Goal: Task Accomplishment & Management: Use online tool/utility

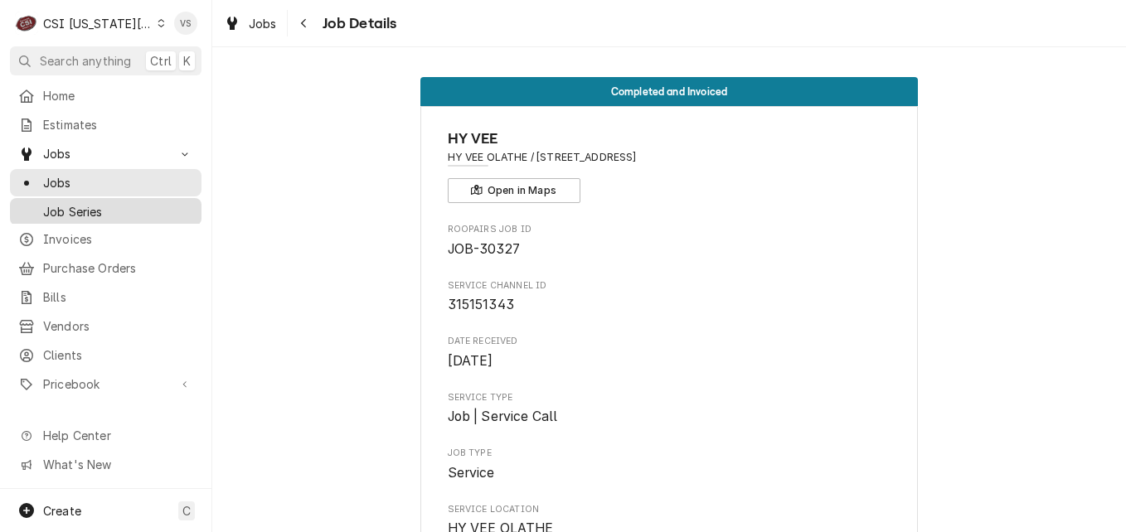
scroll to position [1741, 0]
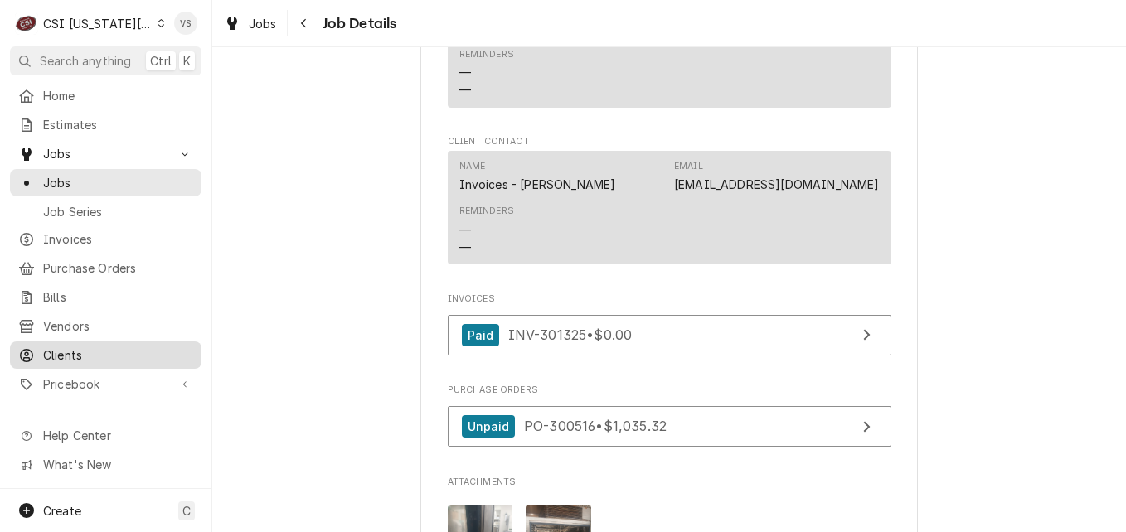
click at [81, 350] on span "Clients" at bounding box center [118, 355] width 150 height 17
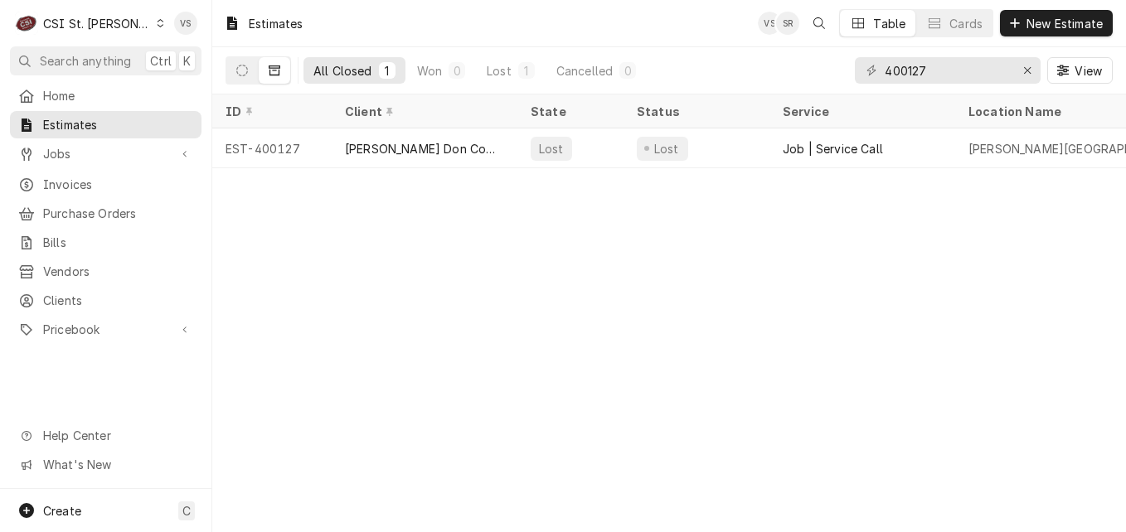
click at [157, 23] on icon "Dynamic Content Wrapper" at bounding box center [160, 23] width 7 height 8
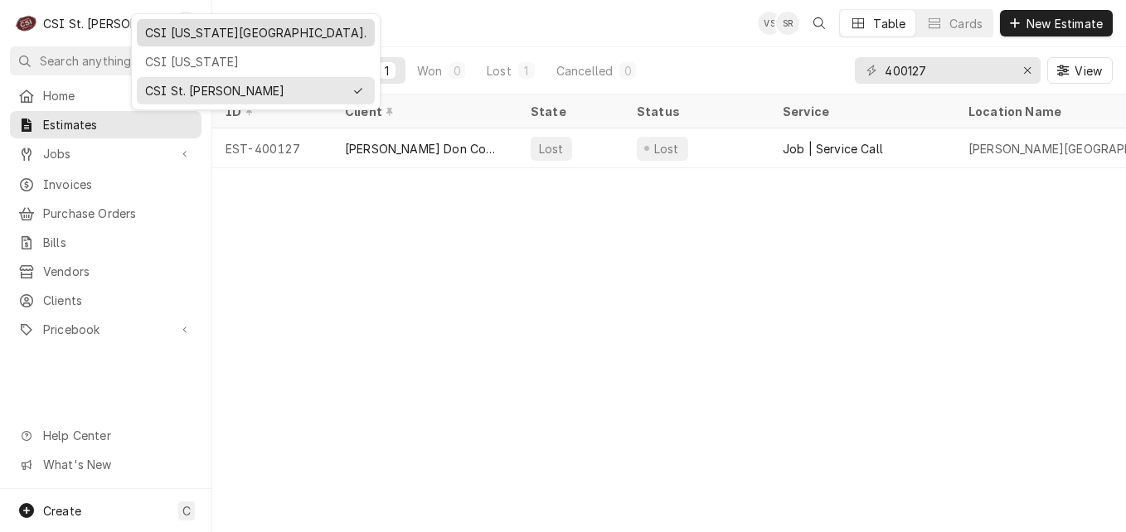
click at [180, 36] on div "CSI [US_STATE][GEOGRAPHIC_DATA]." at bounding box center [255, 32] width 221 height 17
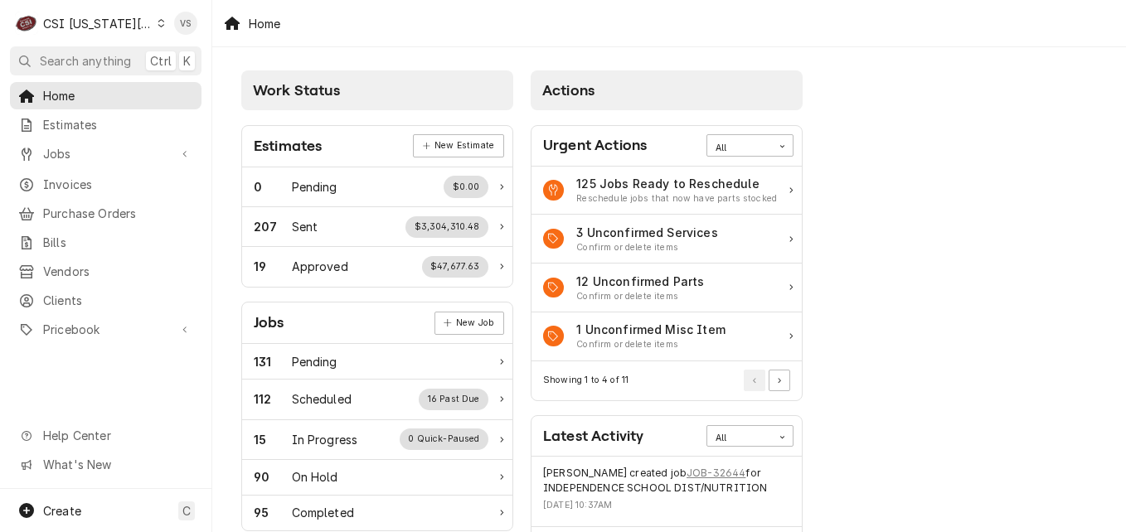
click at [68, 297] on span "Clients" at bounding box center [118, 300] width 150 height 17
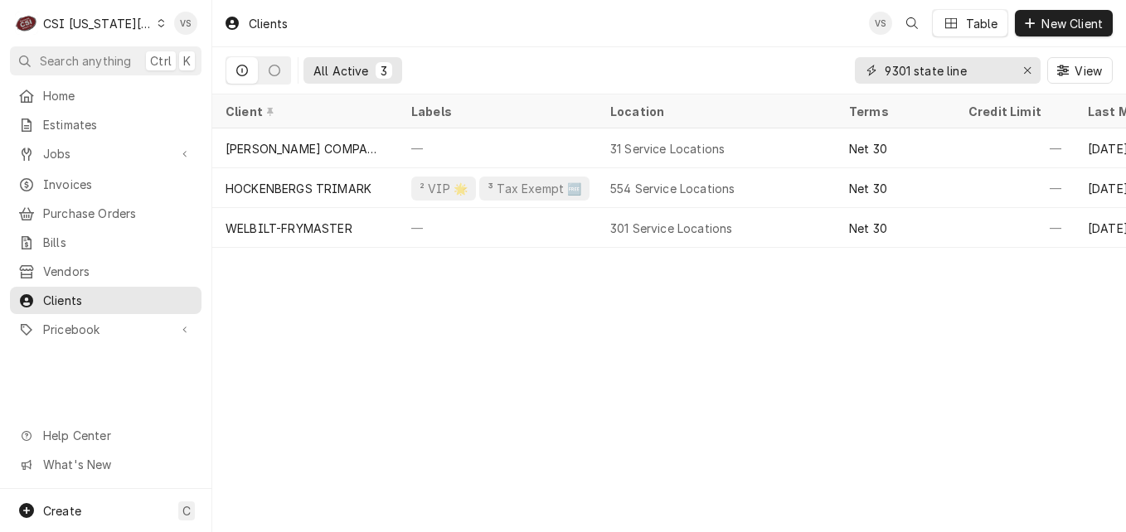
drag, startPoint x: 962, startPoint y: 70, endPoint x: 918, endPoint y: 71, distance: 44.0
click at [856, 76] on div "9301 state line" at bounding box center [948, 70] width 186 height 27
paste input "7601 Raytown Rd"
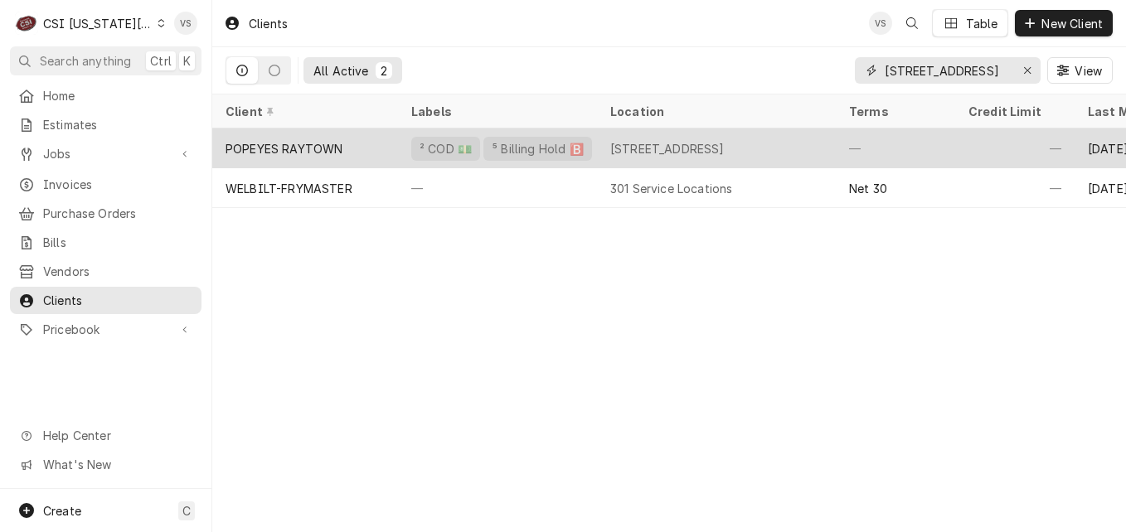
type input "7601 Raytown Rd"
click at [364, 147] on div "POPEYES RAYTOWN" at bounding box center [305, 148] width 186 height 40
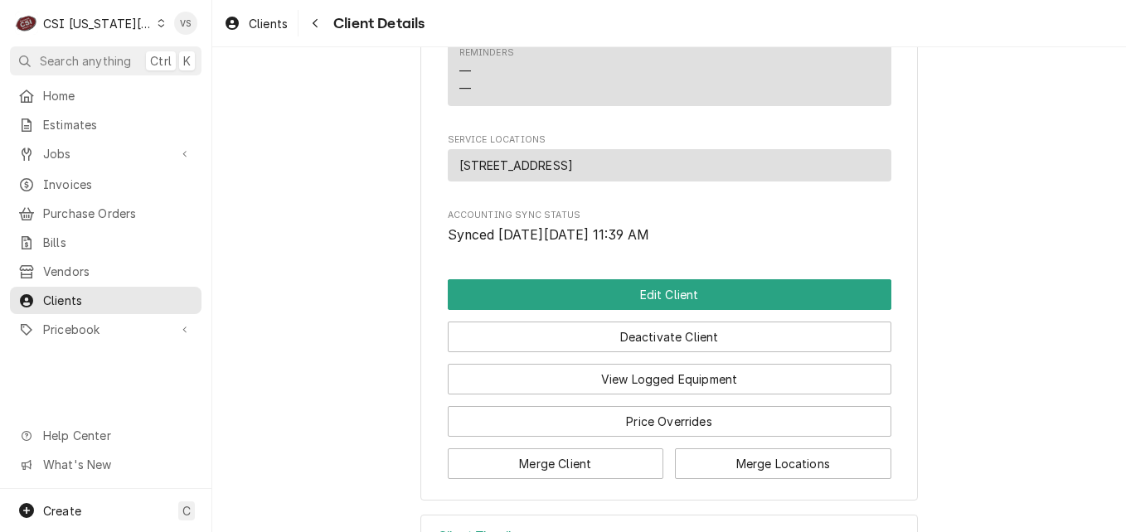
scroll to position [901, 0]
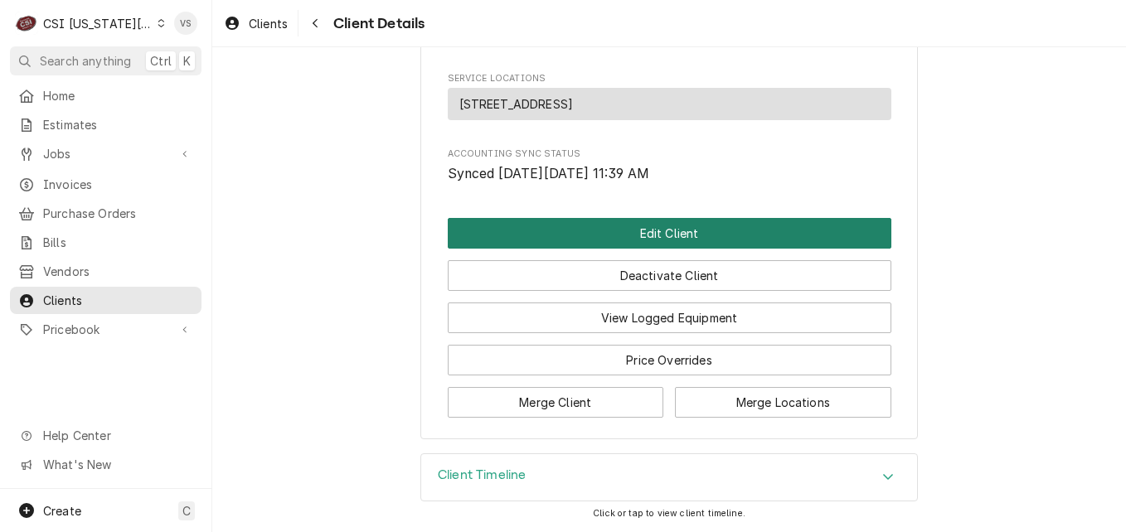
click at [569, 230] on button "Edit Client" at bounding box center [670, 233] width 444 height 31
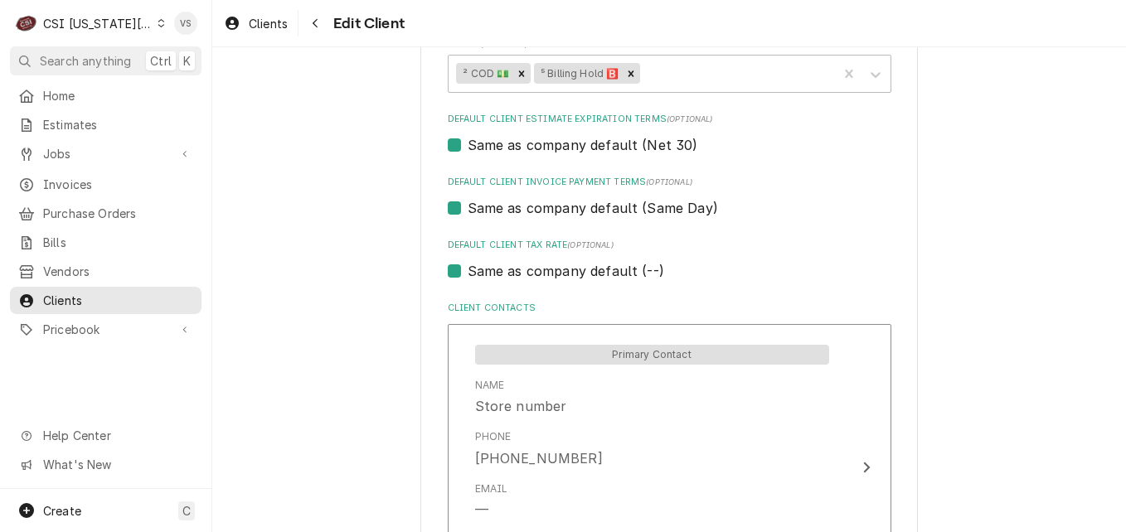
scroll to position [663, 0]
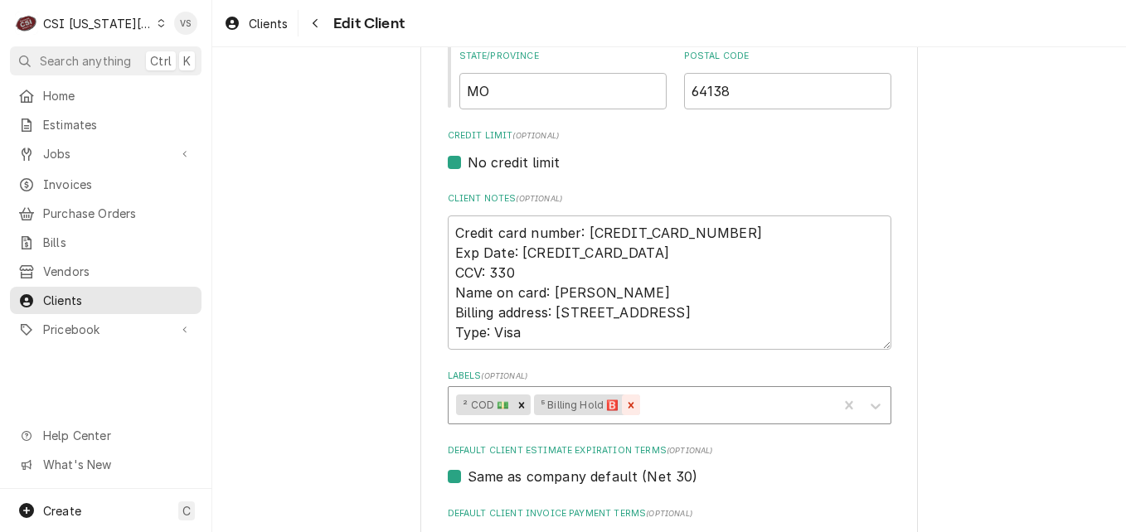
click at [628, 409] on icon "Remove ⁵ Billing Hold 🅱️" at bounding box center [631, 406] width 12 height 12
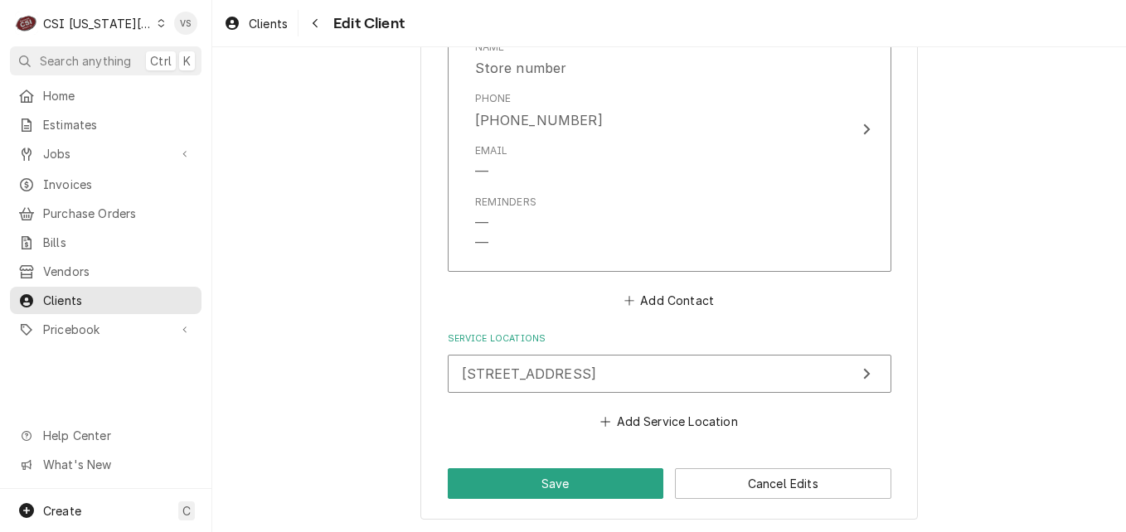
scroll to position [1335, 0]
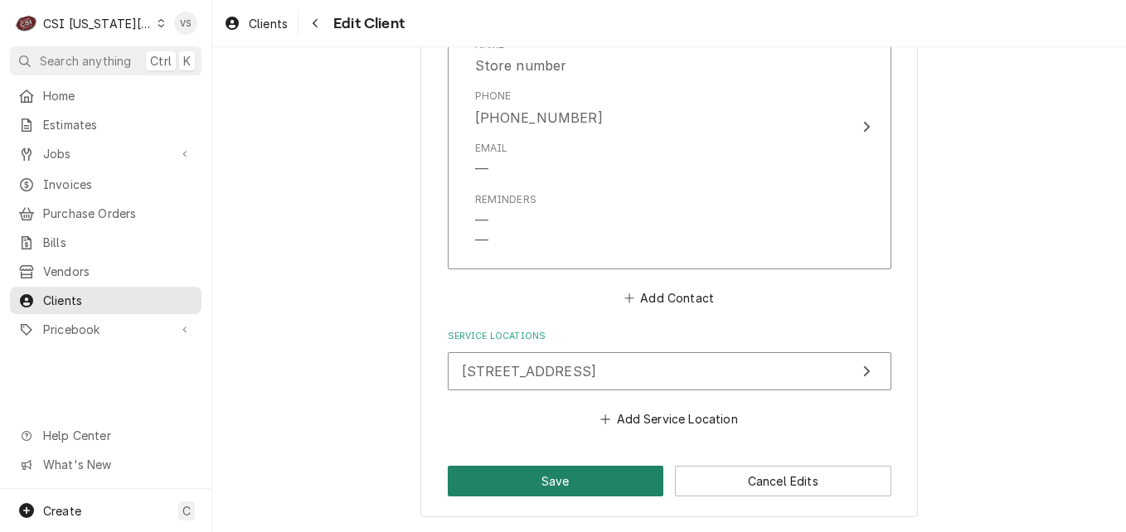
click at [521, 478] on button "Save" at bounding box center [556, 481] width 216 height 31
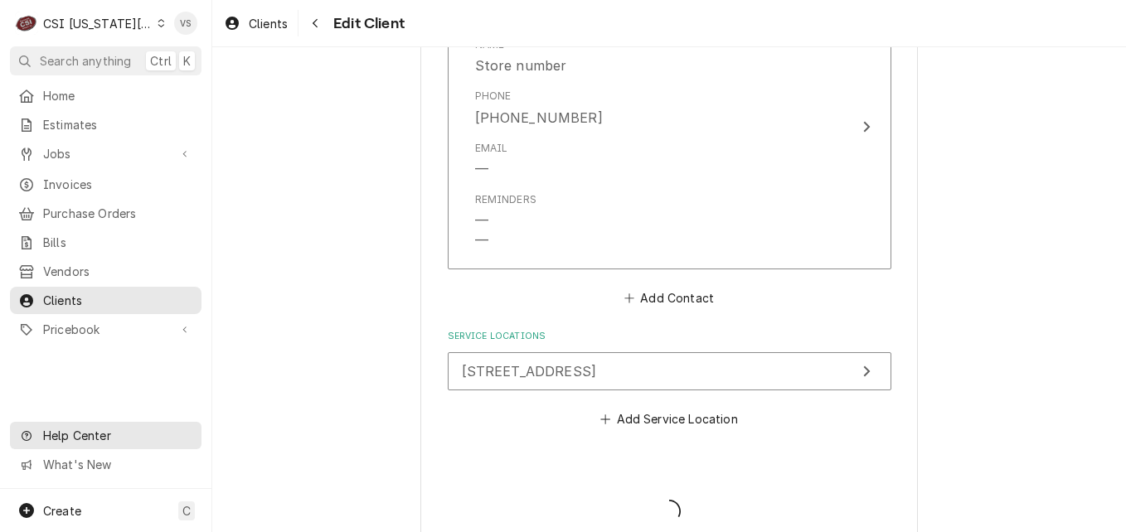
type textarea "x"
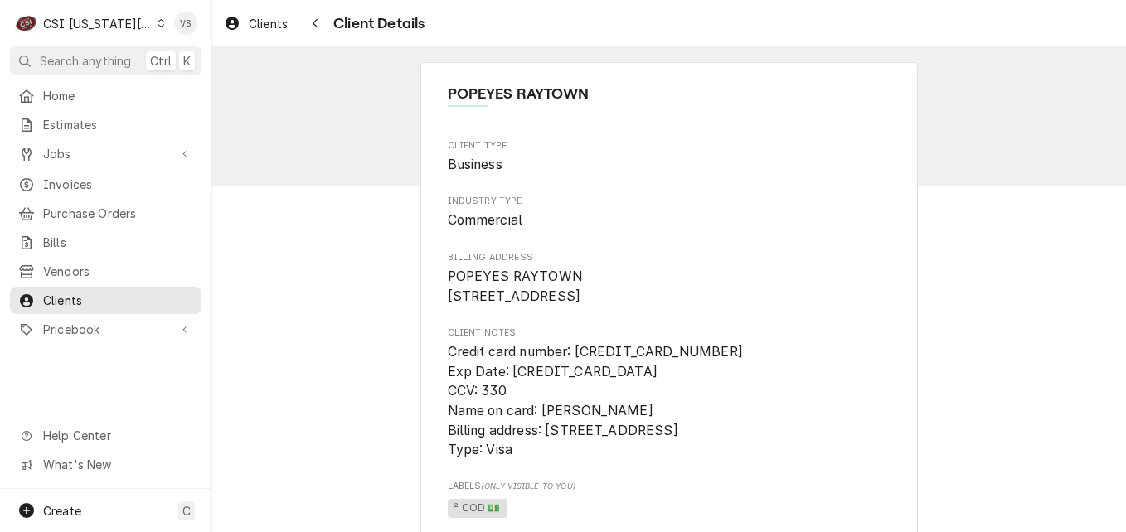
click at [158, 23] on icon "Dynamic Content Wrapper" at bounding box center [161, 23] width 7 height 8
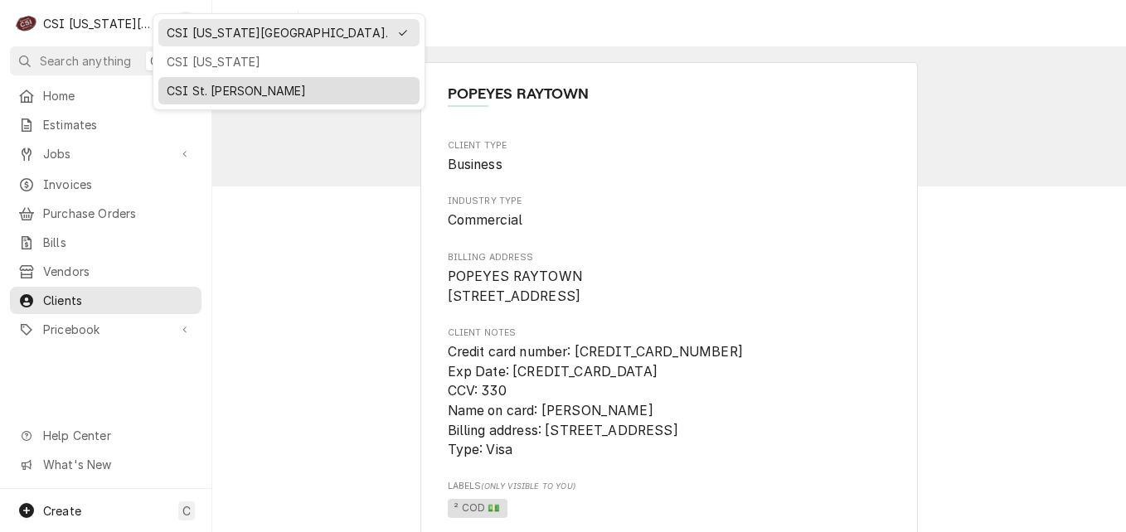
click at [185, 86] on div "CSI St. Louis" at bounding box center [289, 90] width 245 height 17
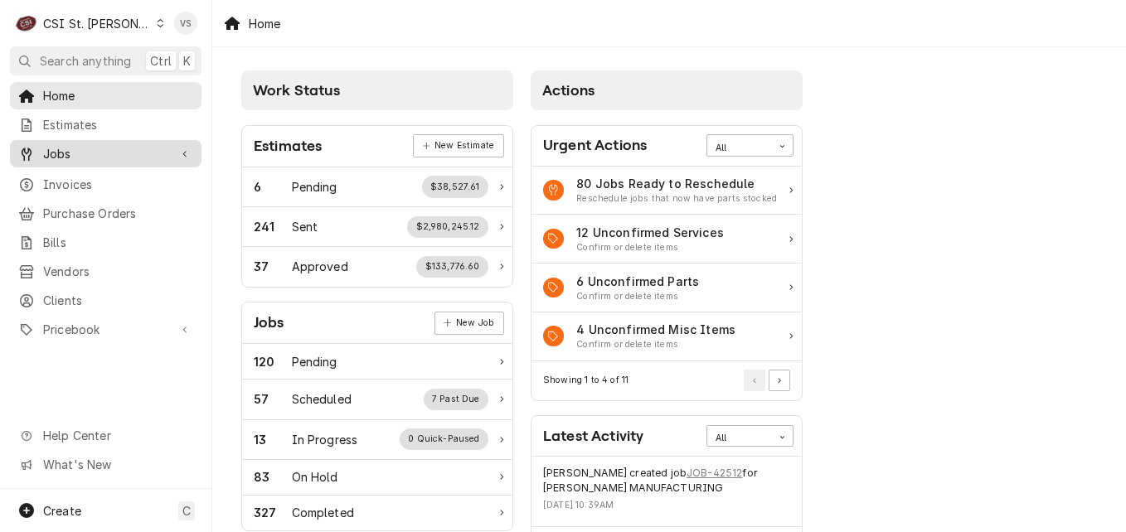
click at [65, 153] on span "Jobs" at bounding box center [105, 153] width 125 height 17
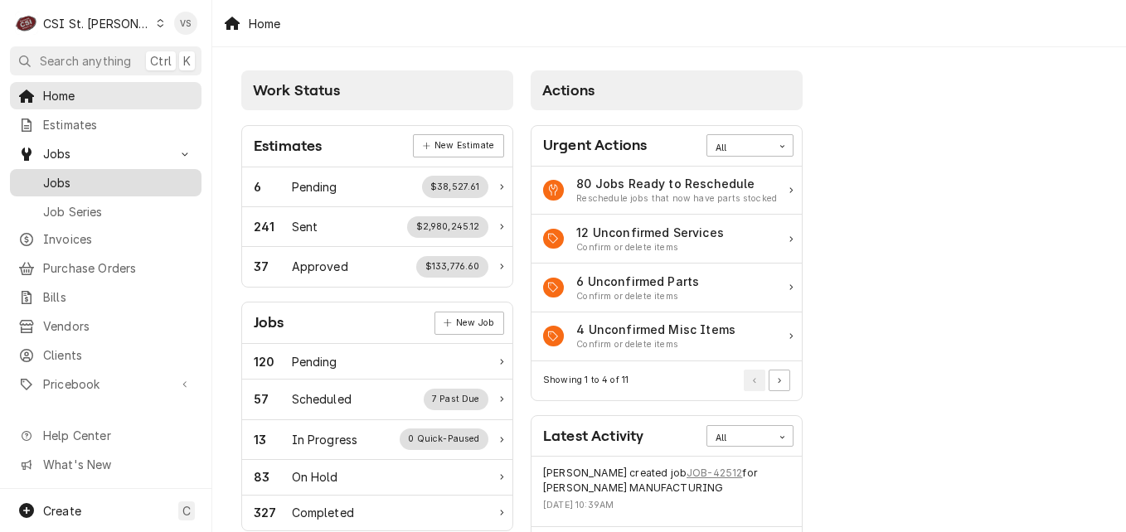
click at [68, 179] on span "Jobs" at bounding box center [118, 182] width 150 height 17
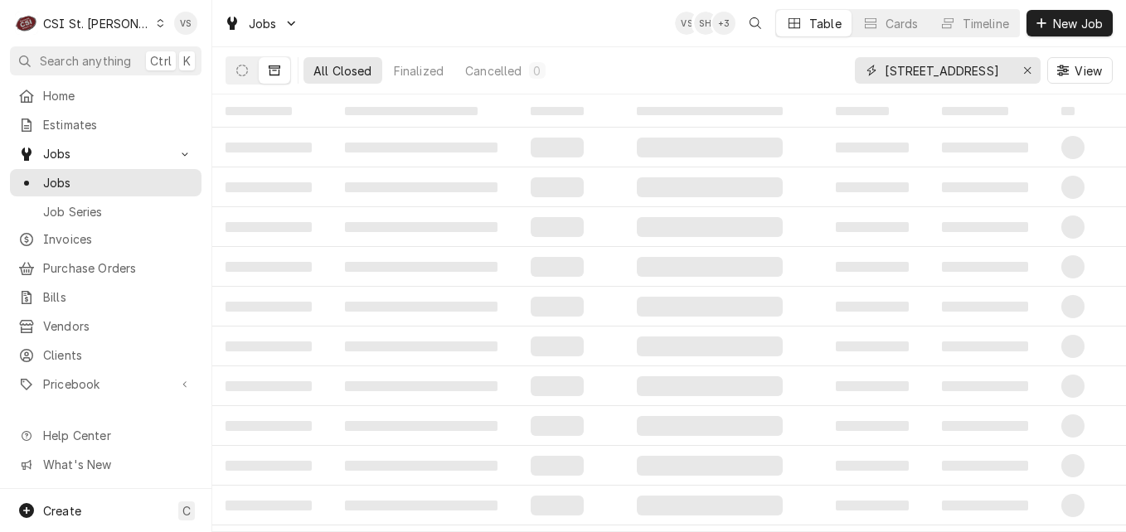
drag, startPoint x: 987, startPoint y: 68, endPoint x: 865, endPoint y: 68, distance: 122.7
click at [865, 68] on div "5199 Highway N" at bounding box center [948, 70] width 186 height 27
type input "R"
type input "i"
type input "river city"
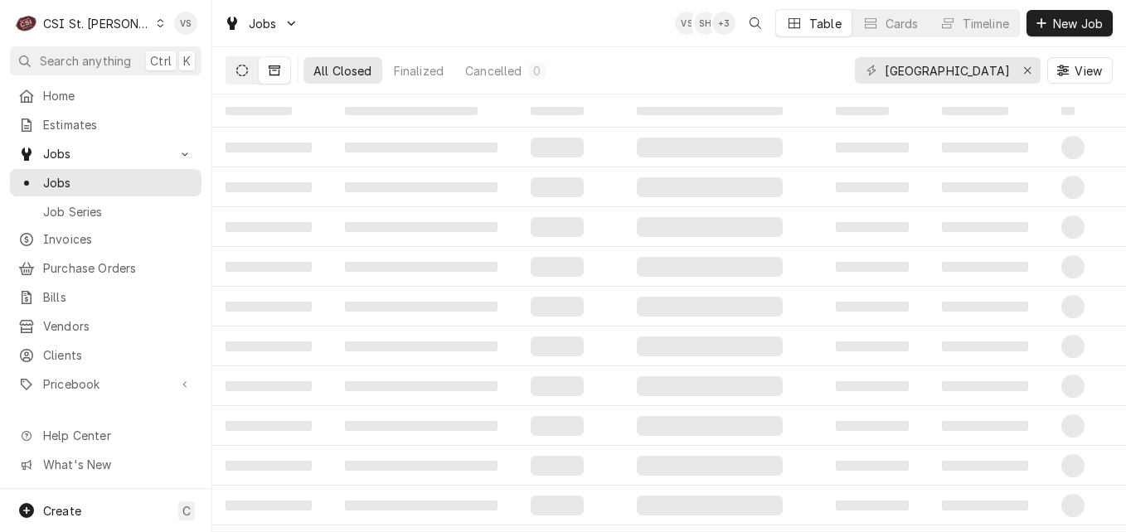
click at [238, 79] on button "Dynamic Content Wrapper" at bounding box center [242, 70] width 32 height 27
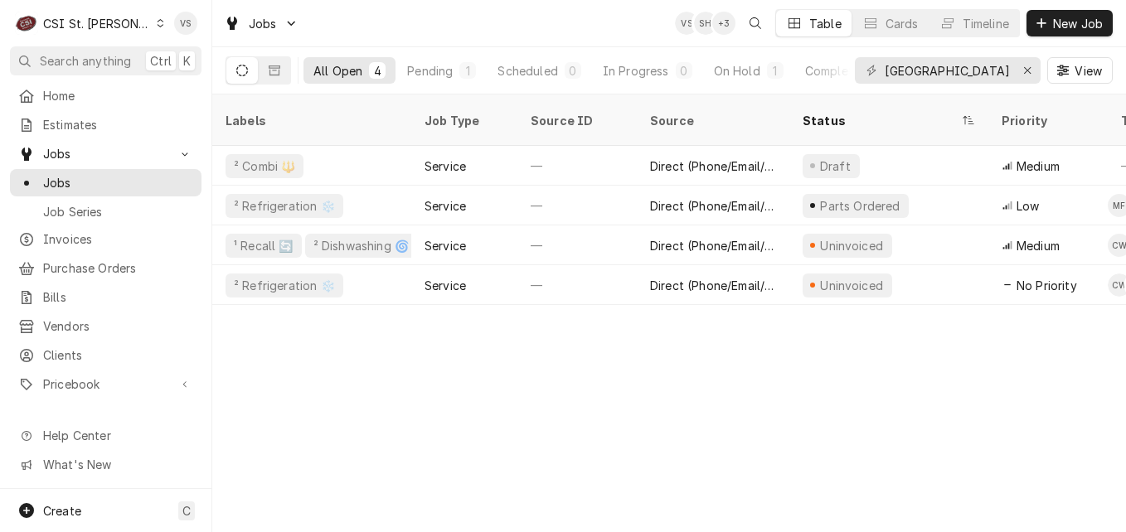
scroll to position [0, 799]
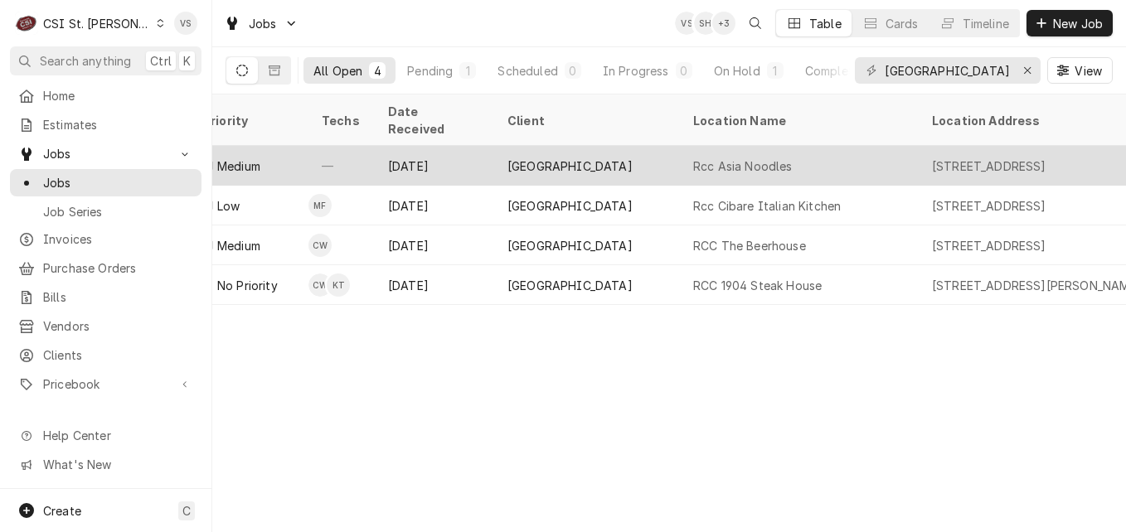
click at [521, 158] on div "River City Casino" at bounding box center [569, 166] width 125 height 17
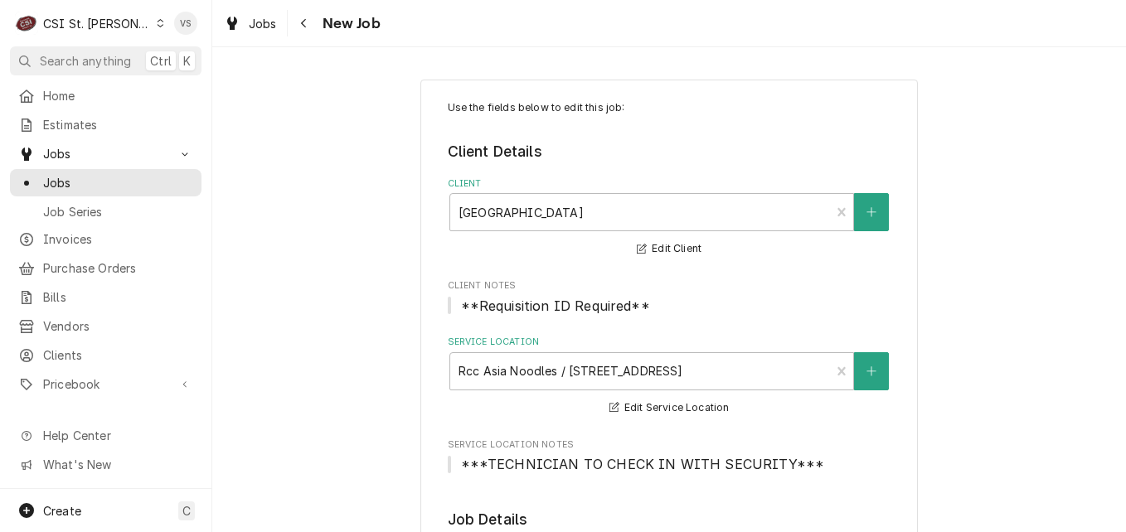
type textarea "x"
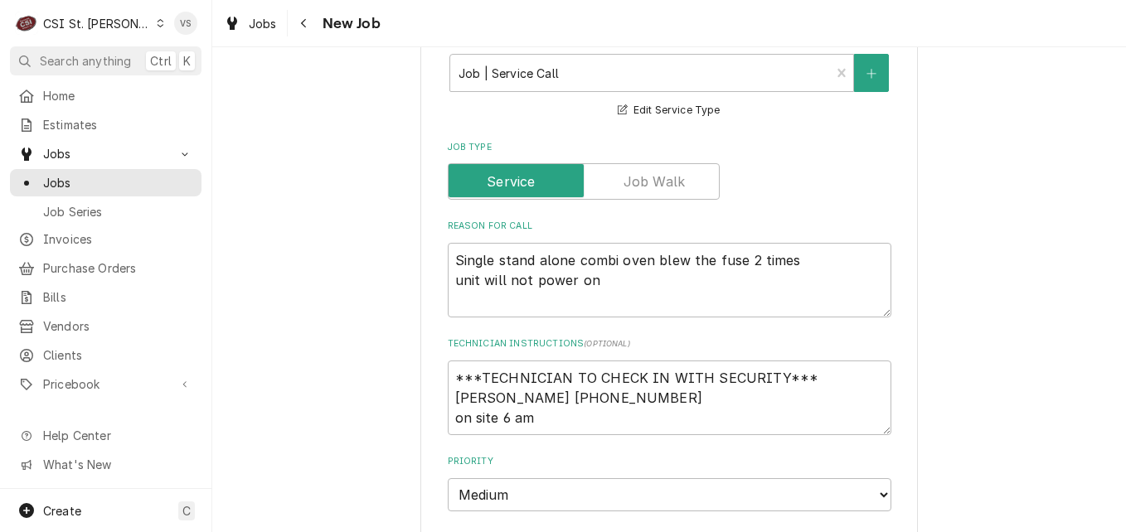
scroll to position [746, 0]
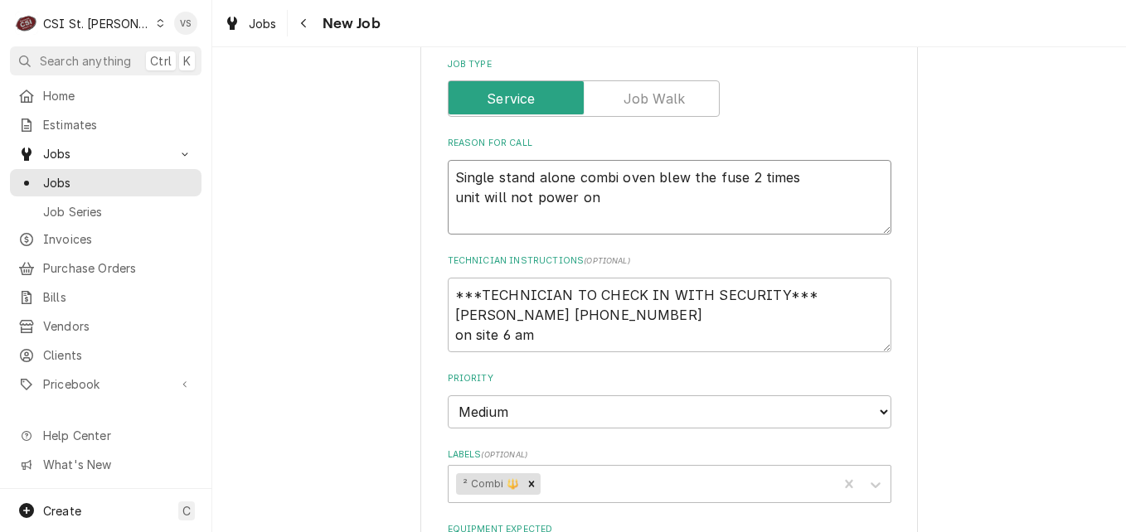
click at [448, 172] on textarea "Single stand alone combi oven blew the fuse 2 times unit will not power on" at bounding box center [670, 197] width 444 height 75
type textarea "NSingle stand alone combi oven blew the fuse 2 times unit will not power on"
type textarea "x"
type textarea "NeSingle stand alone combi oven blew the fuse 2 times unit will not power on"
type textarea "x"
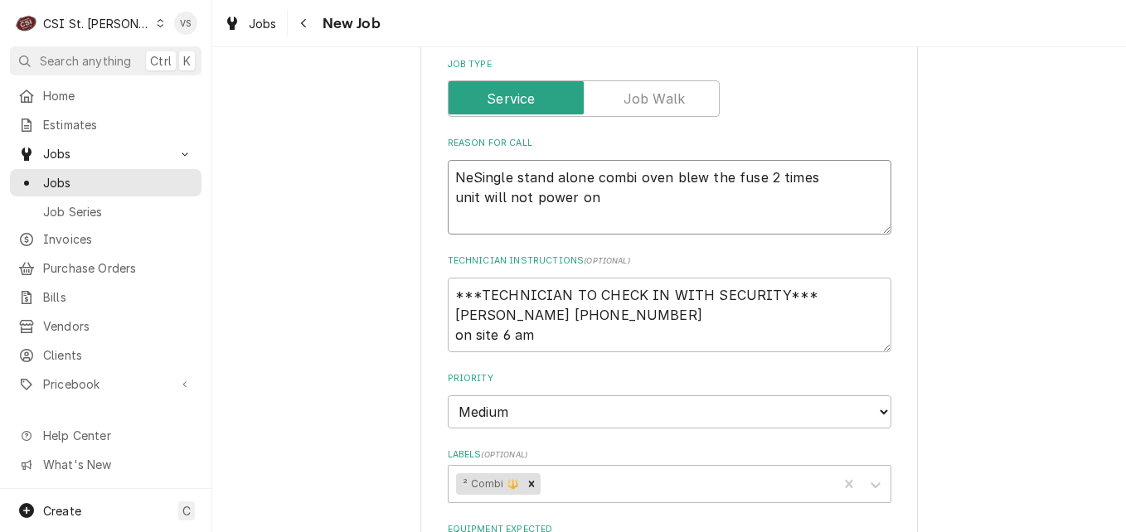
type textarea "NetSingle stand alone combi oven blew the fuse 2 times unit will not power on"
type textarea "x"
type textarea "NeSingle stand alone combi oven blew the fuse 2 times unit will not power on"
type textarea "x"
type textarea "NSingle stand alone combi oven blew the fuse 2 times unit will not power on"
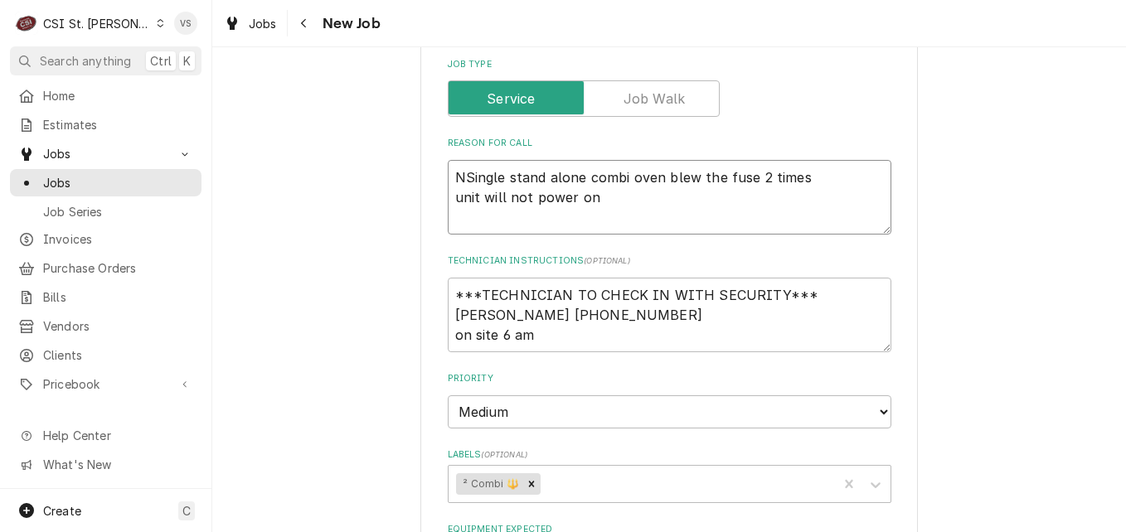
type textarea "x"
type textarea "NTSingle stand alone combi oven blew the fuse 2 times unit will not power on"
type textarea "x"
type textarea "NTESingle stand alone combi oven blew the fuse 2 times unit will not power on"
type textarea "x"
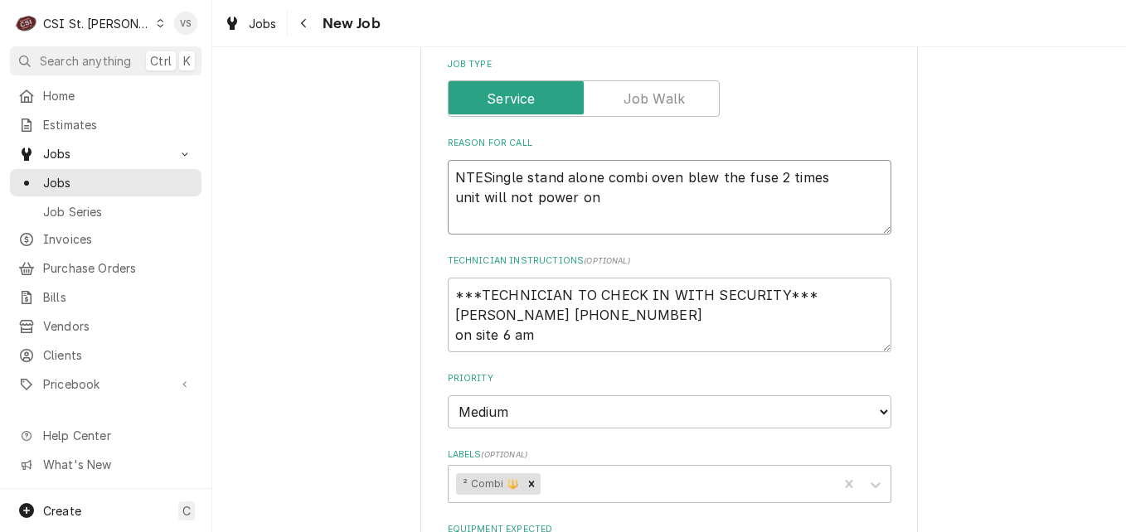
type textarea "NTE Single stand alone combi oven blew the fuse 2 times unit will not power on"
type textarea "x"
type textarea "NTE $Single stand alone combi oven blew the fuse 2 times unit will not power on"
type textarea "x"
type textarea "NTE $1Single stand alone combi oven blew the fuse 2 times unit will not power on"
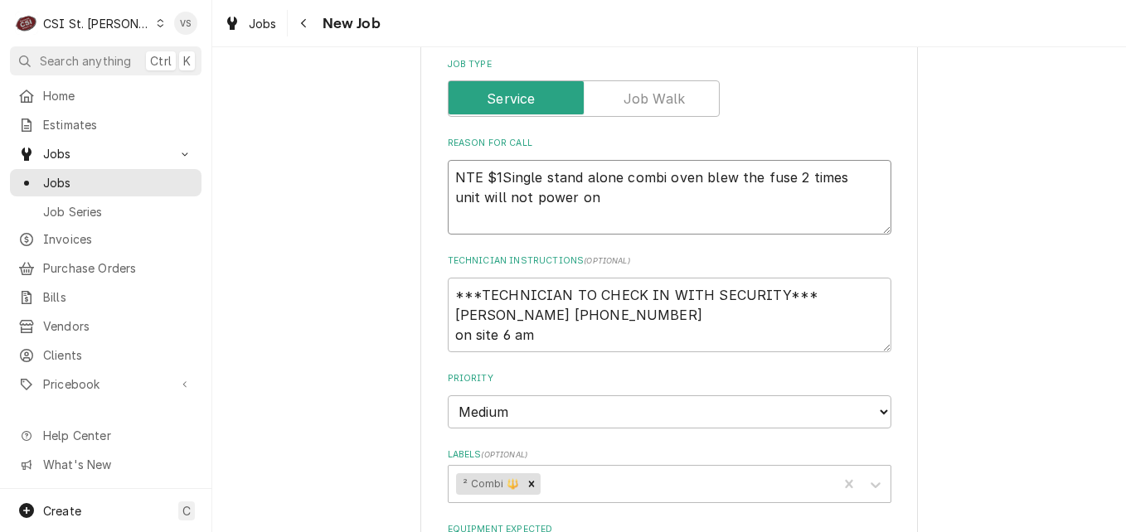
type textarea "x"
type textarea "NTE $10Single stand alone combi oven blew the fuse 2 times unit will not power …"
type textarea "x"
type textarea "NTE $100Single stand alone combi oven blew the fuse 2 times unit will not power…"
type textarea "x"
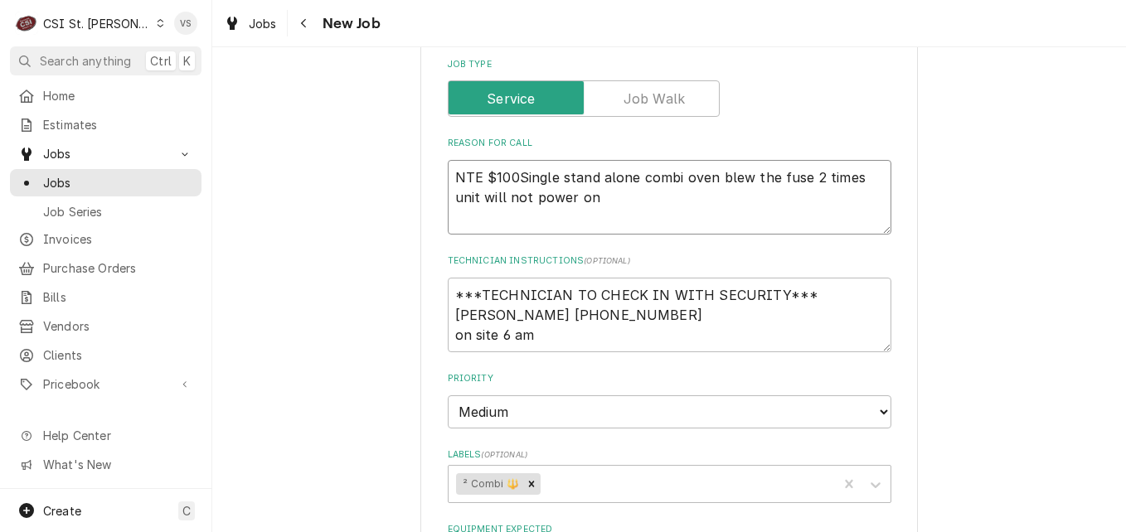
type textarea "NTE $1000Single stand alone combi oven blew the fuse 2 times unit will not powe…"
type textarea "x"
type textarea "NTE $10000Single stand alone combi oven blew the fuse 2 times unit will not pow…"
type textarea "x"
type textarea "NTE $10000.Single stand alone combi oven blew the fuse 2 times unit will not po…"
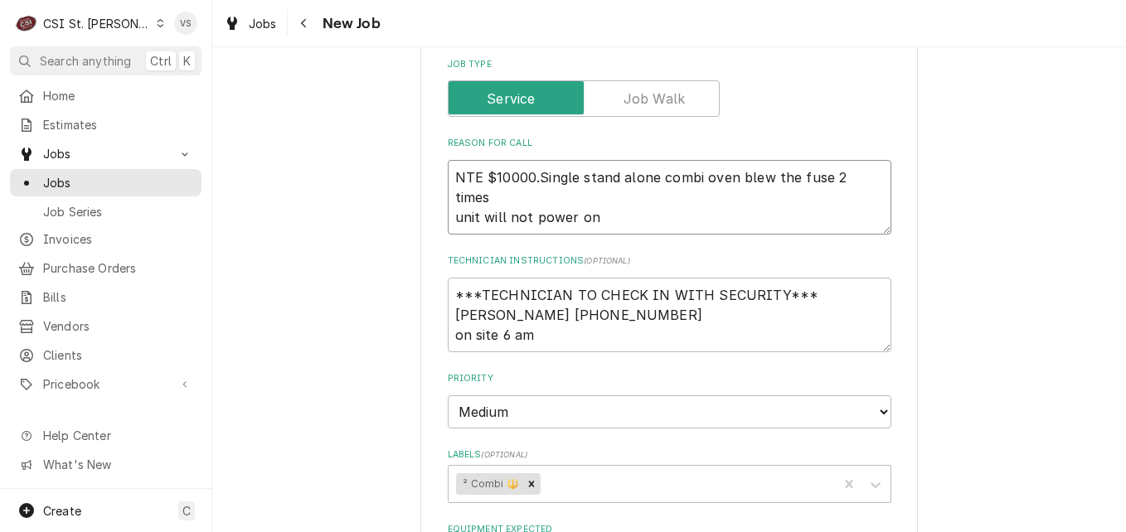
type textarea "x"
type textarea "NTE $10000.0Single stand alone combi oven blew the fuse 2 times unit will not p…"
type textarea "x"
type textarea "NTE $10000.00Single stand alone combi oven blew the fuse 2 times unit will not …"
type textarea "x"
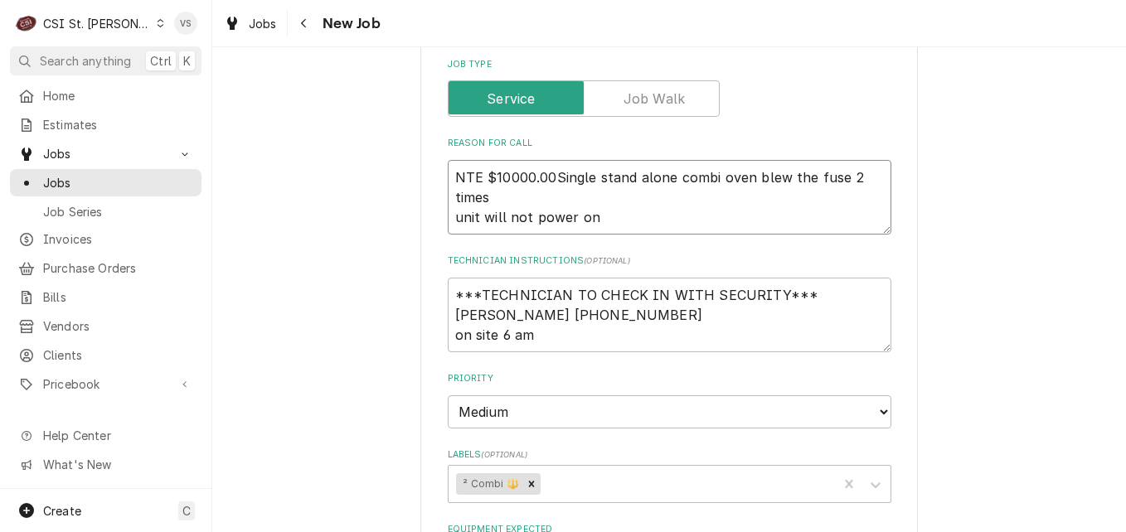
type textarea "NTE $10000.0Single stand alone combi oven blew the fuse 2 times unit will not p…"
type textarea "x"
type textarea "NTE $10000.Single stand alone combi oven blew the fuse 2 times unit will not po…"
type textarea "x"
type textarea "NTE $10000Single stand alone combi oven blew the fuse 2 times unit will not pow…"
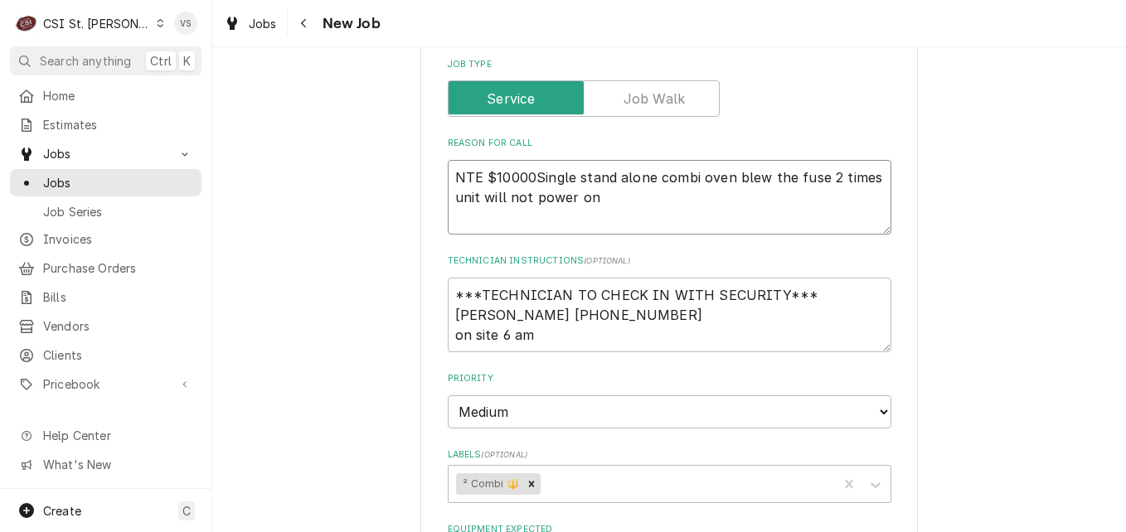
type textarea "x"
type textarea "NTE $1000Single stand alone combi oven blew the fuse 2 times unit will not powe…"
type textarea "x"
type textarea "NTE $100Single stand alone combi oven blew the fuse 2 times unit will not power…"
type textarea "x"
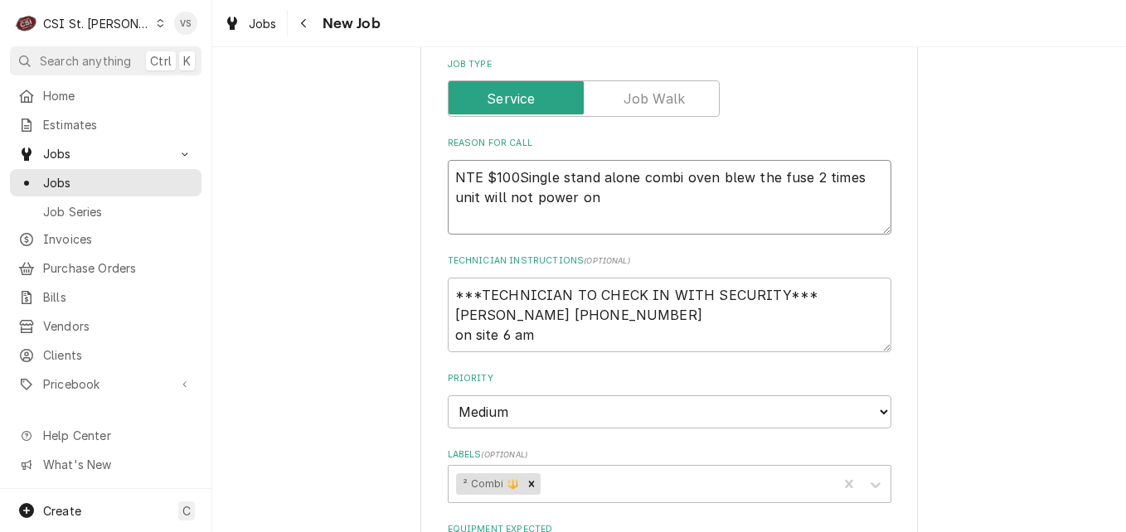
type textarea "NTE $1000Single stand alone combi oven blew the fuse 2 times unit will not powe…"
type textarea "x"
type textarea "NTE $1000.Single stand alone combi oven blew the fuse 2 times unit will not pow…"
type textarea "x"
type textarea "NTE $1000.0Single stand alone combi oven blew the fuse 2 times unit will not po…"
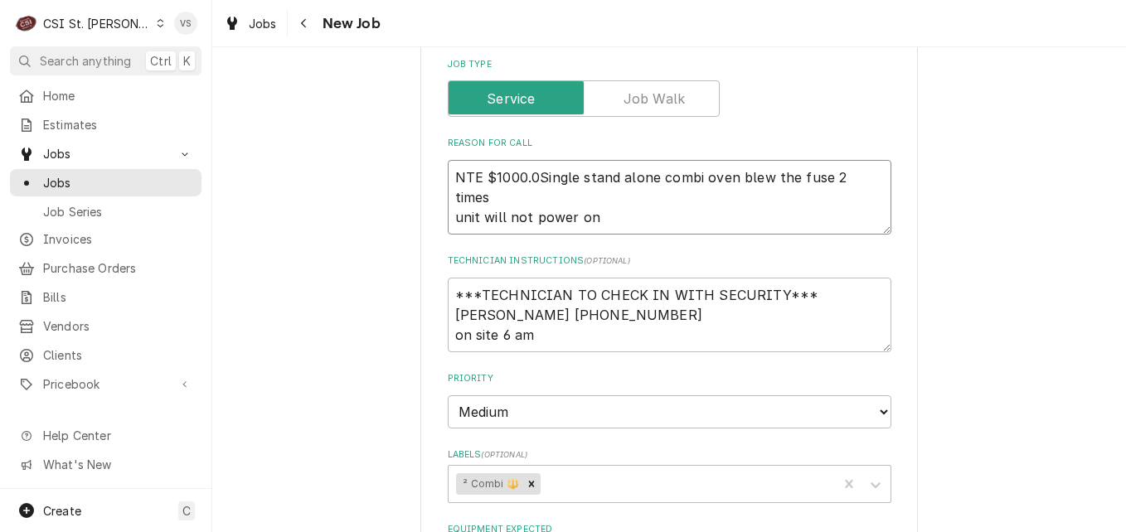
type textarea "x"
type textarea "NTE $1000.00Single stand alone combi oven blew the fuse 2 times unit will not p…"
type textarea "x"
type textarea "NTE $1000.00 Single stand alone combi oven blew the fuse 2 times unit will not …"
click at [448, 220] on textarea "NTE $1000.00 Single stand alone combi oven blew the fuse 2 times unit will not …" at bounding box center [670, 197] width 444 height 75
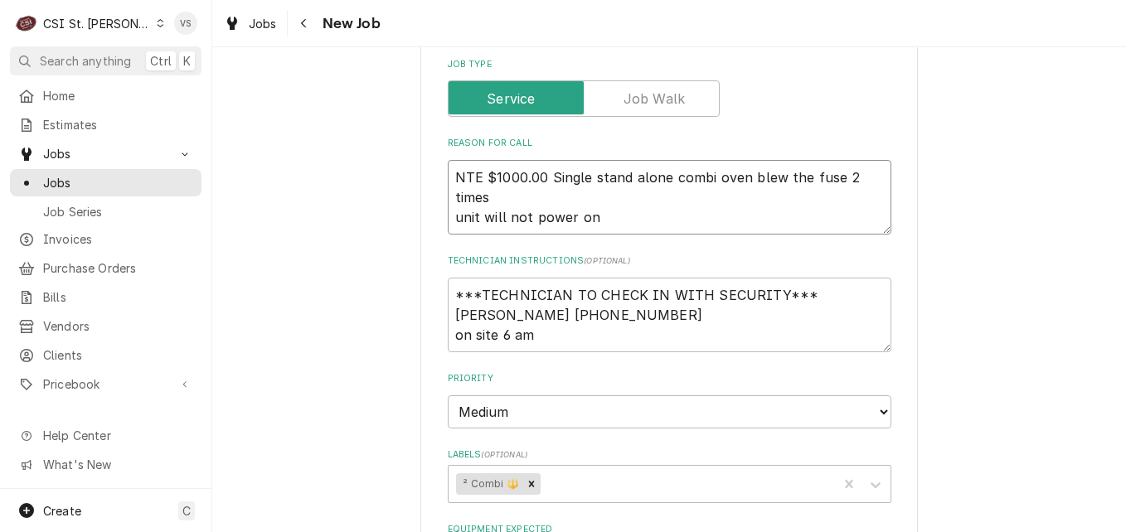
type textarea "x"
type textarea "NTE $1000.00 Single stand alone combi oven blew the fuse 2 timesunit will not p…"
type textarea "x"
type textarea "NTE $1000.00 Single stand alone combi oven blew the fuse 2 times unit will not …"
click at [662, 201] on textarea "NTE $1000.00 Single stand alone combi oven blew the fuse 2 times unit will not …" at bounding box center [670, 197] width 444 height 75
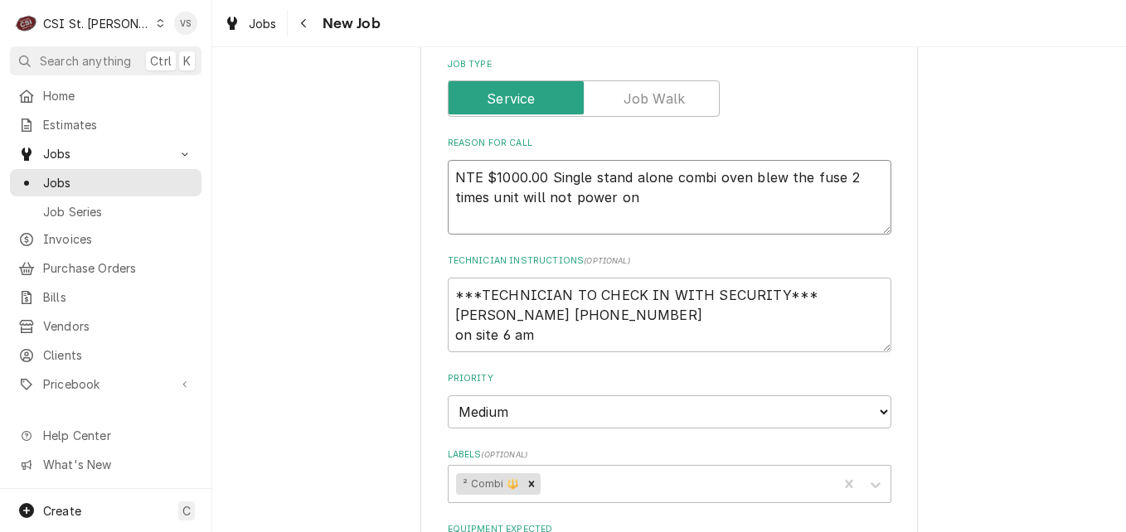
type textarea "x"
type textarea "NTE $1000.00 Single stand alone combi oven blew the fuse 2 times unit will not …"
type textarea "x"
type textarea "NTE $1000.00 Single stand alone combi oven blew the fuse 2 times unit will not …"
type textarea "x"
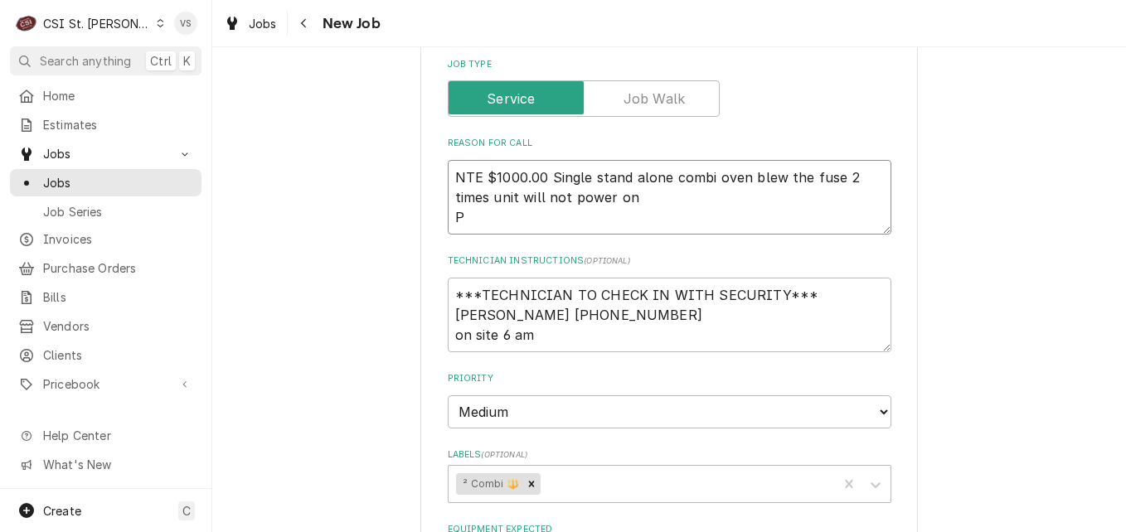
type textarea "NTE $1000.00 Single stand alone combi oven blew the fuse 2 times unit will not …"
type textarea "x"
type textarea "NTE $1000.00 Single stand alone combi oven blew the fuse 2 times unit will not …"
type textarea "x"
type textarea "NTE $1000.00 Single stand alone combi oven blew the fuse 2 times unit will not …"
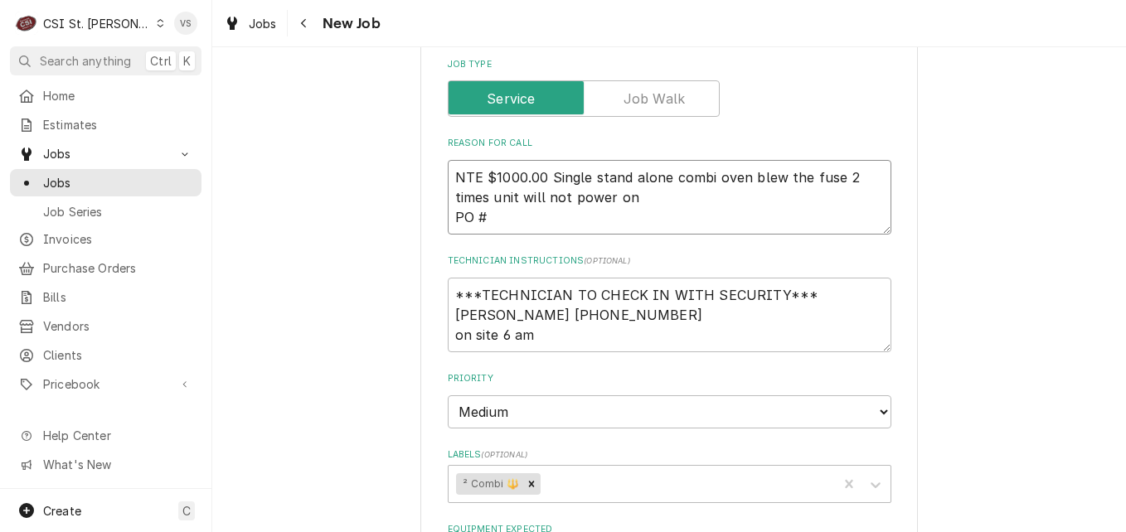
type textarea "x"
type textarea "NTE $1000.00 Single stand alone combi oven blew the fuse 2 times unit will not …"
type textarea "x"
type textarea "NTE $1000.00 Single stand alone combi oven blew the fuse 2 times unit will not …"
type textarea "x"
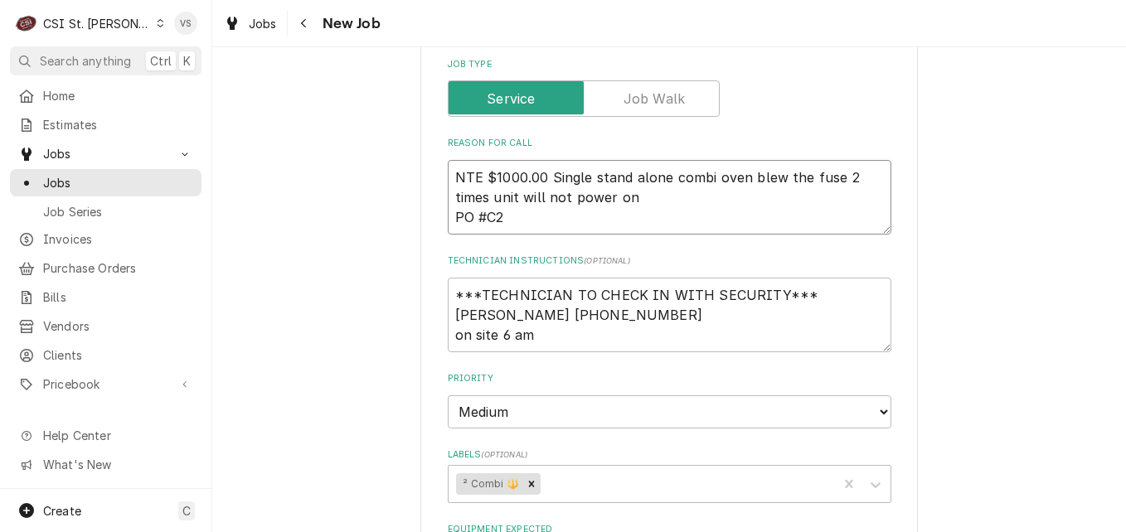
type textarea "NTE $1000.00 Single stand alone combi oven blew the fuse 2 times unit will not …"
type textarea "x"
type textarea "NTE $1000.00 Single stand alone combi oven blew the fuse 2 times unit will not …"
type textarea "x"
type textarea "NTE $1000.00 Single stand alone combi oven blew the fuse 2 times unit will not …"
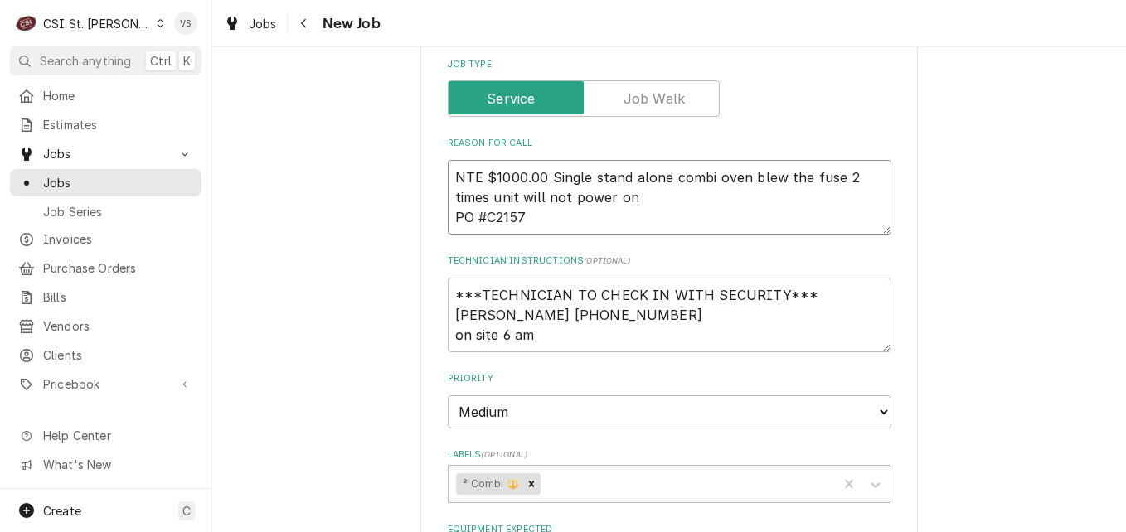
type textarea "x"
type textarea "NTE $1000.00 Single stand alone combi oven blew the fuse 2 times unit will not …"
type textarea "x"
type textarea "NTE $1000.00 Single stand alone combi oven blew the fuse 2 times unit will not …"
type textarea "x"
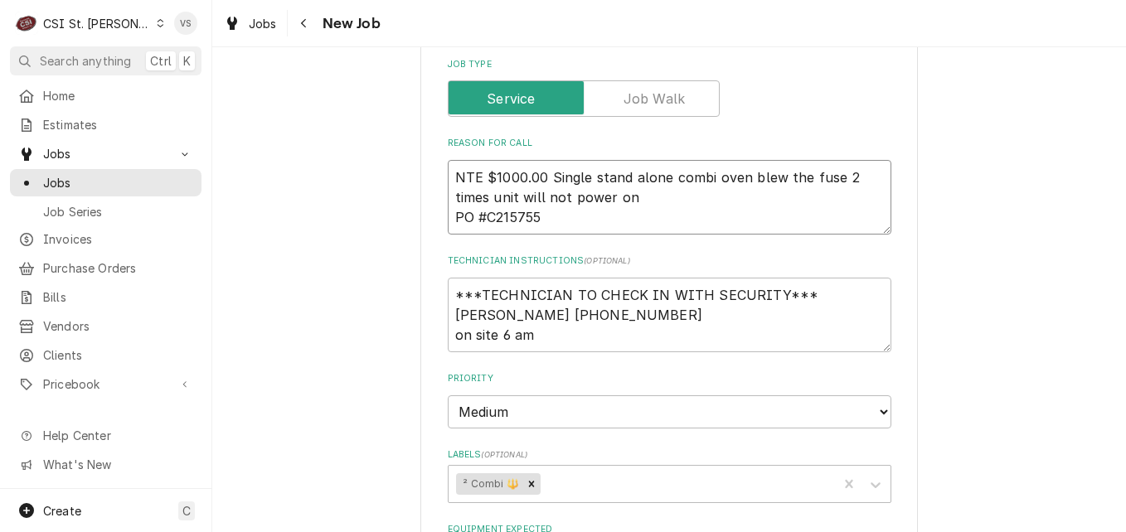
type textarea "NTE $1000.00 Single stand alone combi oven blew the fuse 2 times unit will not …"
type textarea "x"
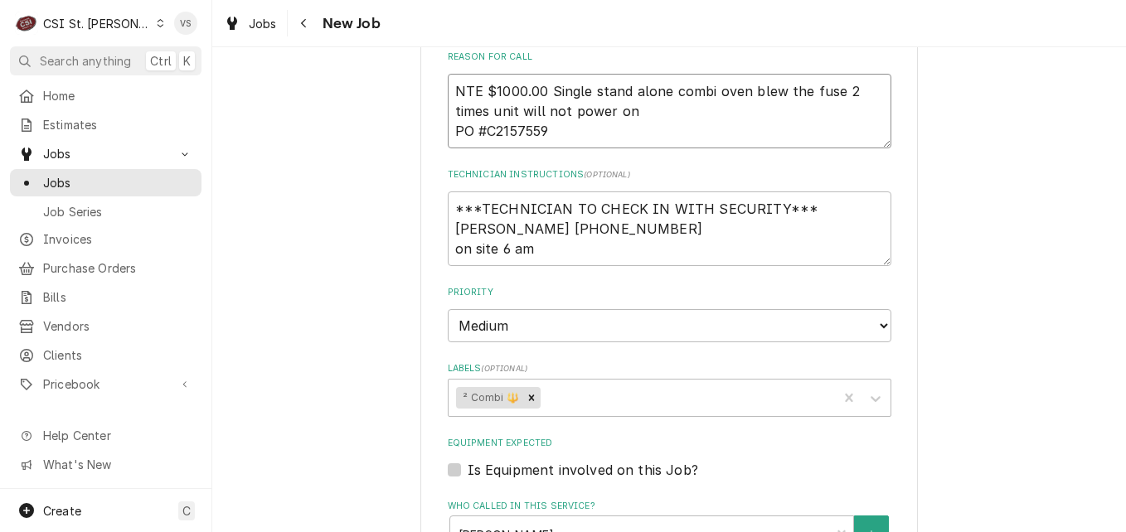
scroll to position [829, 0]
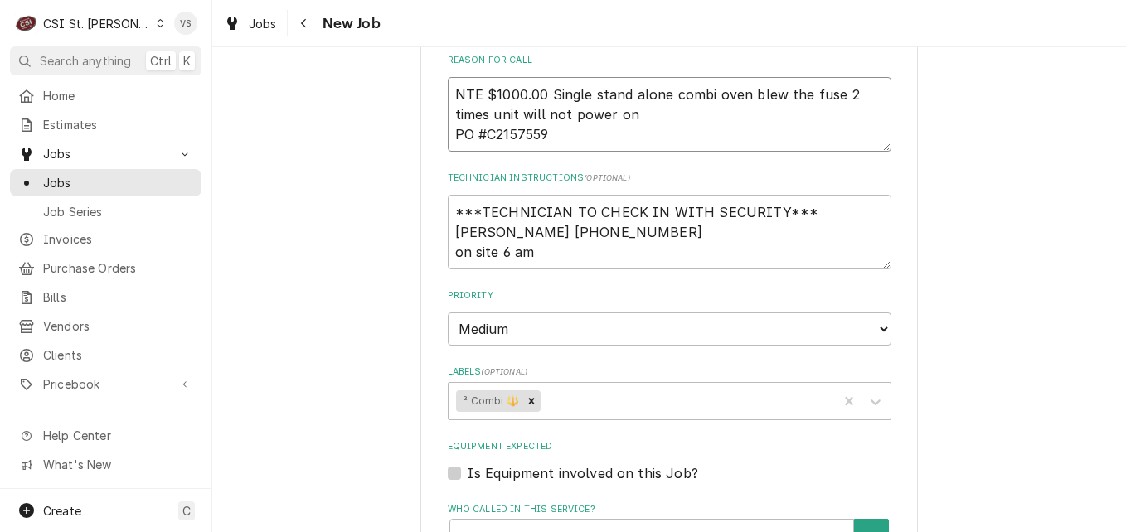
type textarea "NTE $1000.00 Single stand alone combi oven blew the fuse 2 times unit will not …"
click at [570, 252] on textarea "***TECHNICIAN TO CHECK IN WITH SECURITY*** Tim 314-504-4111 on site 6 am" at bounding box center [670, 232] width 444 height 75
type textarea "x"
type textarea "***TECHNICIAN TO CHECK IN WITH SECURITY*** Tim 314-504-4111 on site 6 am"
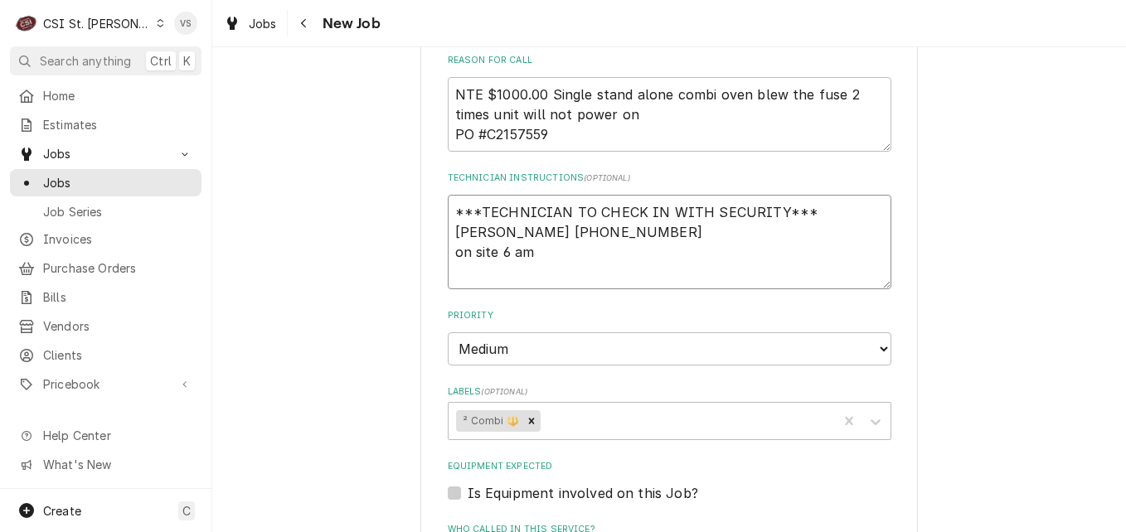
type textarea "x"
type textarea "***TECHNICIAN TO CHECK IN WITH SECURITY*** Tim 314-504-4111 on site 6 am T"
type textarea "x"
type textarea "***TECHNICIAN TO CHECK IN WITH SECURITY*** Tim 314-504-4111 on site 6 am TE"
type textarea "x"
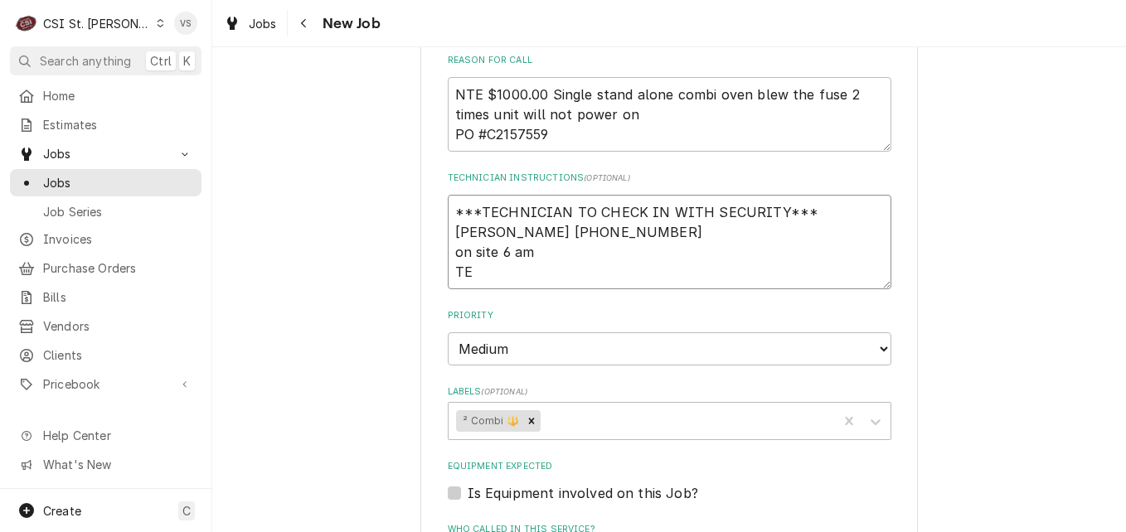
type textarea "***TECHNICIAN TO CHECK IN WITH SECURITY*** Tim 314-504-4111 on site 6 am T"
type textarea "x"
type textarea "***TECHNICIAN TO CHECK IN WITH SECURITY*** Tim 314-504-4111 on site 6 am"
type textarea "x"
type textarea "***TECHNICIAN TO CHECK IN WITH SECURITY*** Tim 314-504-4111 on site 6 am T"
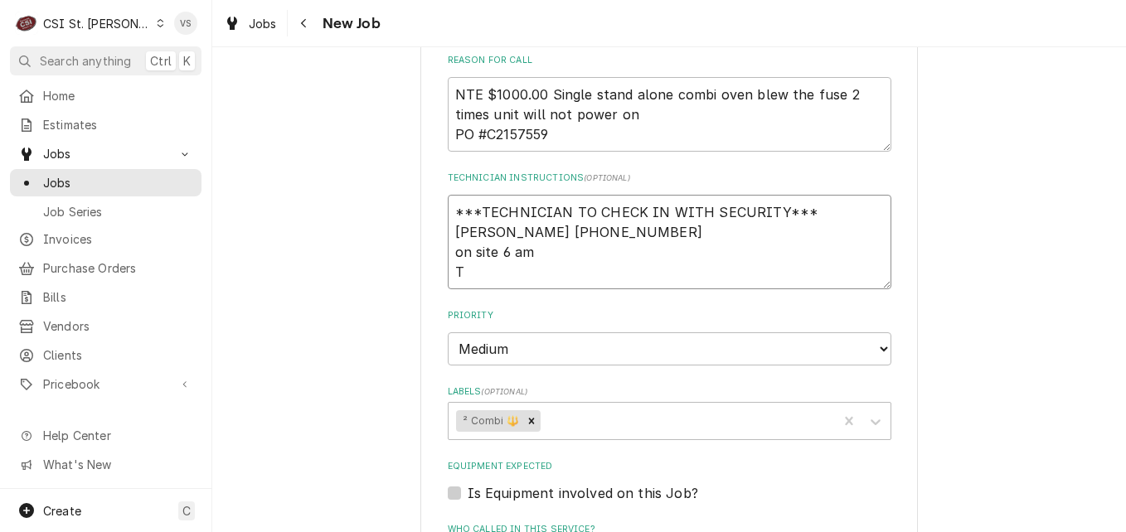
type textarea "x"
type textarea "***TECHNICIAN TO CHECK IN WITH SECURITY*** Tim 314-504-4111 on site 6 am TE"
type textarea "x"
type textarea "***TECHNICIAN TO CHECK IN WITH SECURITY*** Tim 314-504-4111 on site 6 am T"
type textarea "x"
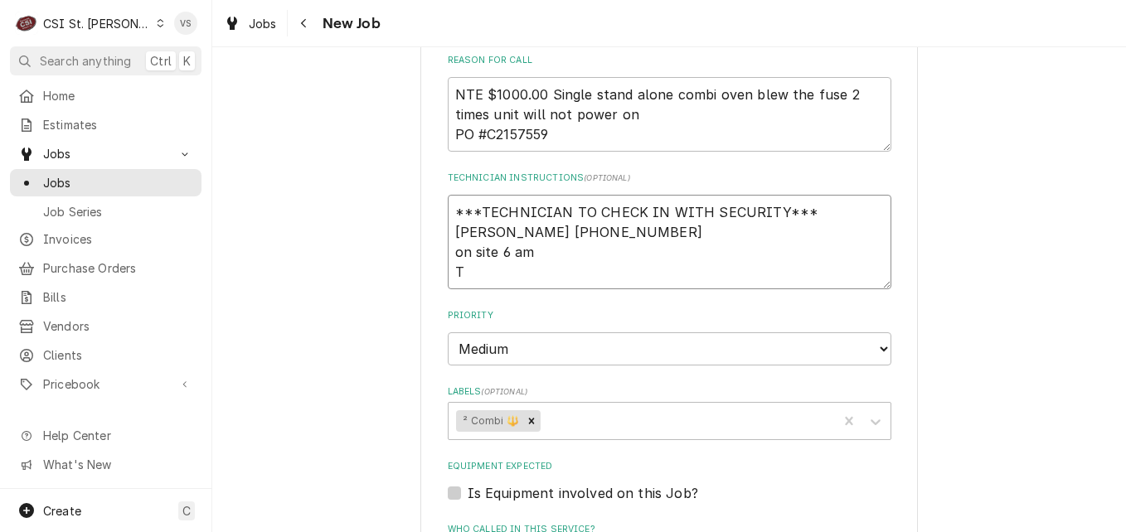
type textarea "***TECHNICIAN TO CHECK IN WITH SECURITY*** Tim 314-504-4111 on site 6 am"
type textarea "x"
type textarea "***TECHNICIAN TO CHECK IN WITH SECURITY*** Tim 314-504-4111 on site 6 am"
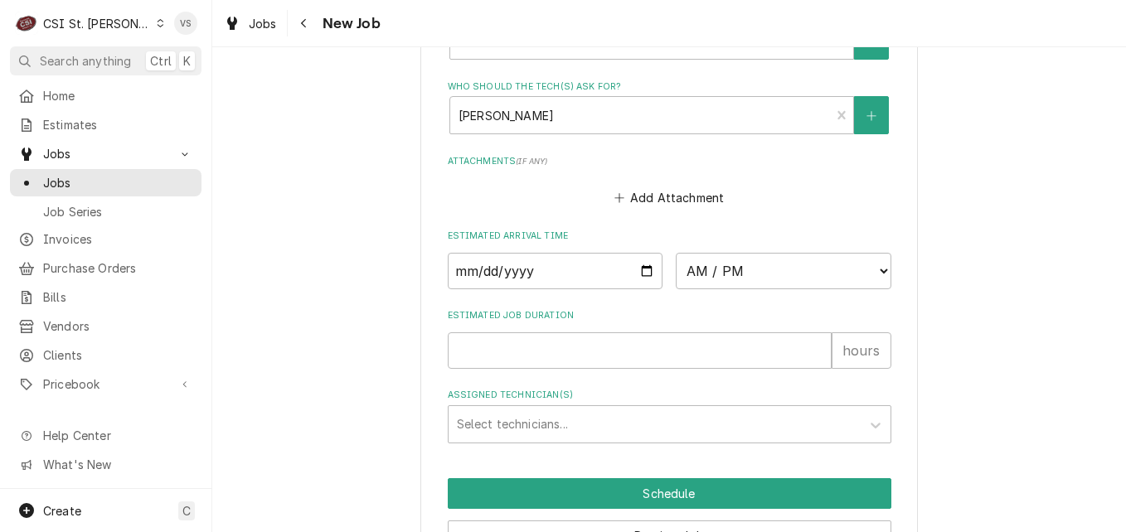
scroll to position [1409, 0]
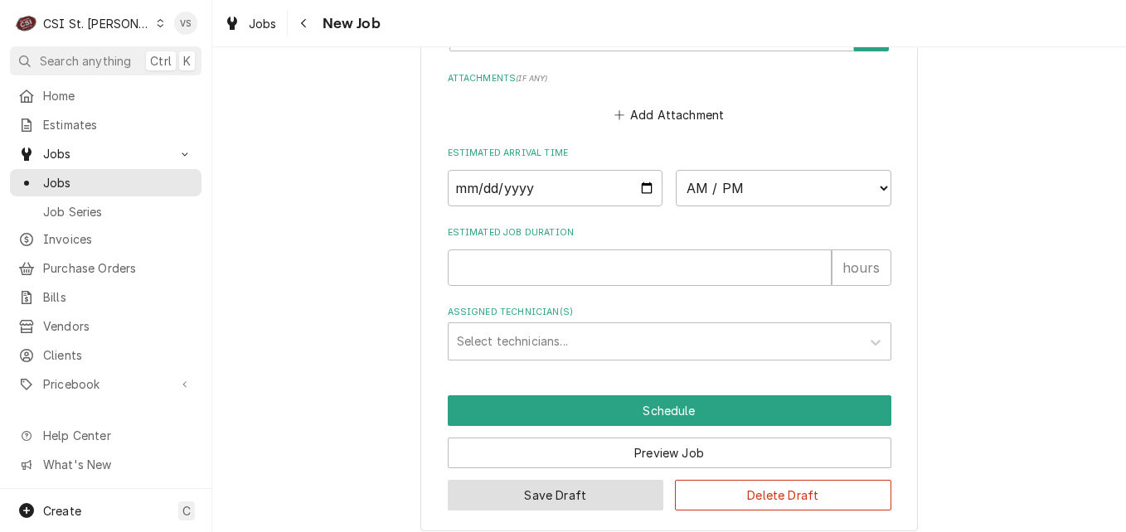
click at [552, 500] on button "Save Draft" at bounding box center [556, 495] width 216 height 31
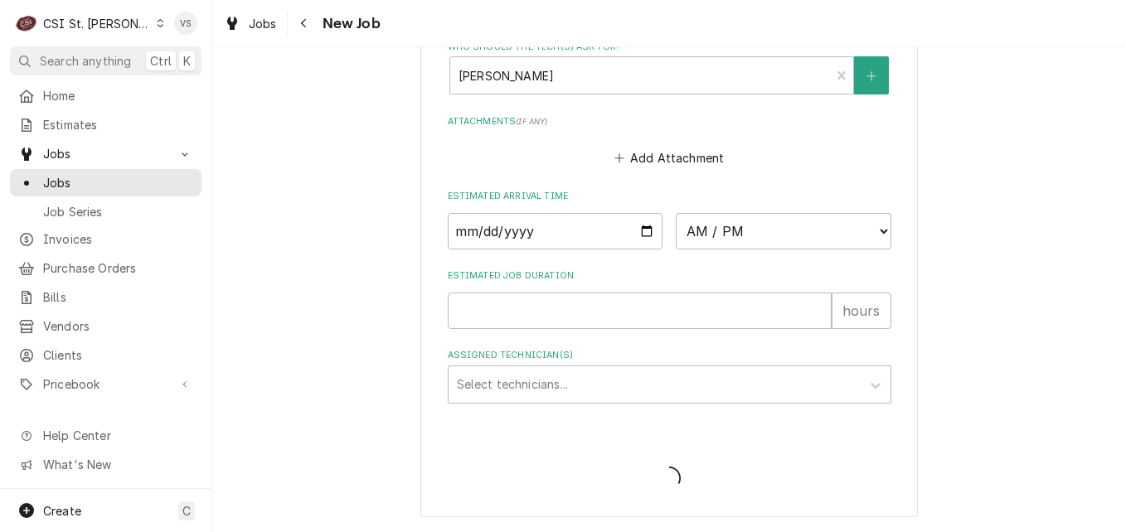
scroll to position [1366, 0]
type textarea "x"
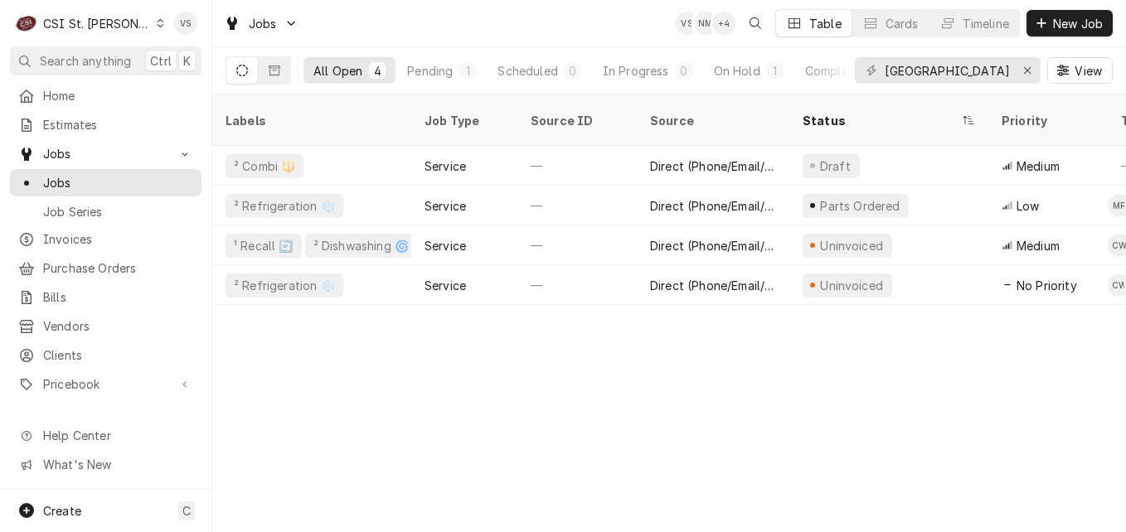
click at [156, 20] on div "Dynamic Content Wrapper" at bounding box center [160, 23] width 9 height 12
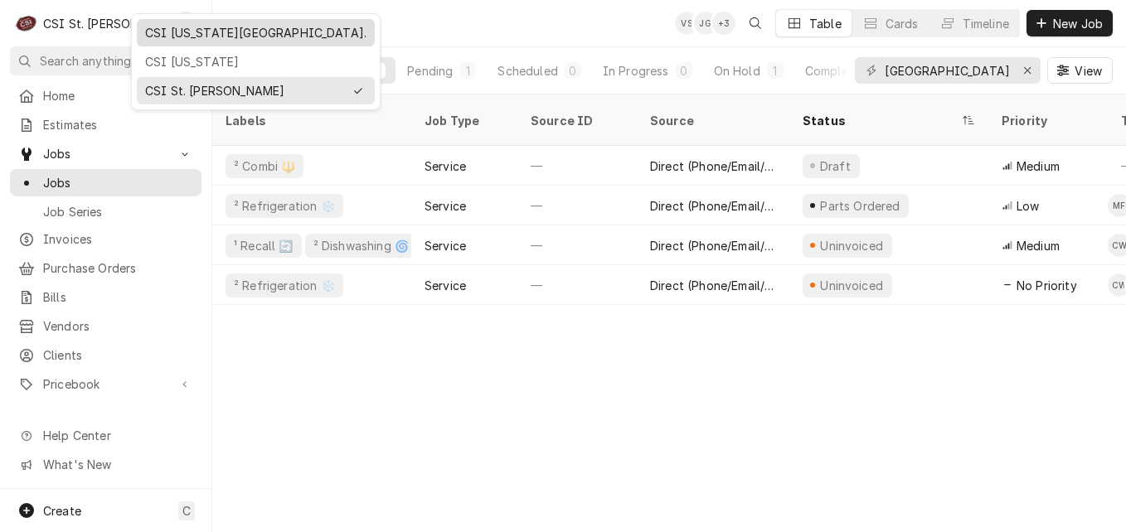
click at [209, 38] on div "CSI [US_STATE][GEOGRAPHIC_DATA]." at bounding box center [255, 32] width 221 height 17
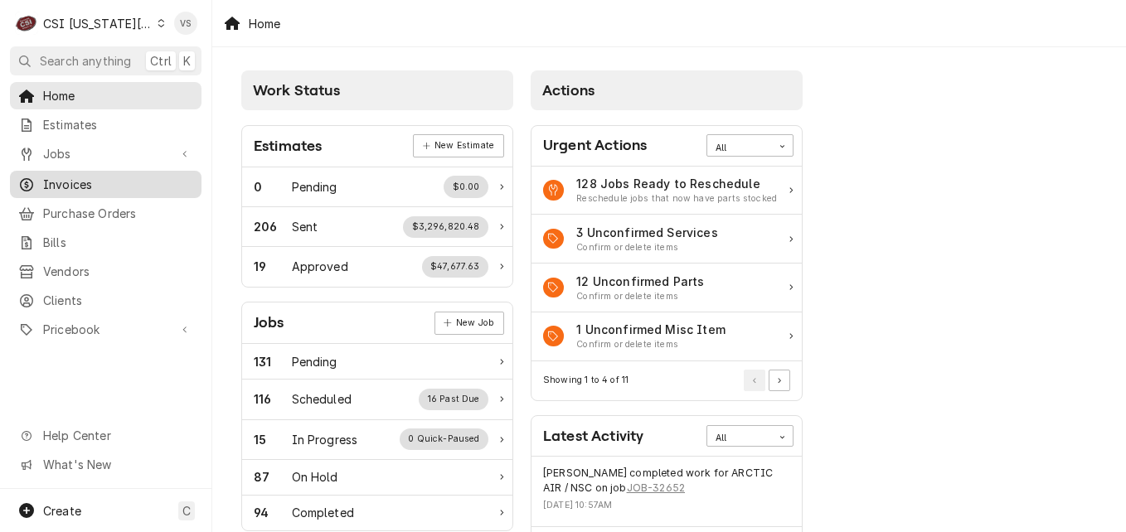
click at [71, 176] on span "Invoices" at bounding box center [118, 184] width 150 height 17
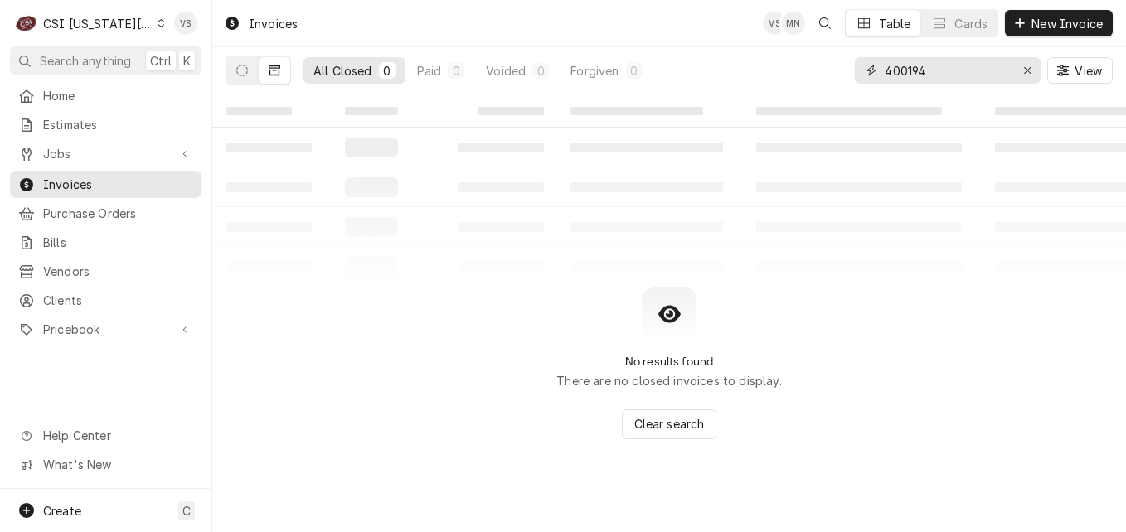
drag, startPoint x: 933, startPoint y: 68, endPoint x: 941, endPoint y: 85, distance: 18.9
click at [862, 71] on div "400194" at bounding box center [948, 70] width 186 height 27
type input "301081"
click at [245, 73] on icon "Dynamic Content Wrapper" at bounding box center [242, 71] width 12 height 12
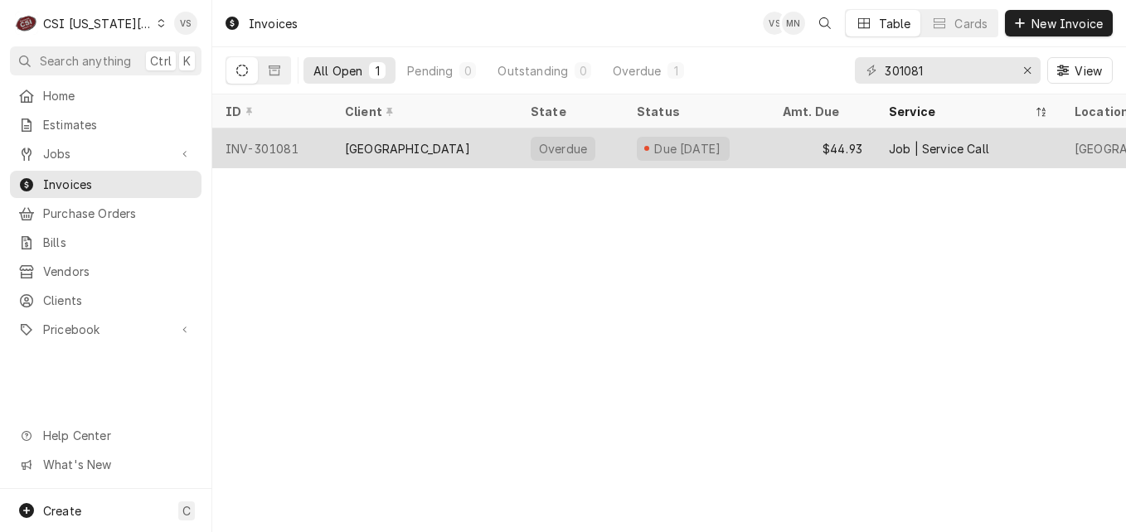
click at [332, 148] on div "CASCADE HOTEL" at bounding box center [425, 148] width 186 height 40
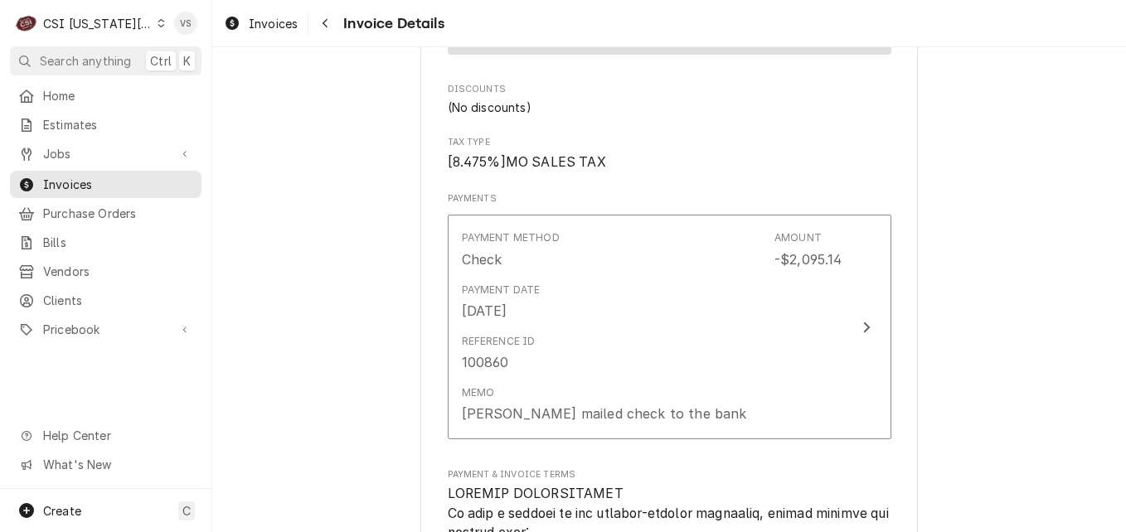
scroll to position [3233, 0]
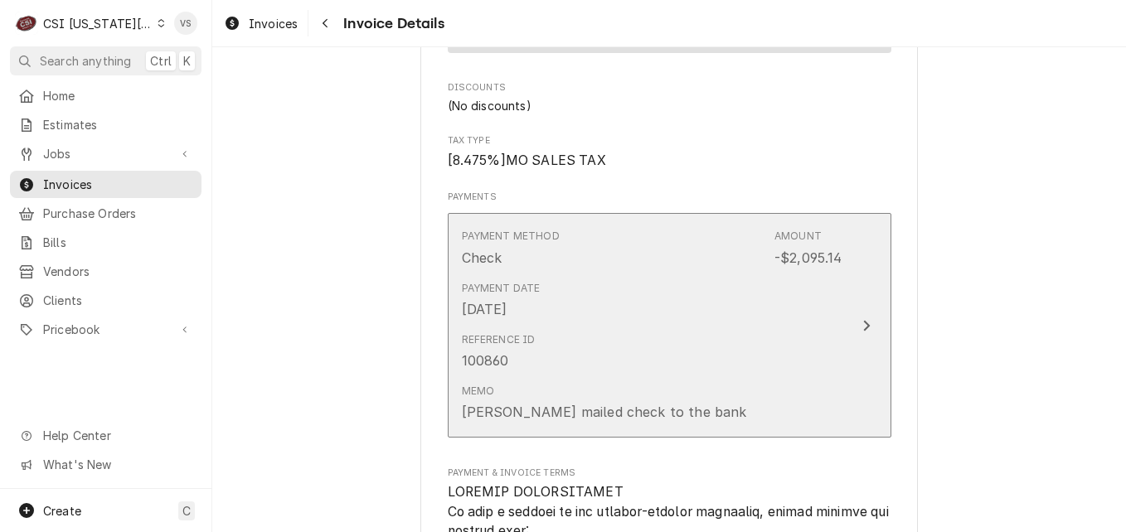
click at [862, 332] on icon "Update Payment" at bounding box center [866, 325] width 8 height 13
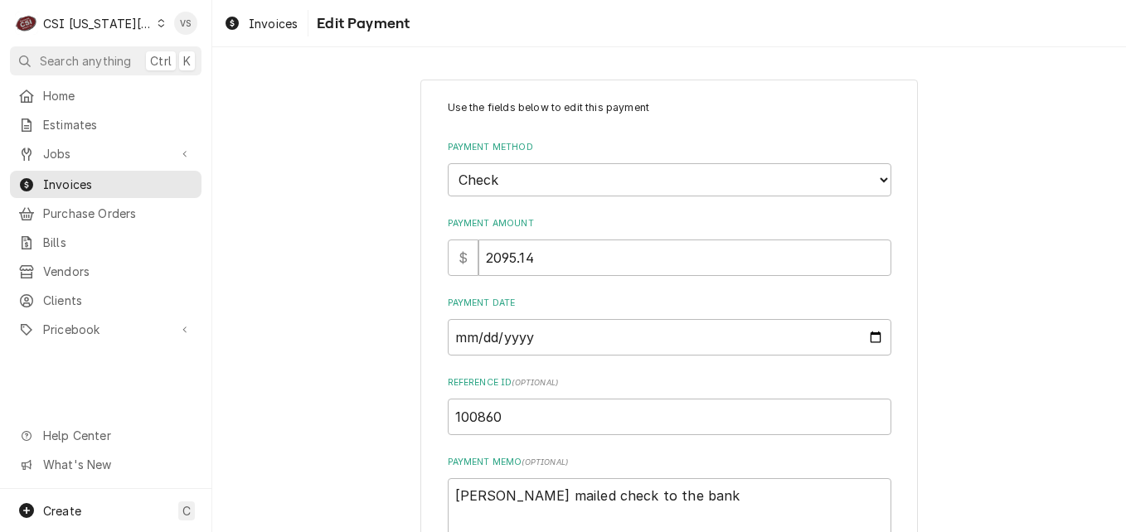
click at [859, 380] on label "Reference ID ( optional )" at bounding box center [670, 382] width 444 height 13
click at [859, 399] on input "100860" at bounding box center [670, 417] width 444 height 36
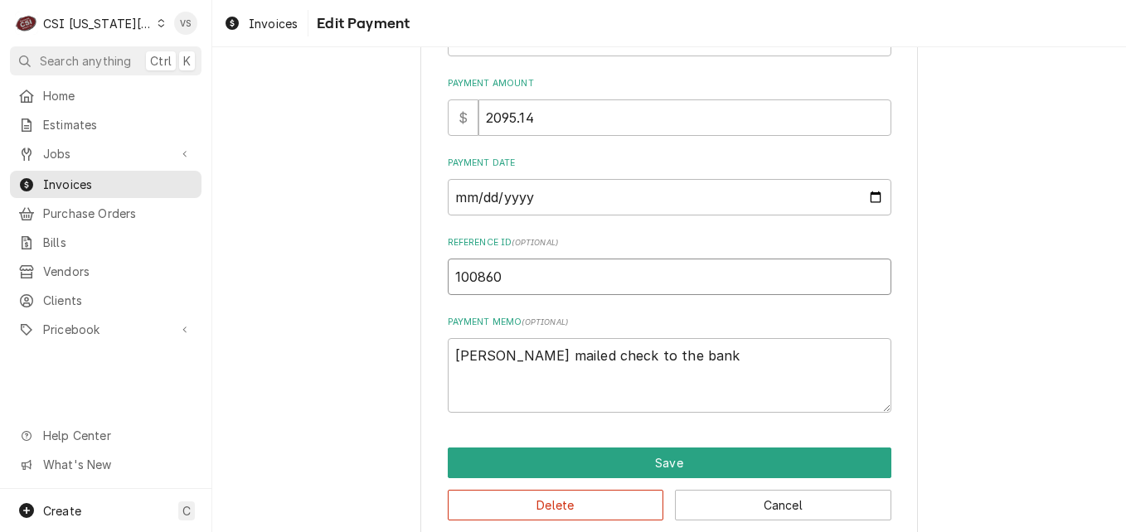
scroll to position [164, 0]
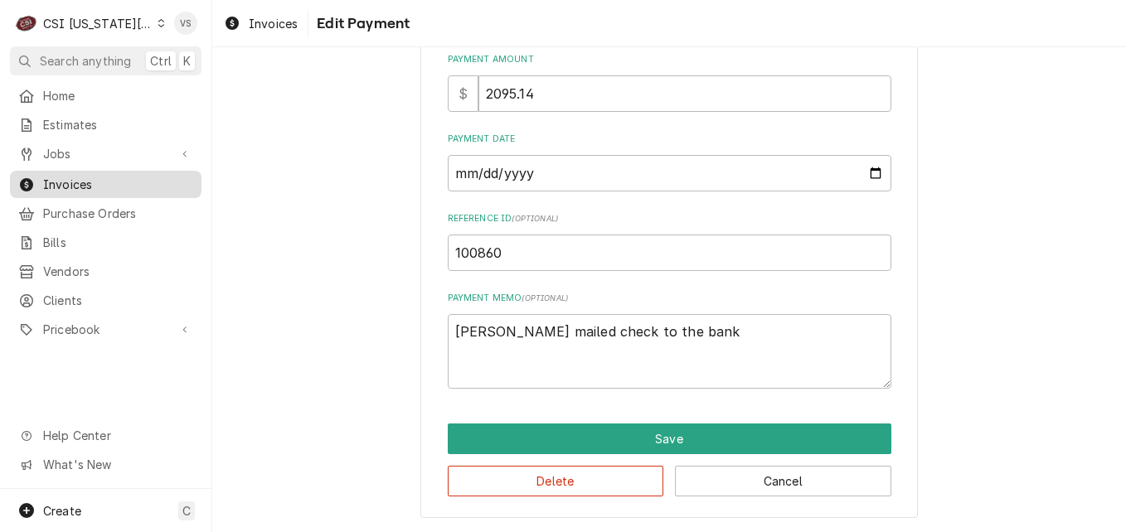
click at [70, 183] on span "Invoices" at bounding box center [118, 184] width 150 height 17
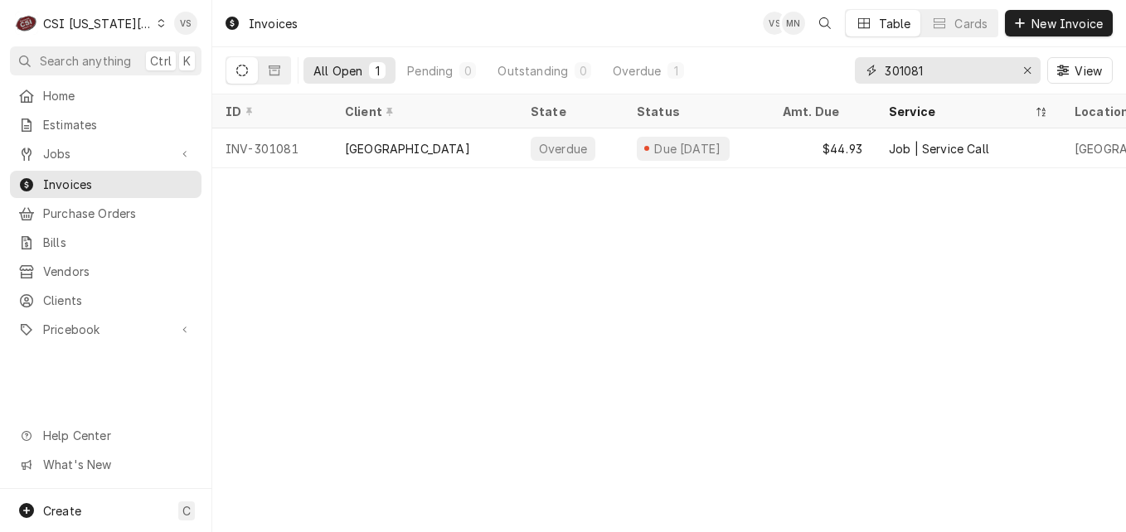
click at [924, 70] on input "301081" at bounding box center [947, 70] width 124 height 27
drag, startPoint x: 928, startPoint y: 68, endPoint x: 903, endPoint y: 74, distance: 25.5
click at [907, 70] on input "301081" at bounding box center [947, 70] width 124 height 27
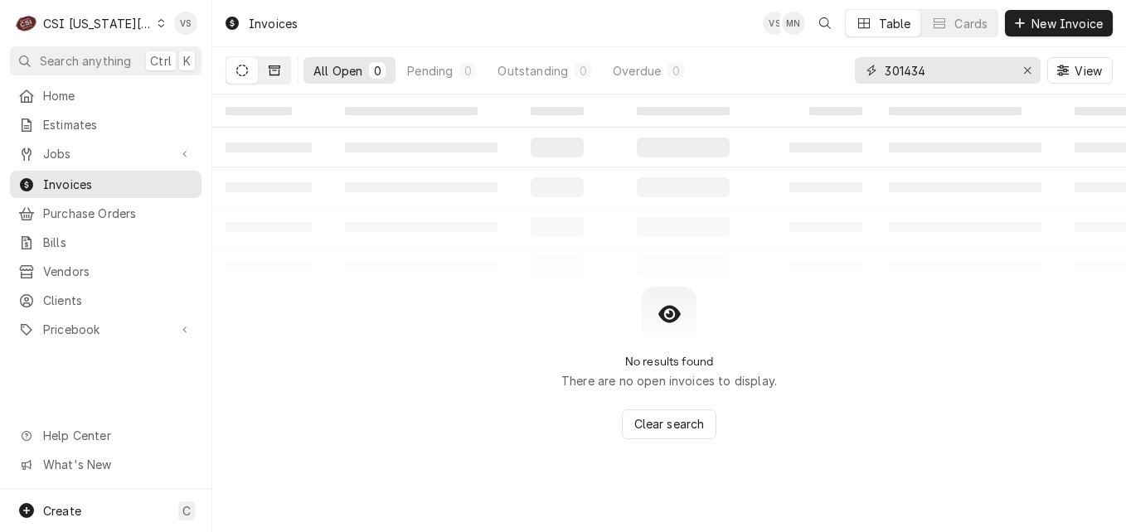
type input "301434"
click at [268, 72] on button "Dynamic Content Wrapper" at bounding box center [275, 70] width 32 height 27
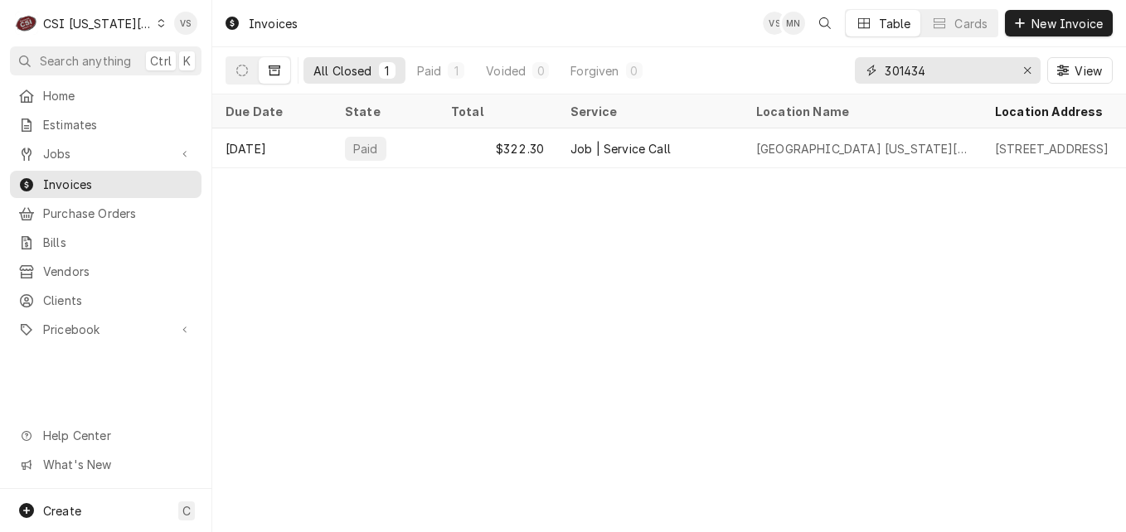
drag, startPoint x: 936, startPoint y: 70, endPoint x: 904, endPoint y: 72, distance: 32.4
click at [904, 72] on input "301434" at bounding box center [947, 70] width 124 height 27
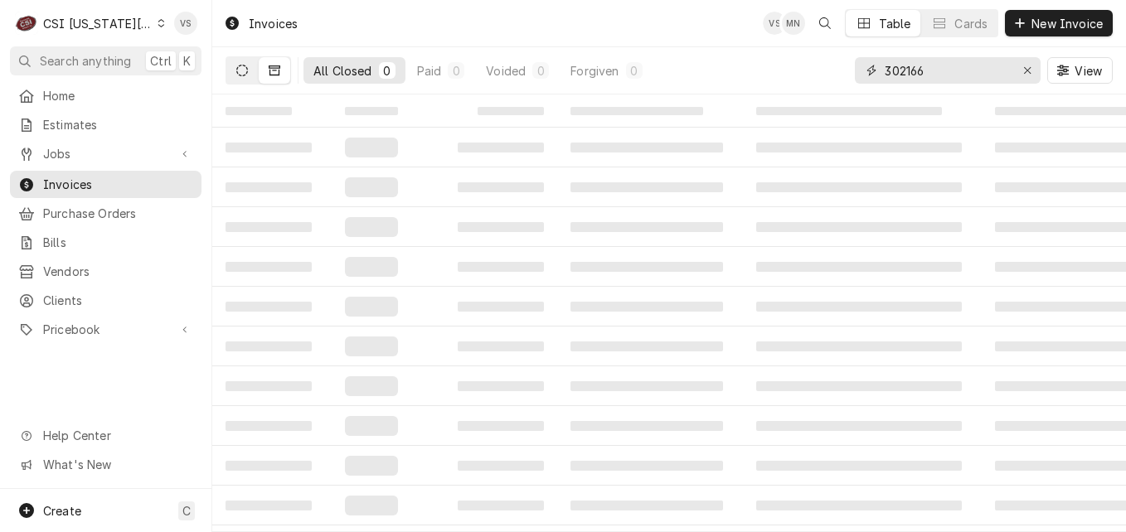
type input "302166"
click at [245, 67] on icon "Dynamic Content Wrapper" at bounding box center [242, 71] width 12 height 12
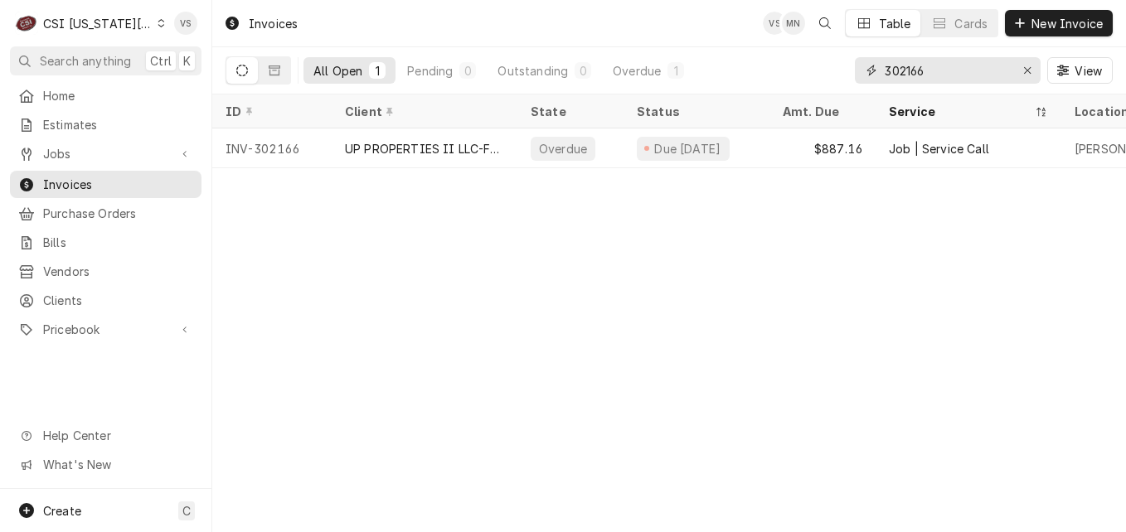
click at [926, 78] on input "302166" at bounding box center [947, 70] width 124 height 27
drag, startPoint x: 929, startPoint y: 71, endPoint x: 907, endPoint y: 73, distance: 22.4
click at [907, 73] on input "302166" at bounding box center [947, 70] width 124 height 27
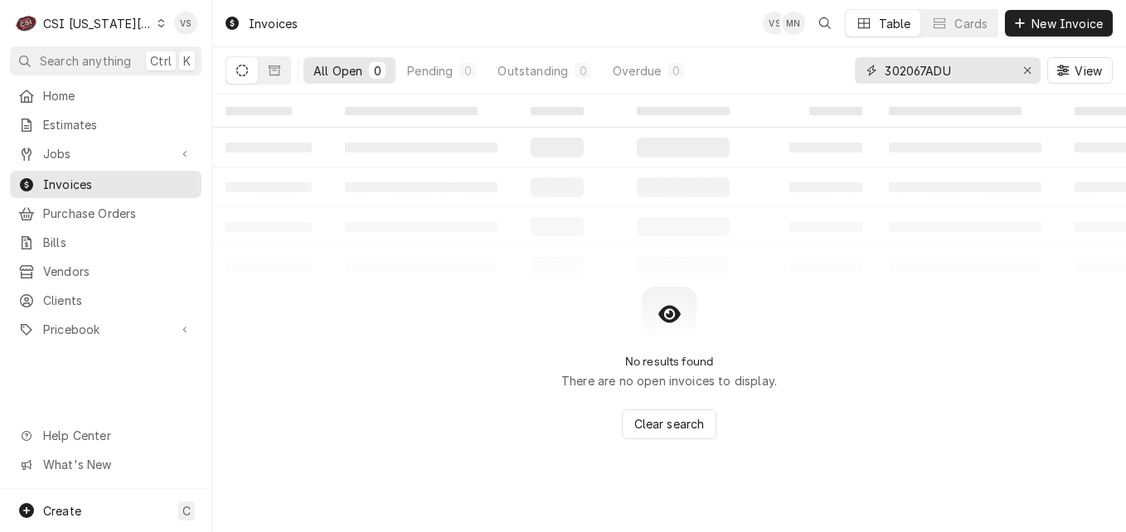
drag, startPoint x: 956, startPoint y: 66, endPoint x: 850, endPoint y: 68, distance: 106.1
click at [850, 68] on div "All Open 0 Pending 0 Outstanding 0 Overdue 0 302067ADU View" at bounding box center [668, 70] width 887 height 46
type input "1"
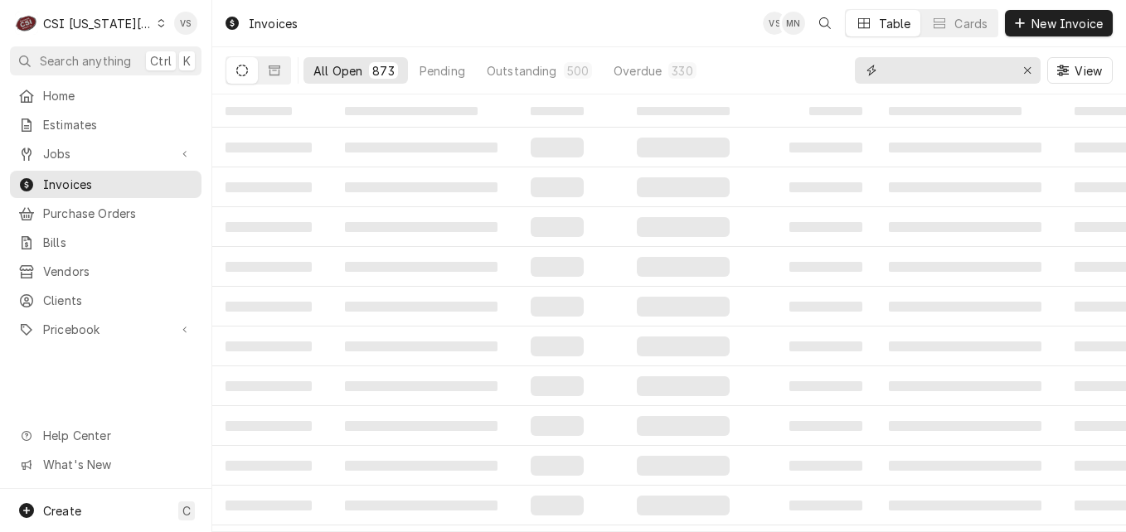
type input "s"
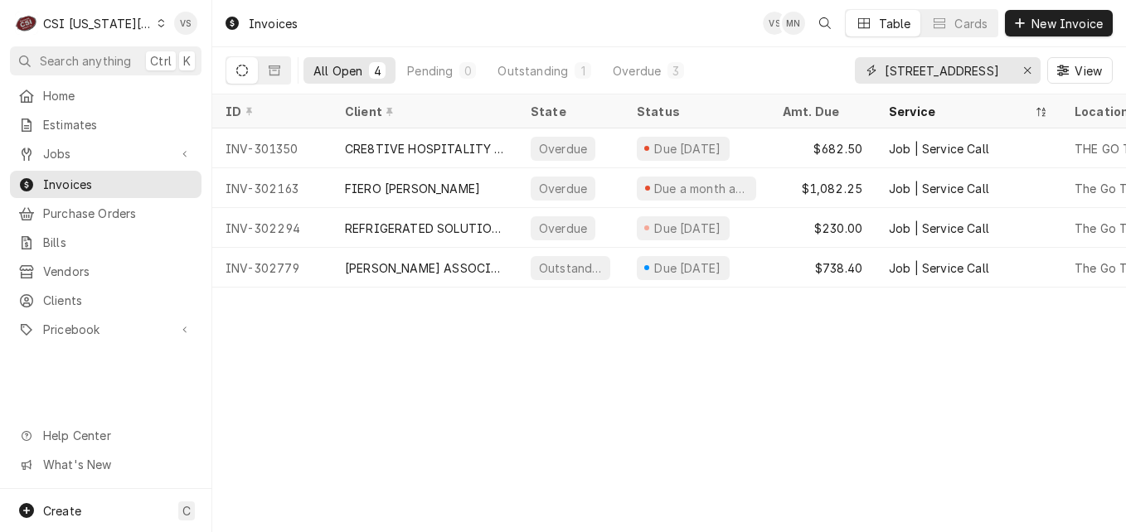
type input "1 s broadway"
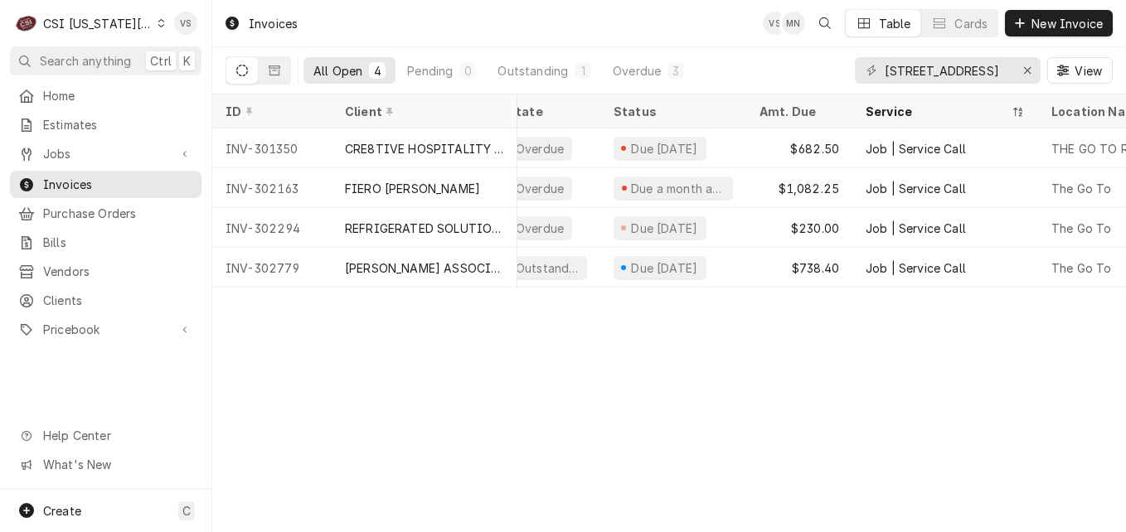
scroll to position [0, 33]
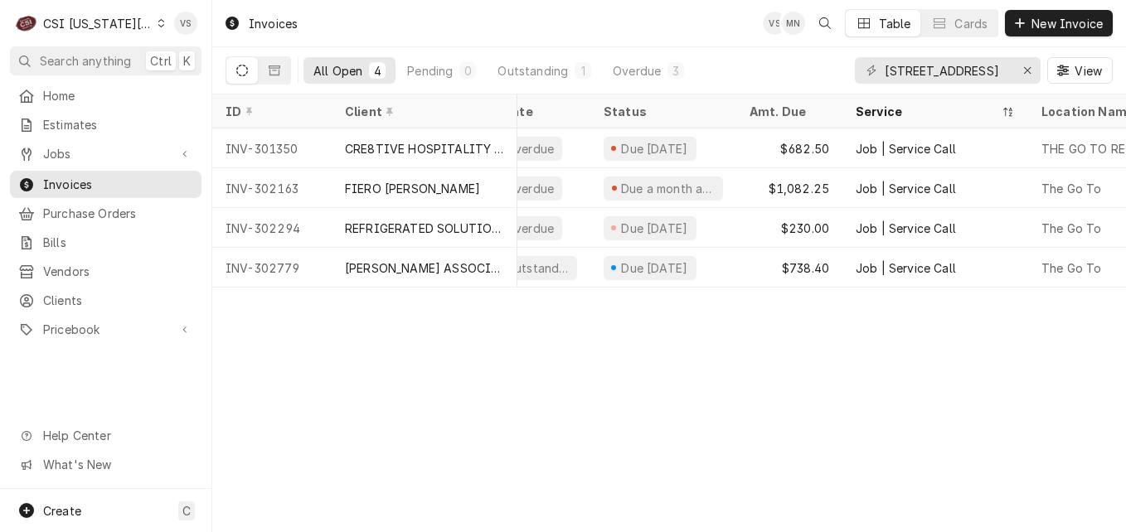
click at [158, 27] on icon "Dynamic Content Wrapper" at bounding box center [161, 23] width 7 height 8
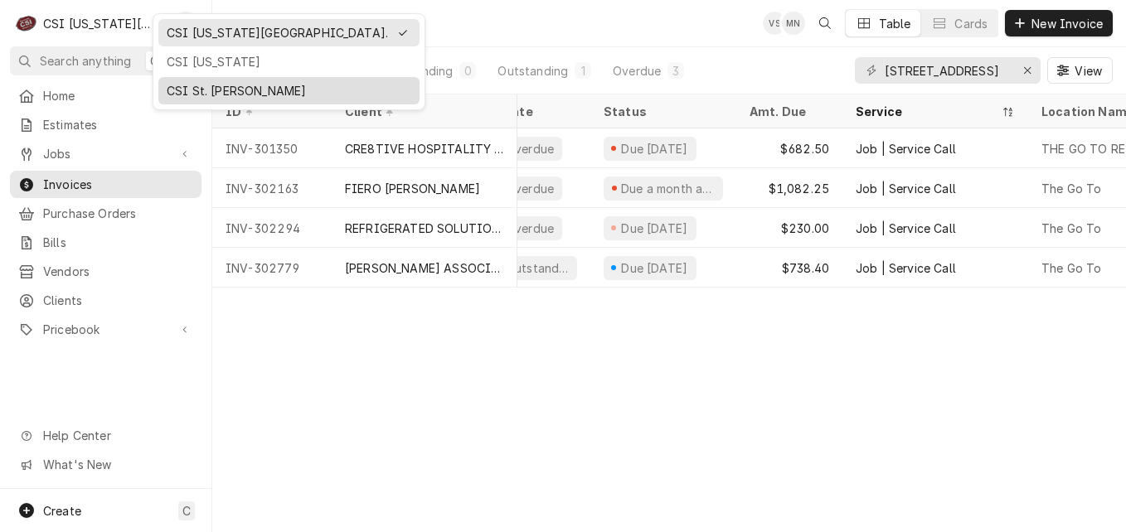
click at [195, 92] on div "CSI St. [PERSON_NAME]" at bounding box center [289, 90] width 245 height 17
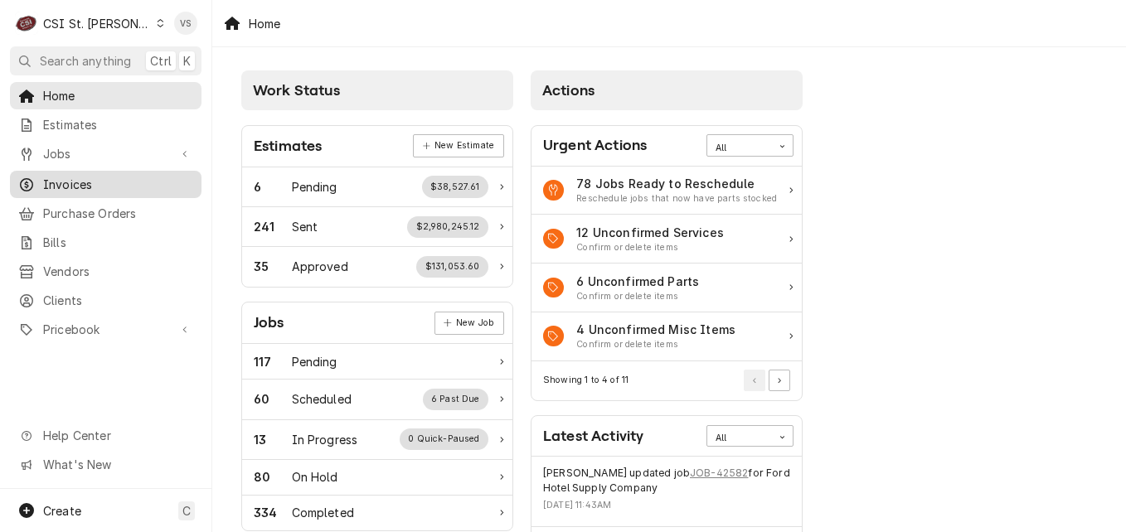
click at [79, 180] on span "Invoices" at bounding box center [118, 184] width 150 height 17
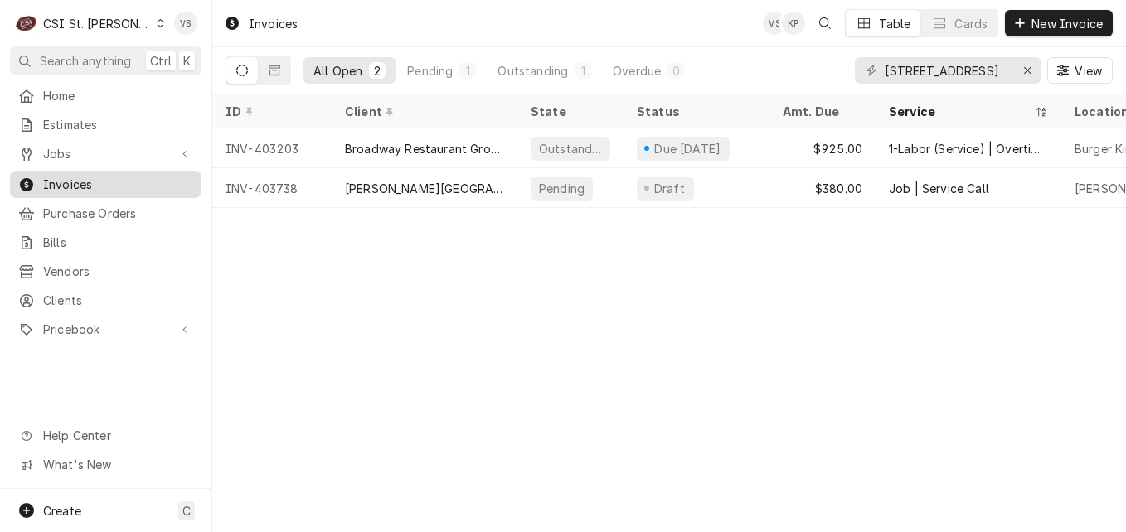
click at [74, 183] on span "Invoices" at bounding box center [118, 184] width 150 height 17
click at [959, 65] on input "[STREET_ADDRESS]" at bounding box center [947, 70] width 124 height 27
click at [962, 70] on input "[STREET_ADDRESS]" at bounding box center [947, 70] width 124 height 27
drag, startPoint x: 962, startPoint y: 69, endPoint x: 819, endPoint y: 104, distance: 147.6
click at [871, 75] on div "[STREET_ADDRESS]" at bounding box center [948, 70] width 186 height 27
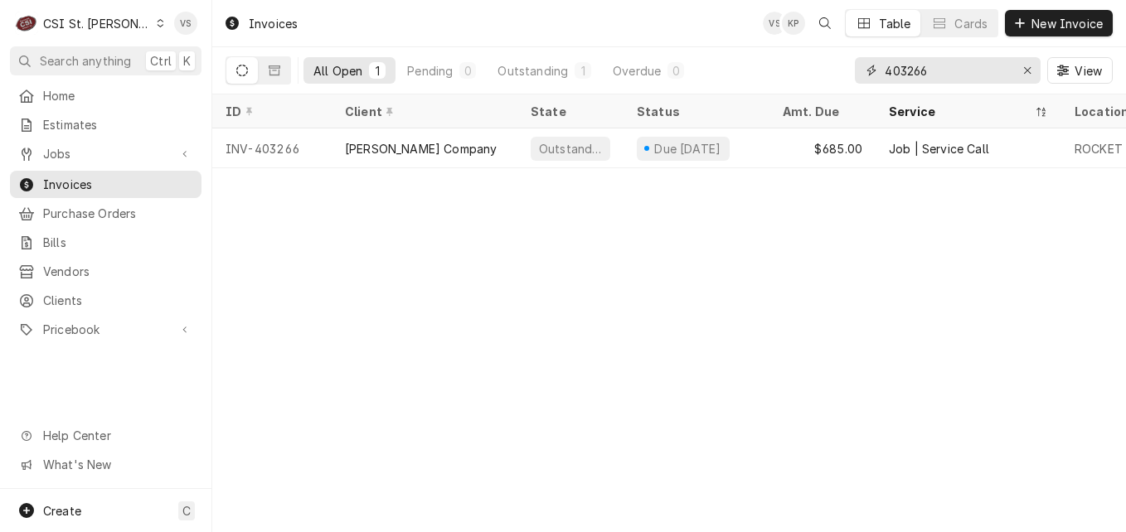
type input "403266"
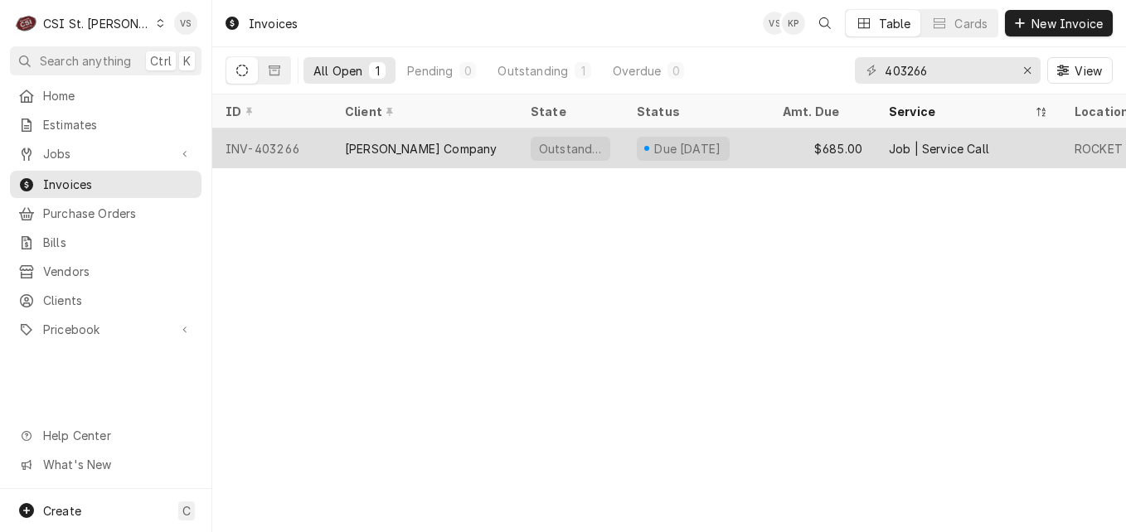
click at [400, 133] on div "[PERSON_NAME] Company" at bounding box center [425, 148] width 186 height 40
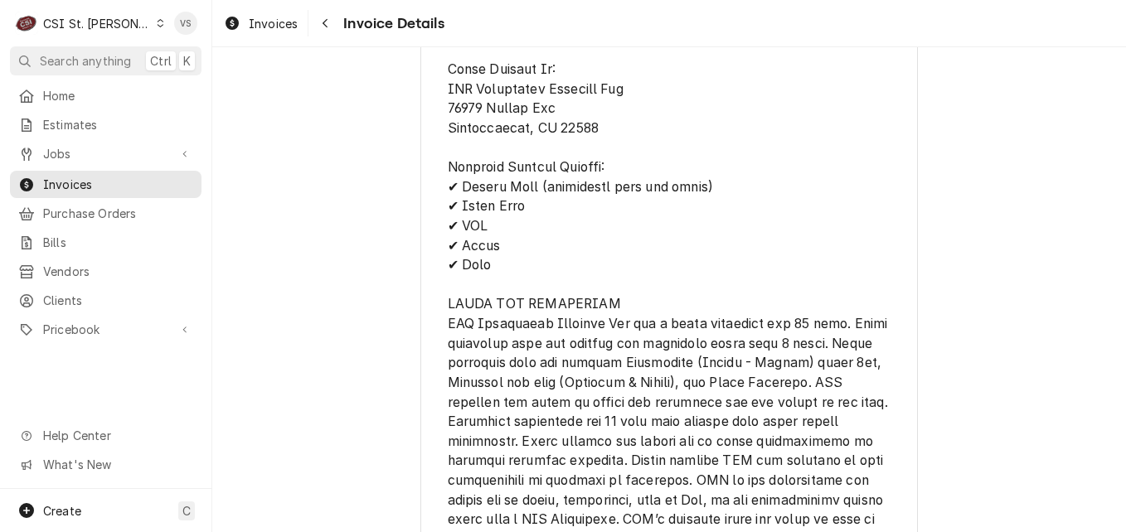
scroll to position [2912, 0]
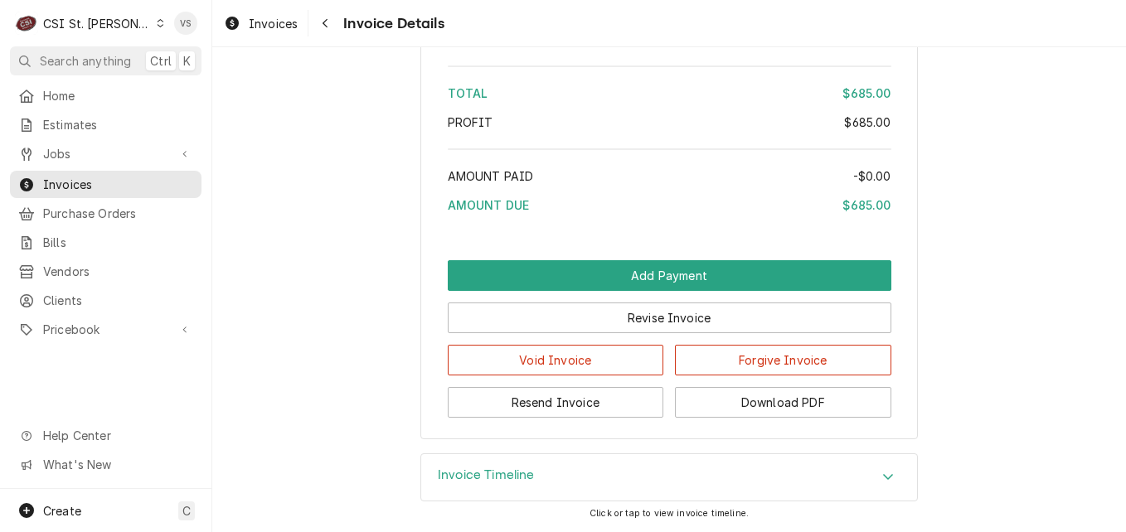
click at [882, 480] on icon "Accordion Header" at bounding box center [888, 476] width 12 height 13
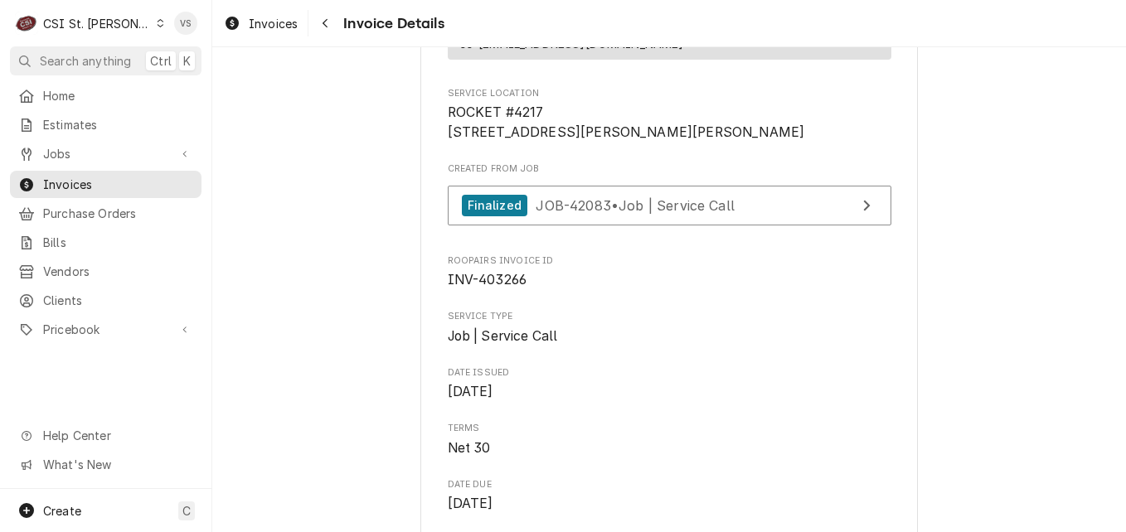
scroll to position [258, 0]
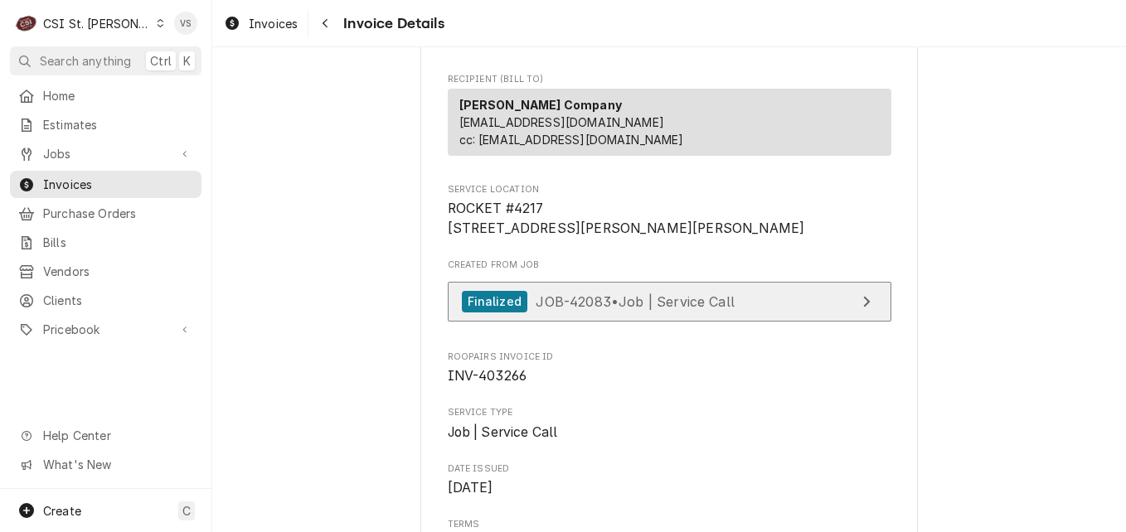
click at [657, 309] on span "JOB-42083 • Job | Service Call" at bounding box center [635, 301] width 199 height 17
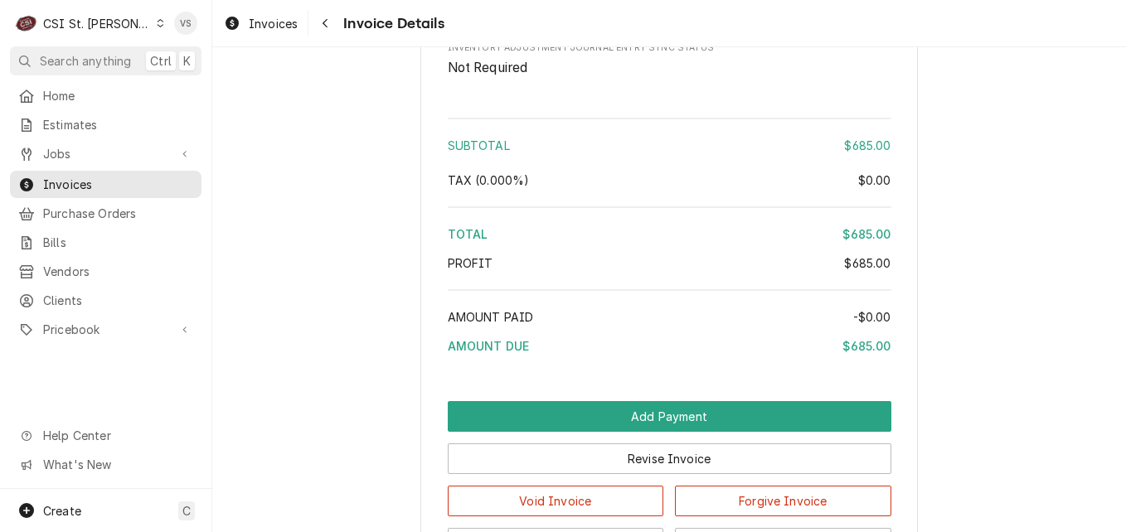
scroll to position [2828, 0]
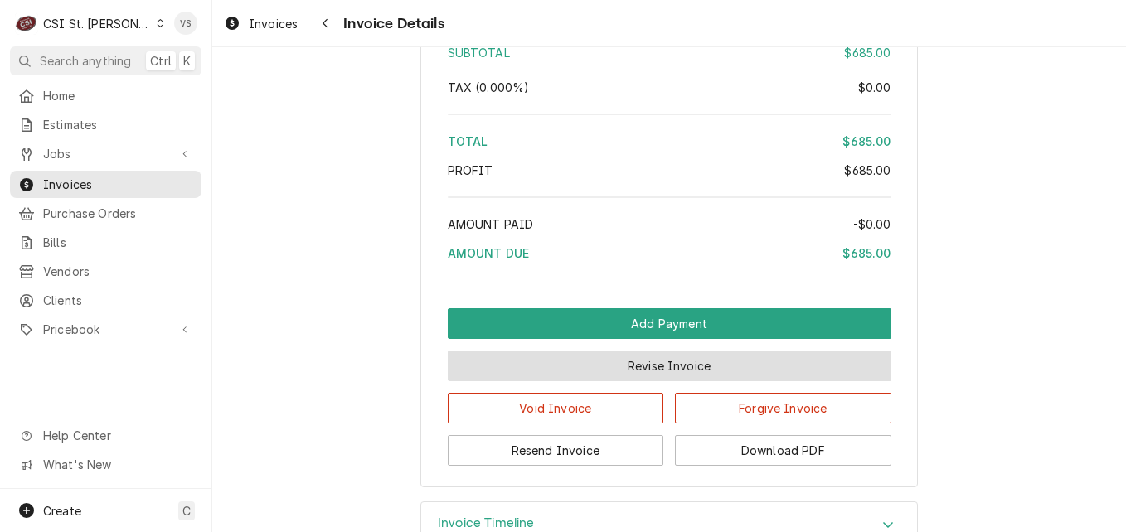
click at [639, 381] on button "Revise Invoice" at bounding box center [670, 366] width 444 height 31
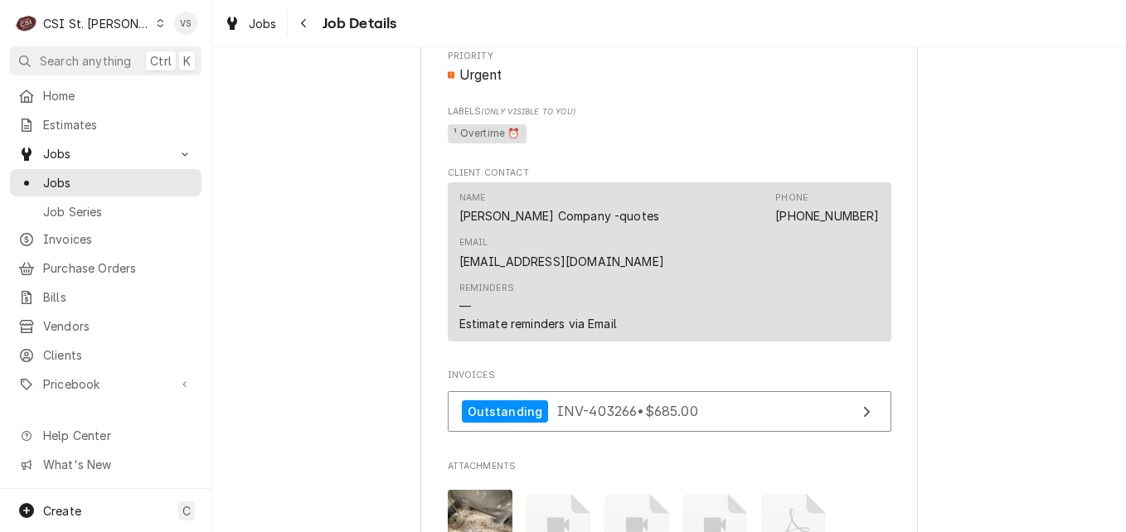
scroll to position [1161, 0]
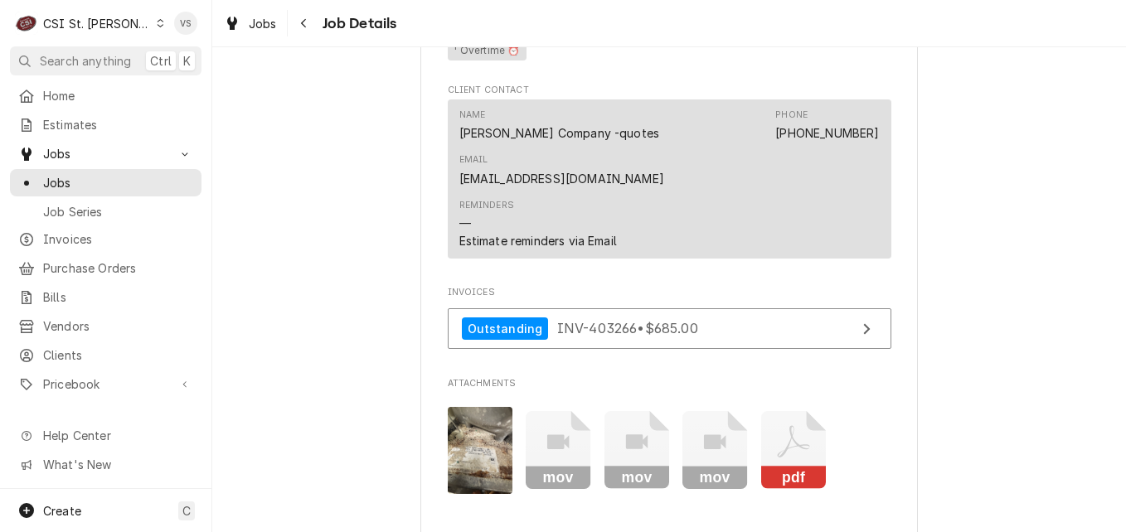
click at [796, 419] on icon "Attachments" at bounding box center [793, 450] width 65 height 79
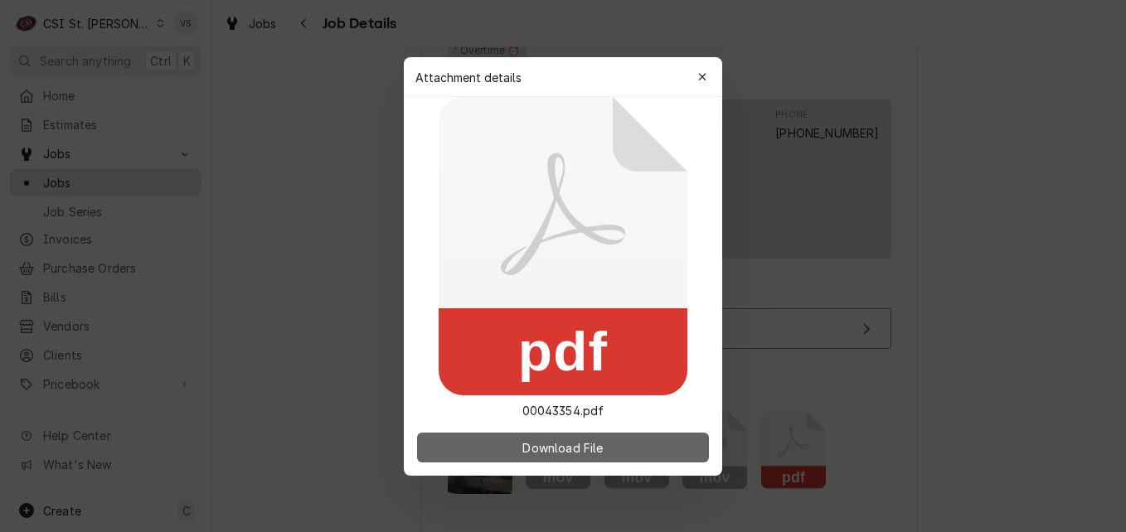
click at [594, 447] on span "Download File" at bounding box center [562, 447] width 87 height 17
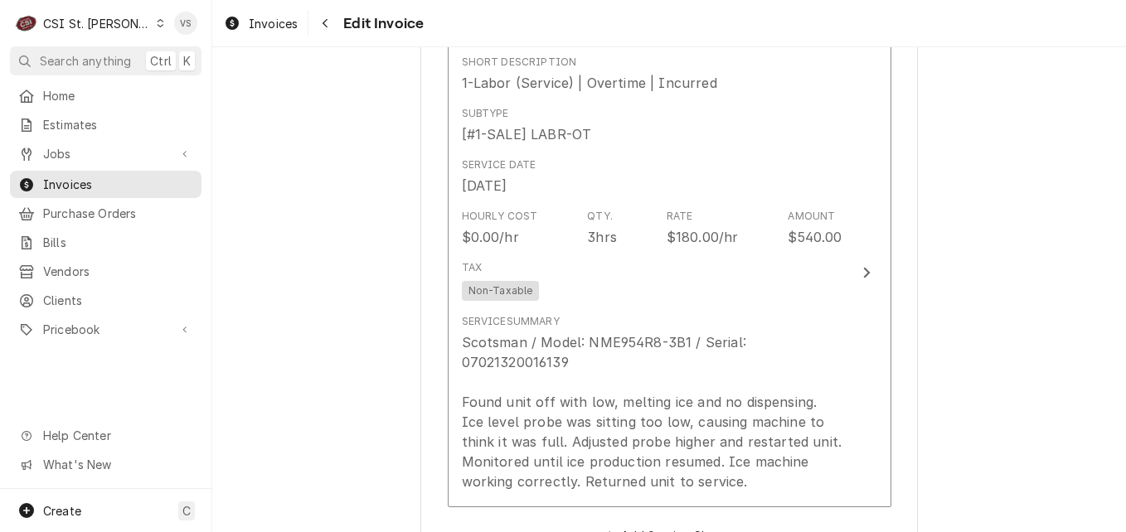
scroll to position [1658, 0]
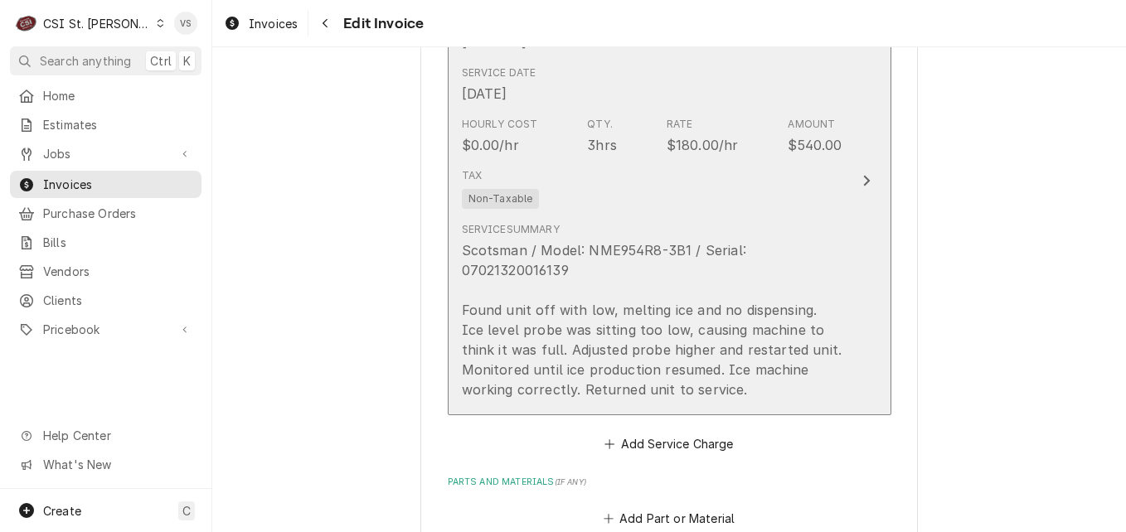
click at [758, 211] on div "Tax Non-Taxable" at bounding box center [652, 188] width 381 height 53
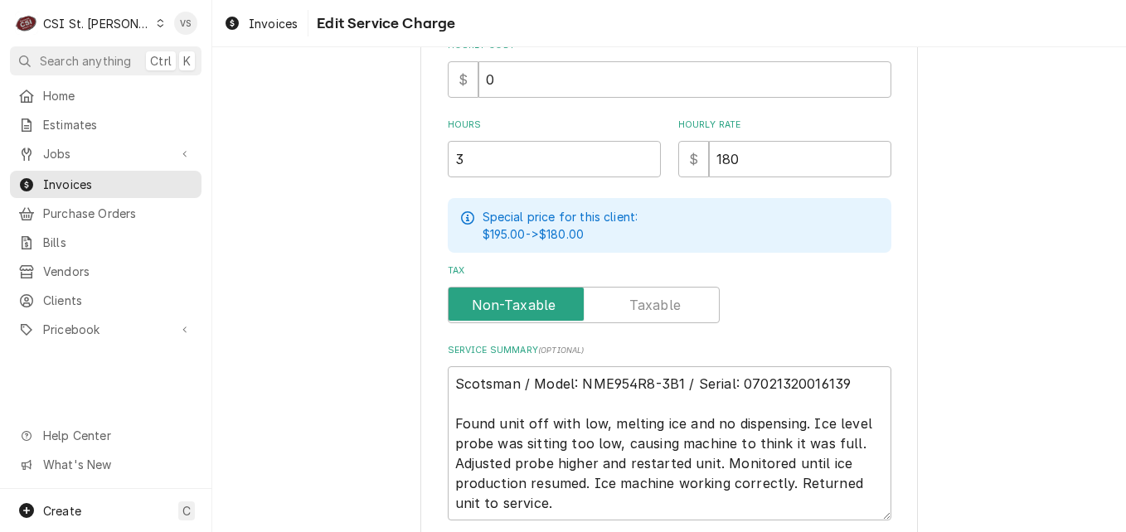
scroll to position [626, 0]
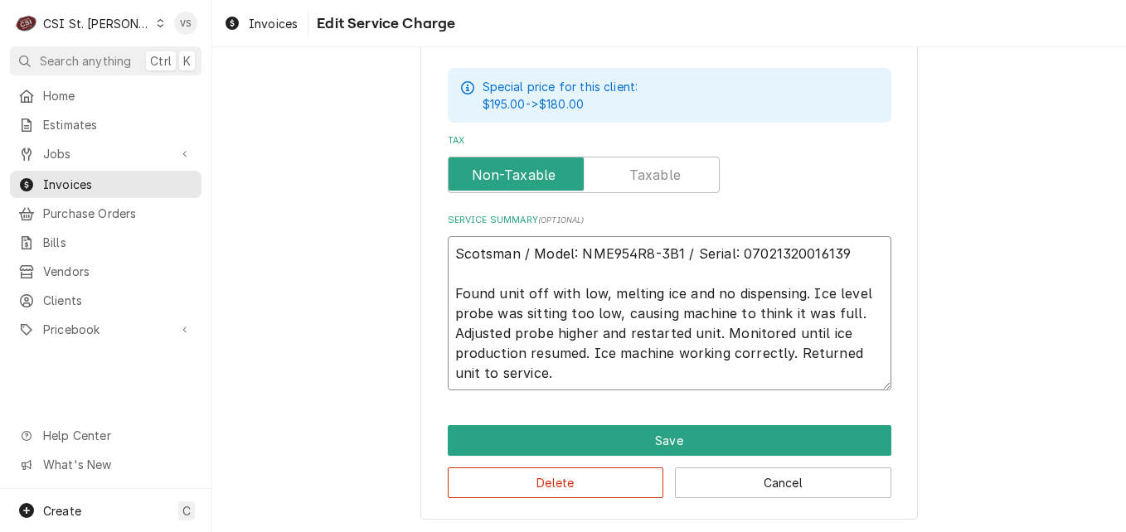
click at [449, 251] on textarea "Scotsman / Model: NME954R8-3B1 / Serial: 07021320016139 Found unit off with low…" at bounding box center [670, 313] width 444 height 154
type textarea "x"
type textarea "Scotsman / Model: NME954R8-3B1 / Serial: 07021320016139 Found unit off with low…"
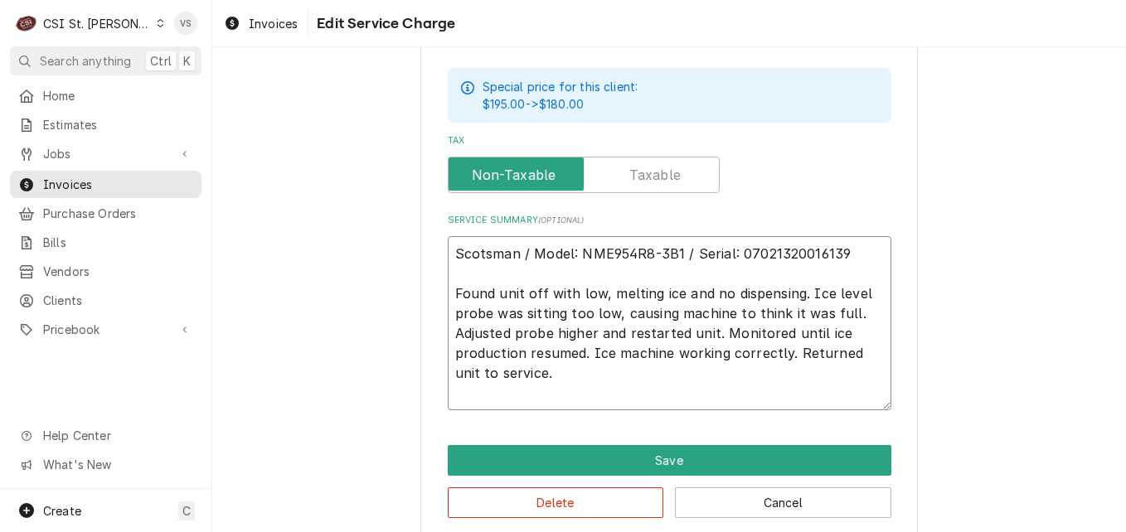
click at [449, 251] on textarea "Scotsman / Model: NME954R8-3B1 / Serial: 07021320016139 Found unit off with low…" at bounding box center [670, 323] width 444 height 174
type textarea "x"
type textarea "P Scotsman / Model: NME954R8-3B1 / Serial: 07021320016139 Found unit off with l…"
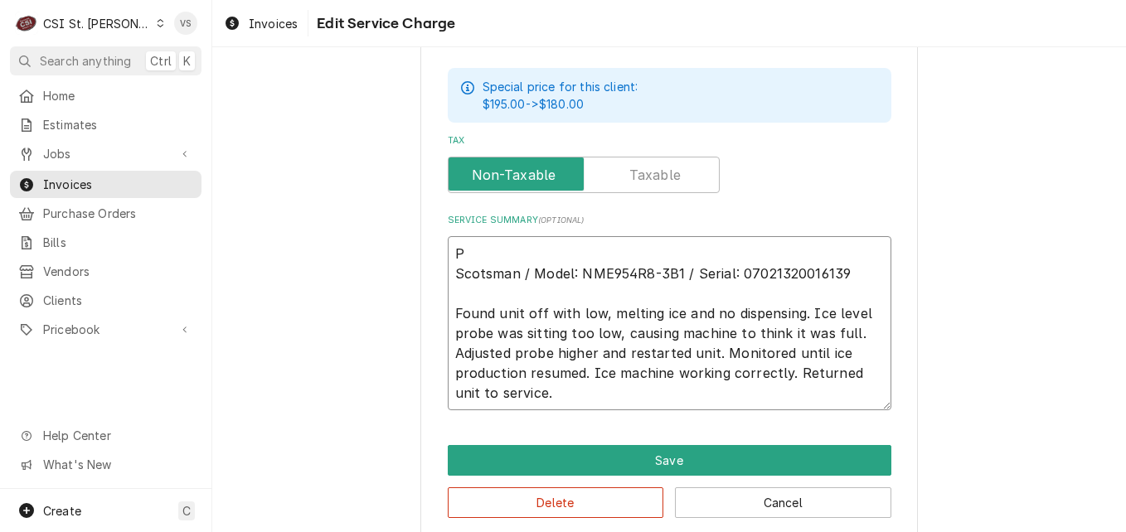
type textarea "x"
type textarea "PO Scotsman / Model: NME954R8-3B1 / Serial: 07021320016139 Found unit off with …"
type textarea "x"
type textarea "PO Scotsman / Model: NME954R8-3B1 / Serial: 07021320016139 Found unit off with …"
type textarea "x"
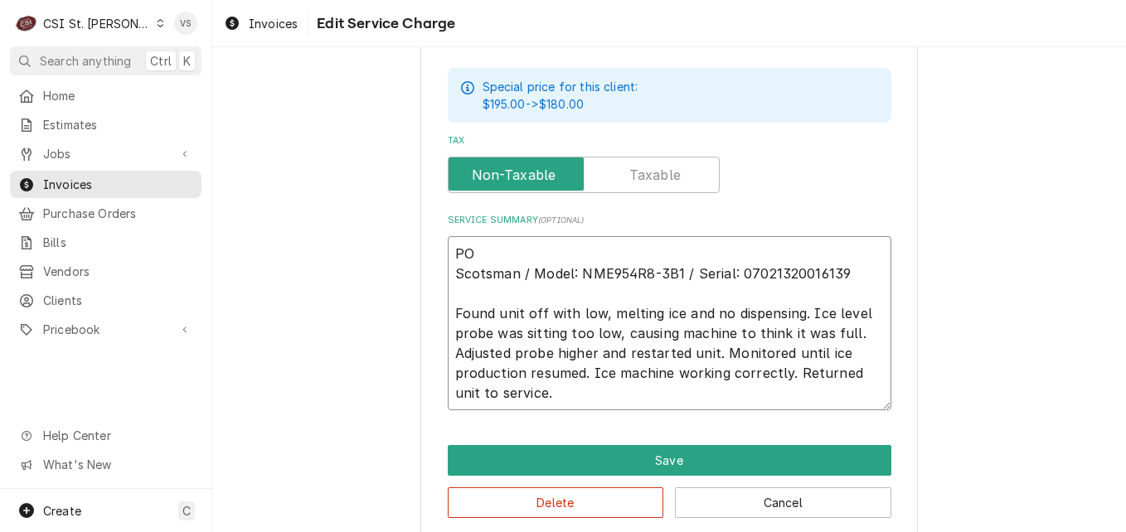
type textarea "PO # Scotsman / Model: NME954R8-3B1 / Serial: 07021320016139 Found unit off wit…"
type textarea "x"
type textarea "PO #4 Scotsman / Model: NME954R8-3B1 / Serial: 07021320016139 Found unit off wi…"
type textarea "x"
type textarea "PO #43 Scotsman / Model: NME954R8-3B1 / Serial: 07021320016139 Found unit off w…"
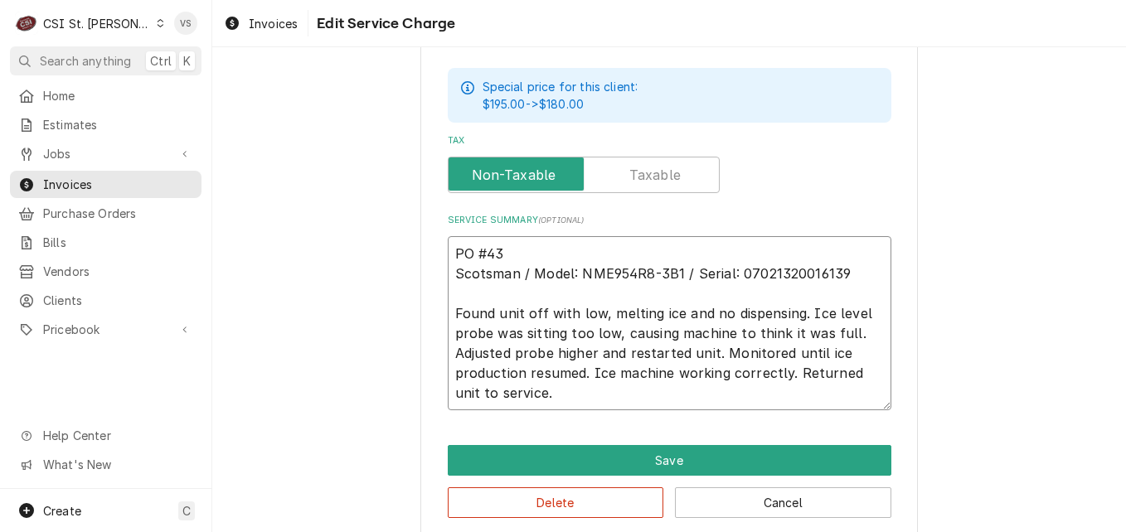
type textarea "x"
type textarea "PO #433 Scotsman / Model: NME954R8-3B1 / Serial: 07021320016139 Found unit off …"
type textarea "x"
type textarea "PO #4335 Scotsman / Model: NME954R8-3B1 / Serial: 07021320016139 Found unit off…"
type textarea "x"
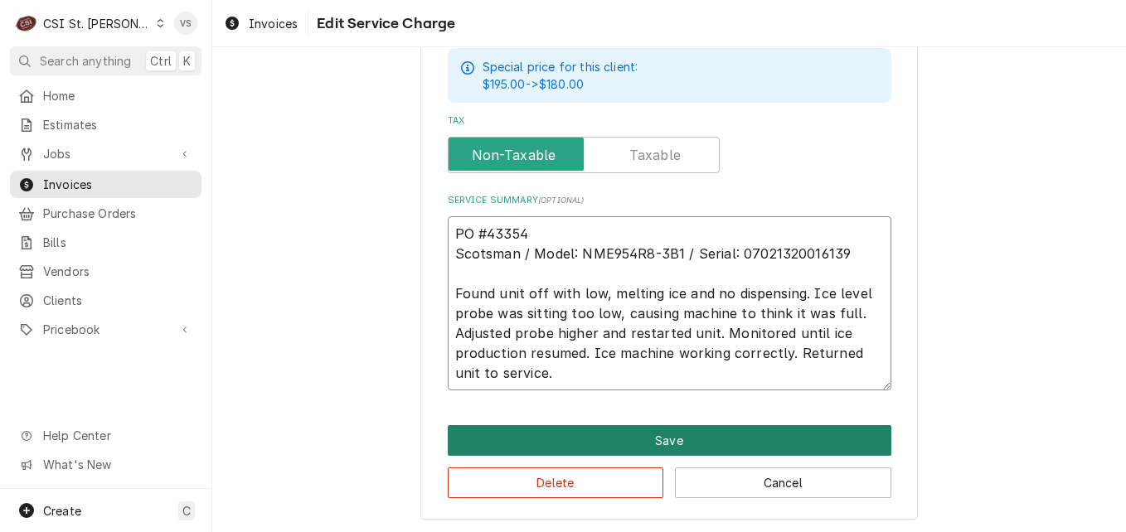
type textarea "PO #43354 Scotsman / Model: NME954R8-3B1 / Serial: 07021320016139 Found unit of…"
click at [593, 425] on button "Save" at bounding box center [670, 440] width 444 height 31
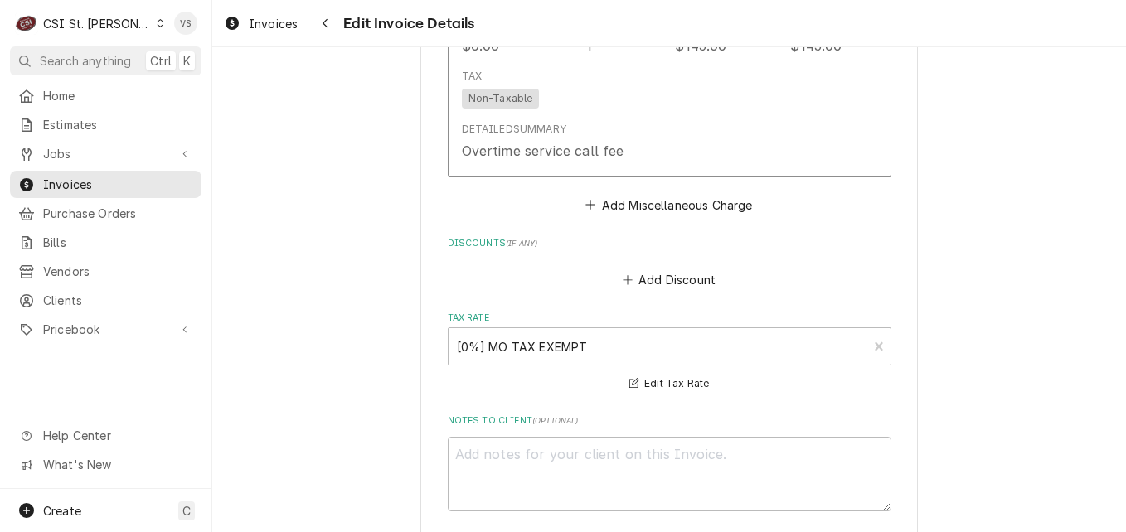
scroll to position [2906, 0]
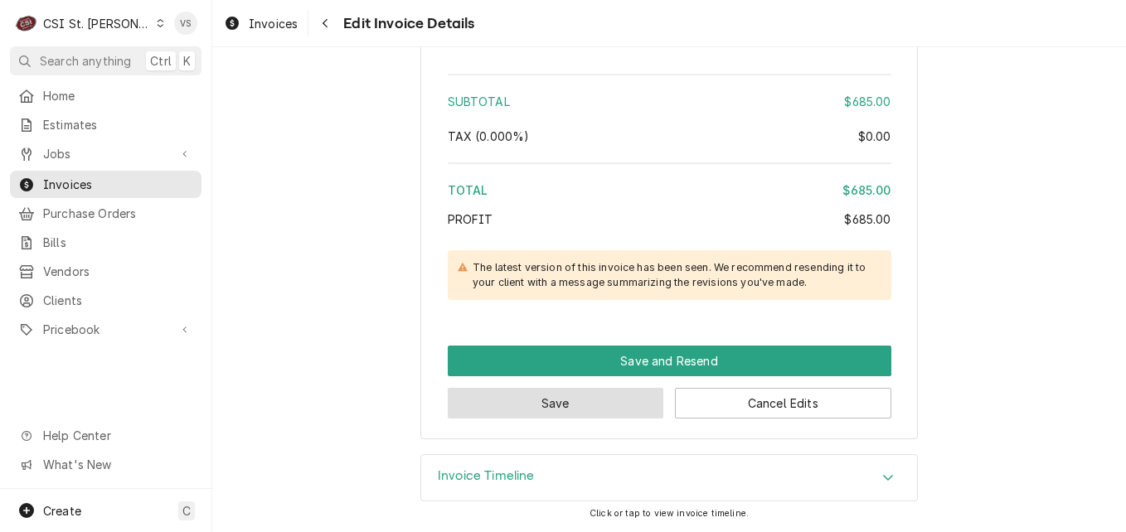
click at [579, 397] on button "Save" at bounding box center [556, 403] width 216 height 31
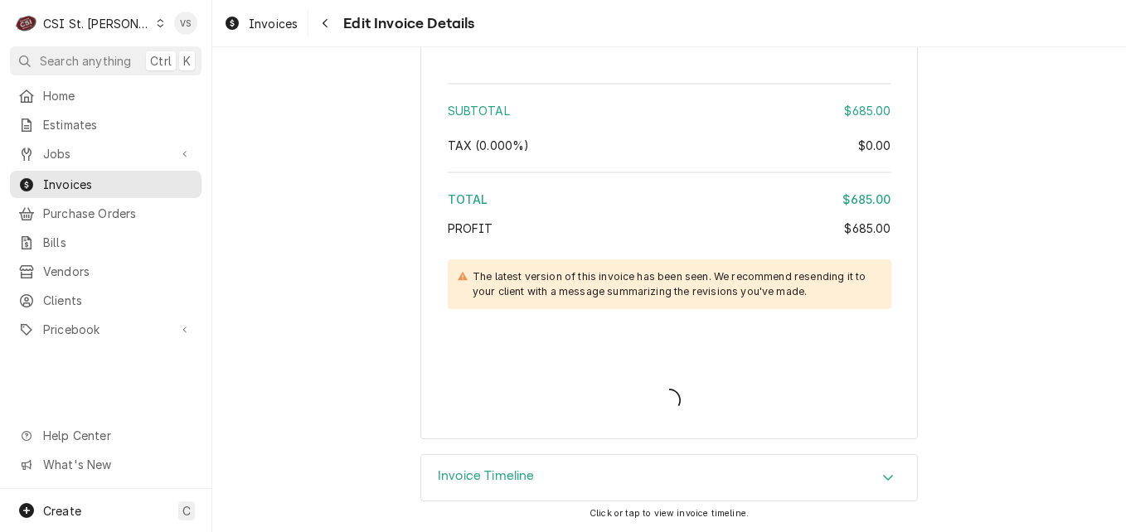
scroll to position [2896, 0]
type textarea "x"
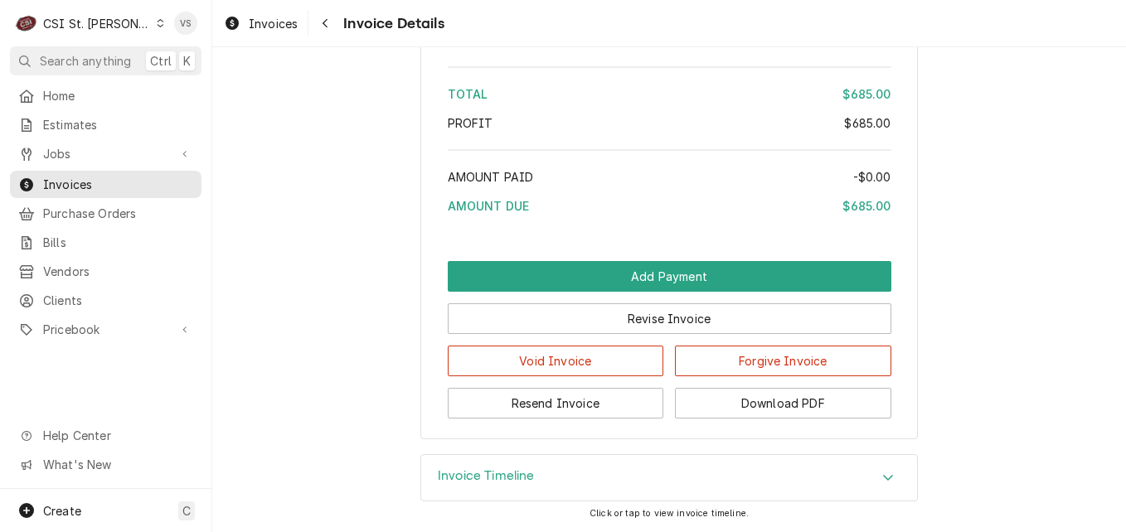
scroll to position [2874, 0]
click at [764, 400] on button "Download PDF" at bounding box center [783, 403] width 216 height 31
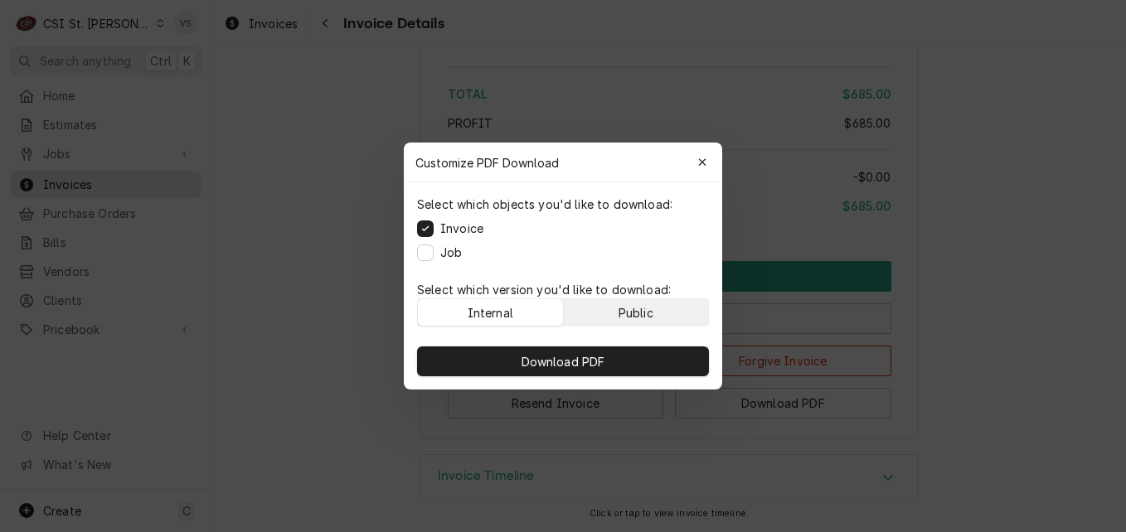
click at [627, 317] on div "Public" at bounding box center [635, 312] width 35 height 17
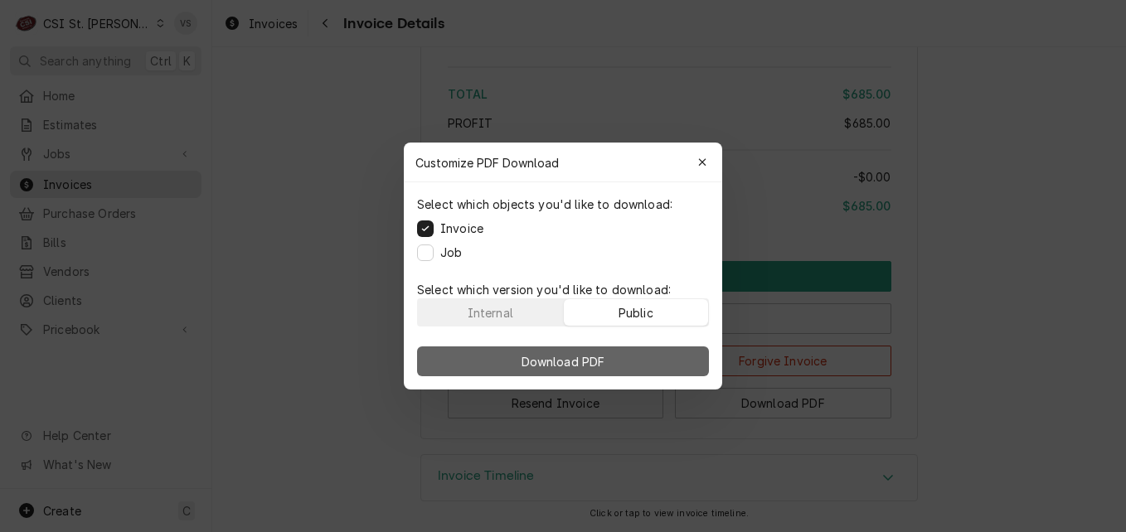
click at [618, 352] on button "Download PDF" at bounding box center [563, 362] width 292 height 30
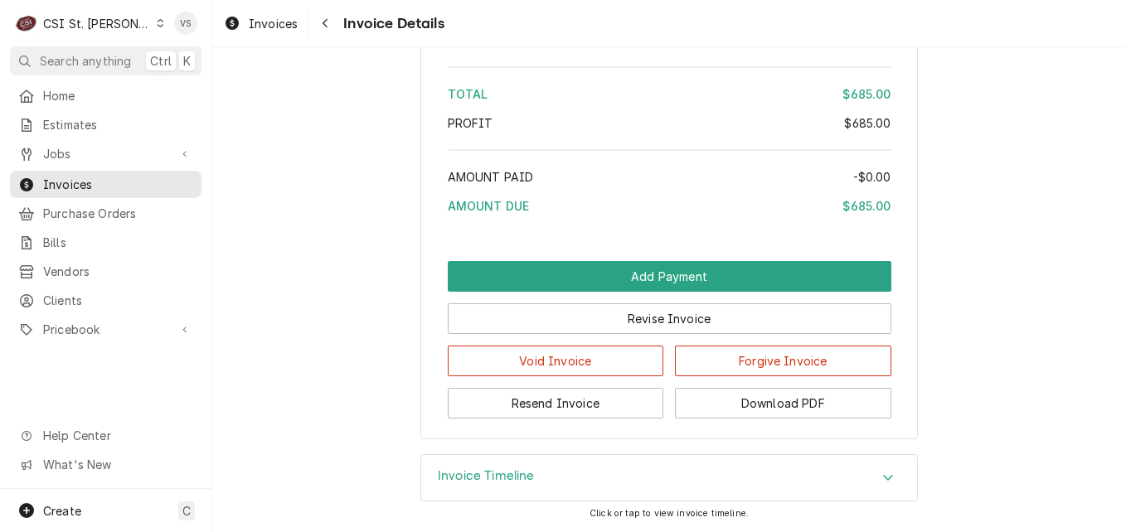
drag, startPoint x: 279, startPoint y: 191, endPoint x: 216, endPoint y: 190, distance: 62.2
click at [80, 153] on span "Jobs" at bounding box center [105, 153] width 125 height 17
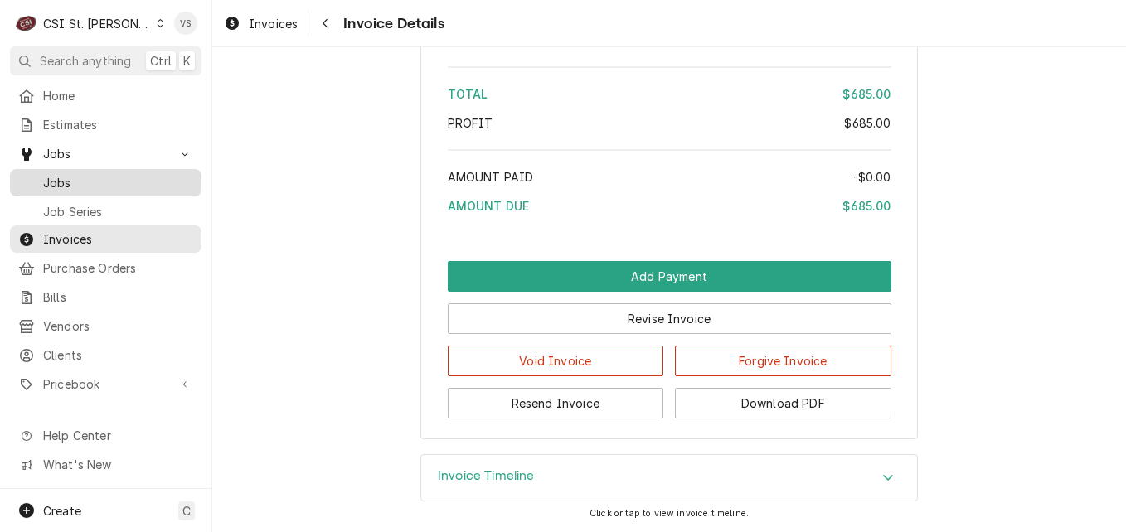
click at [70, 176] on span "Jobs" at bounding box center [118, 182] width 150 height 17
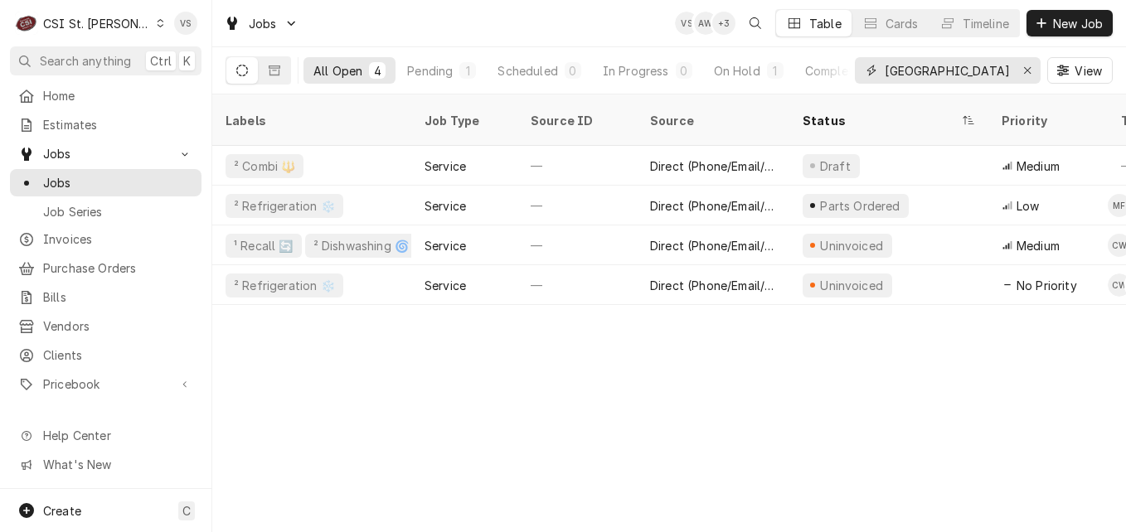
click at [943, 73] on input "[GEOGRAPHIC_DATA]" at bounding box center [947, 70] width 124 height 27
click at [943, 70] on input "[GEOGRAPHIC_DATA]" at bounding box center [947, 70] width 124 height 27
click at [871, 71] on div "river city" at bounding box center [948, 70] width 186 height 27
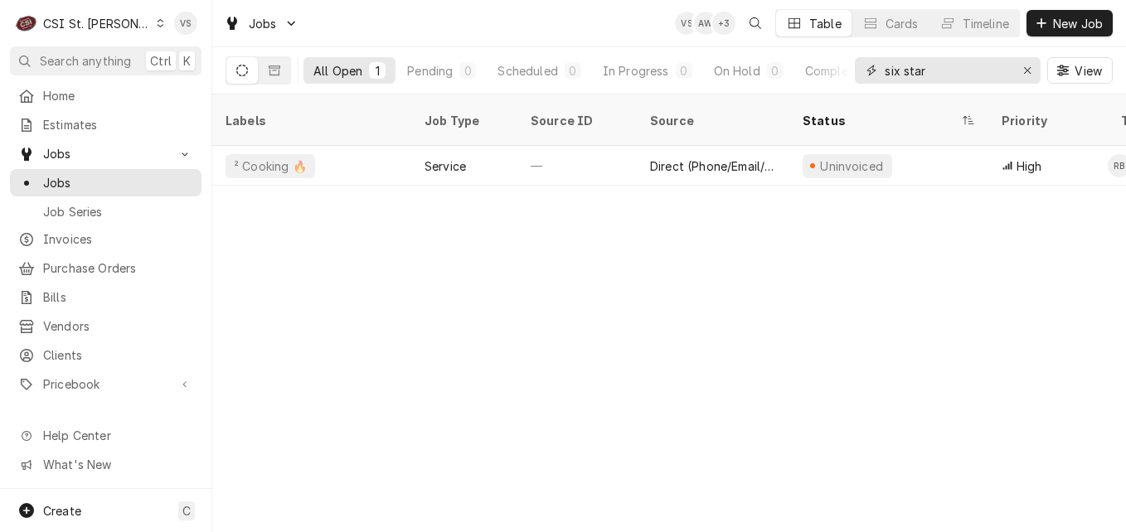
type input "six star"
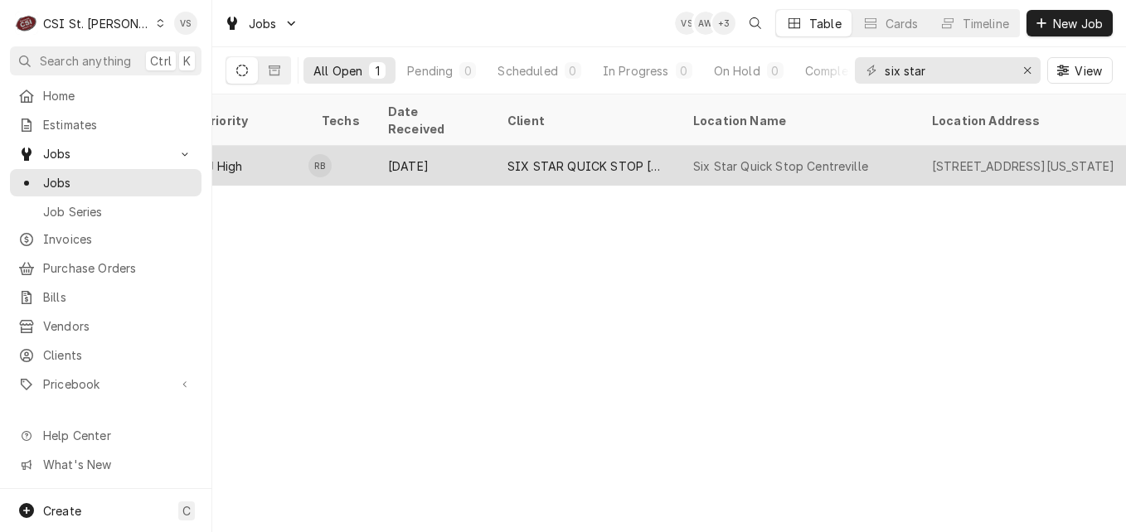
click at [458, 149] on div "Sep 8" at bounding box center [434, 166] width 119 height 40
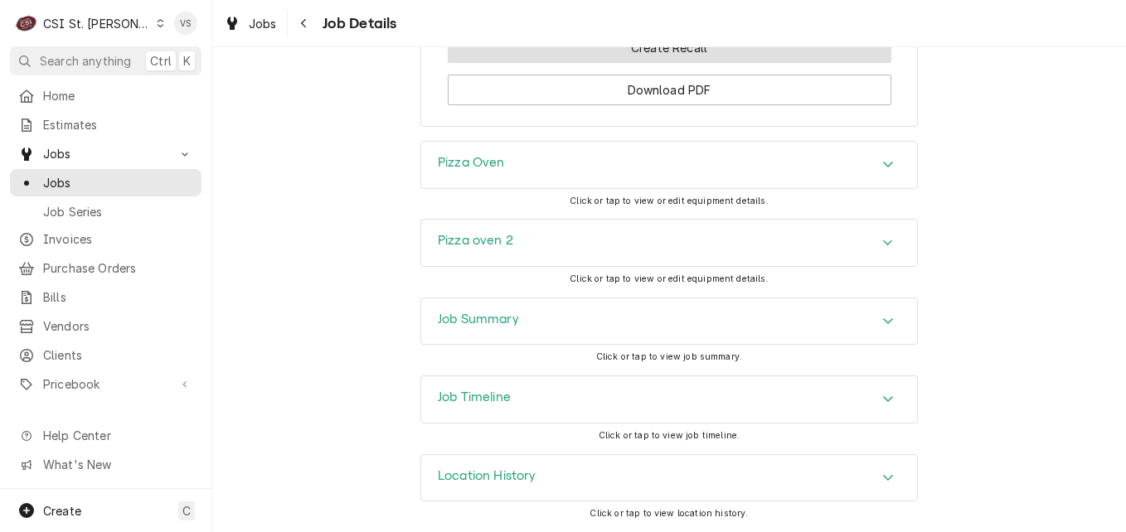
scroll to position [2016, 0]
click at [487, 319] on h3 "Job Summary" at bounding box center [478, 320] width 81 height 16
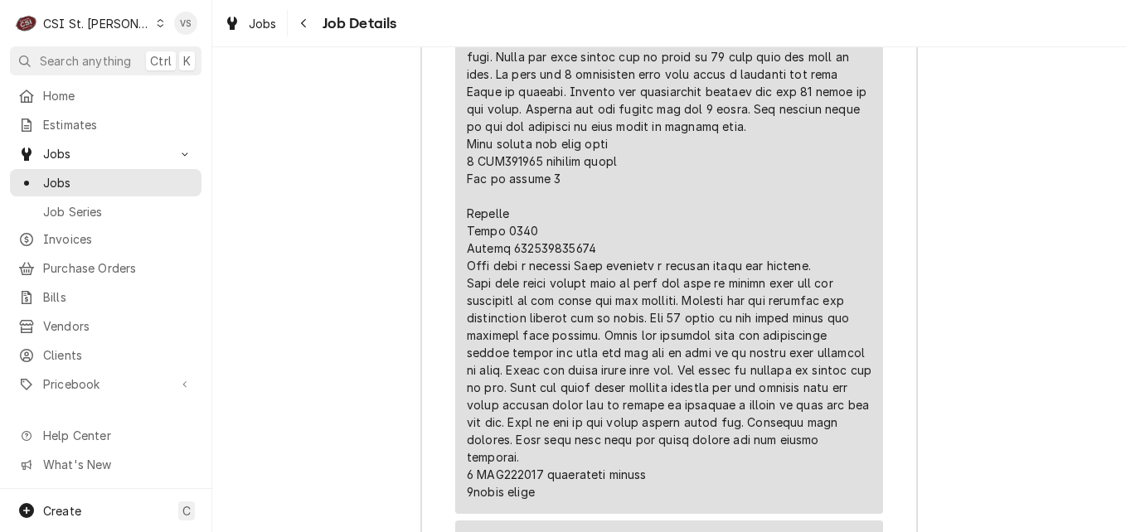
scroll to position [3923, 0]
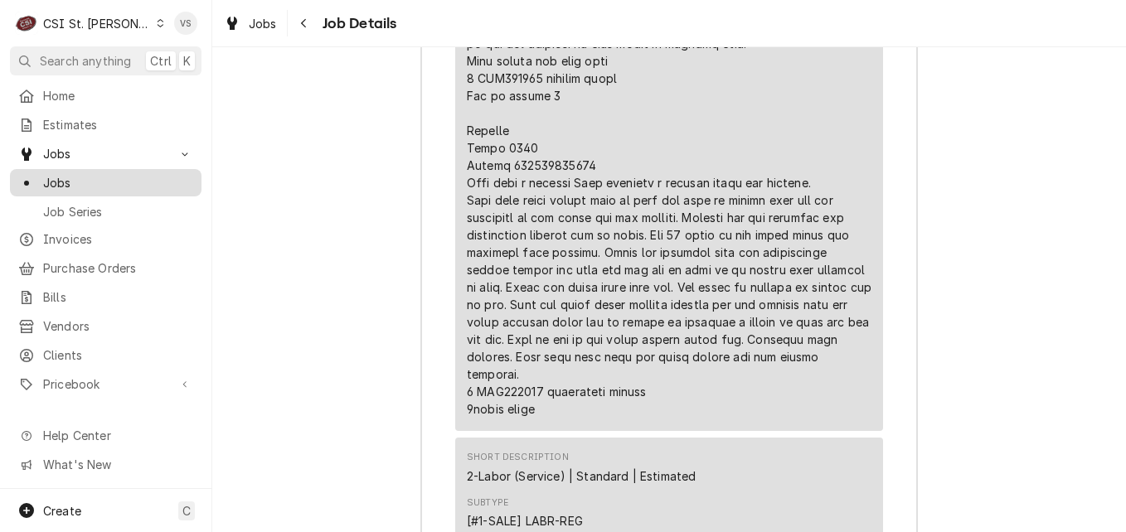
click at [89, 181] on span "Jobs" at bounding box center [118, 182] width 150 height 17
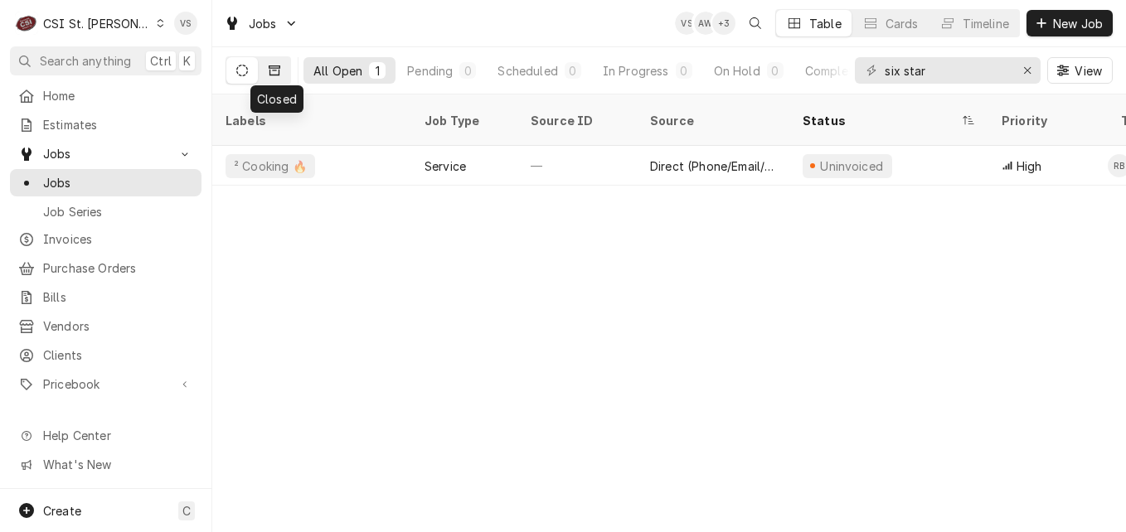
click at [270, 69] on icon "Dynamic Content Wrapper" at bounding box center [275, 71] width 12 height 12
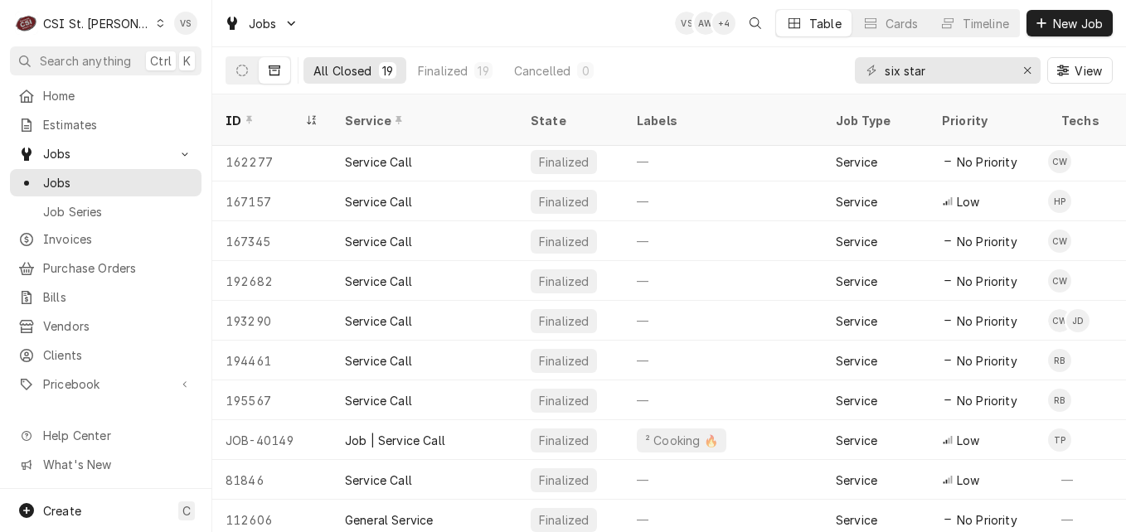
scroll to position [362, 0]
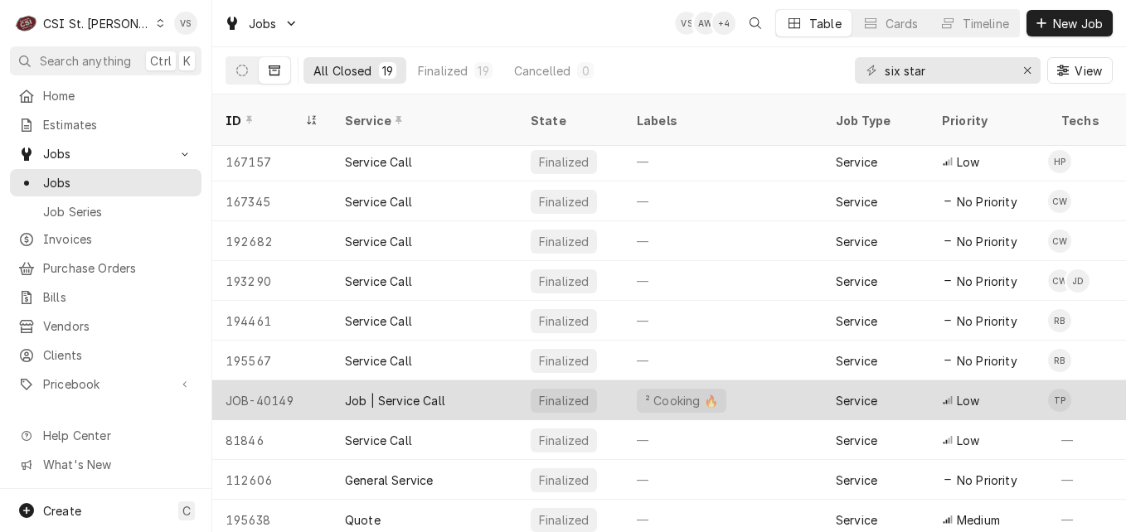
click at [611, 381] on div "Finalized" at bounding box center [570, 401] width 106 height 40
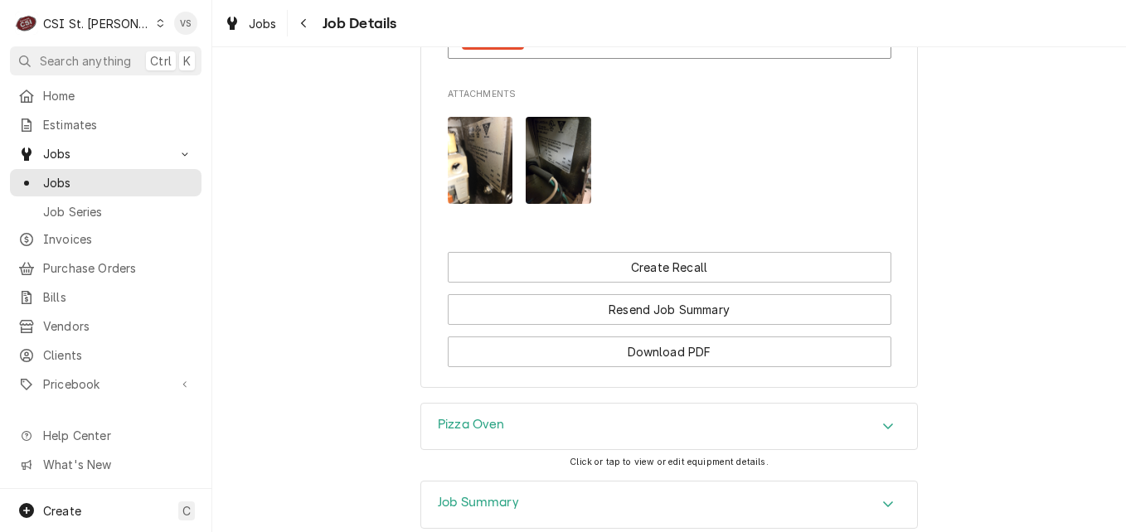
scroll to position [1741, 0]
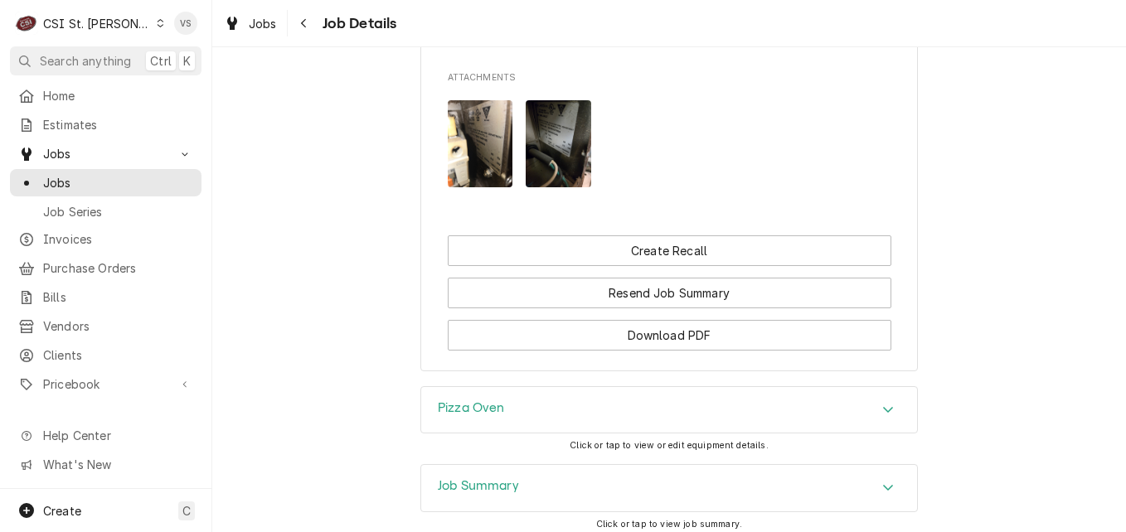
click at [511, 478] on h3 "Job Summary" at bounding box center [478, 486] width 81 height 16
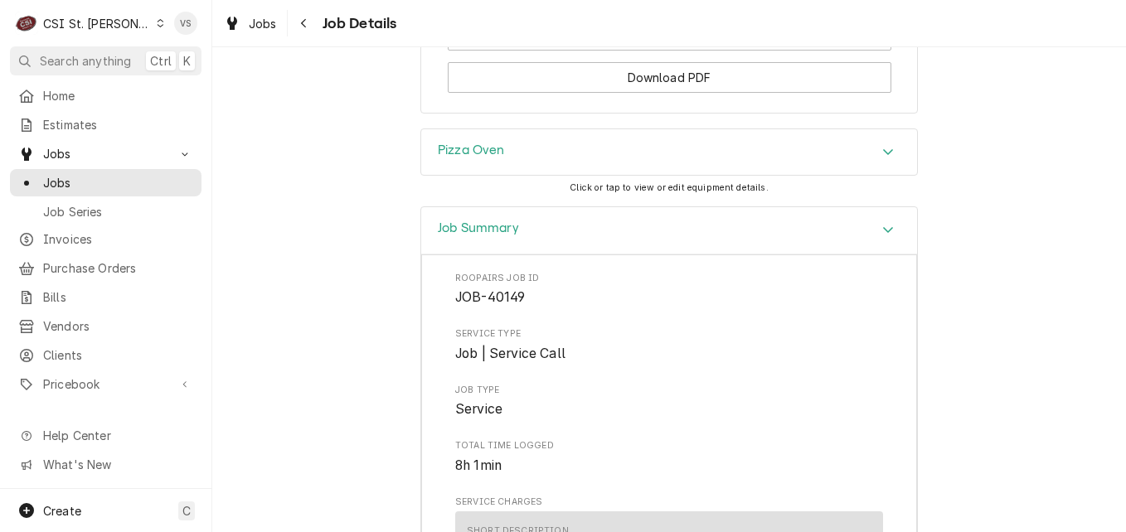
scroll to position [1990, 0]
